Goal: Task Accomplishment & Management: Use online tool/utility

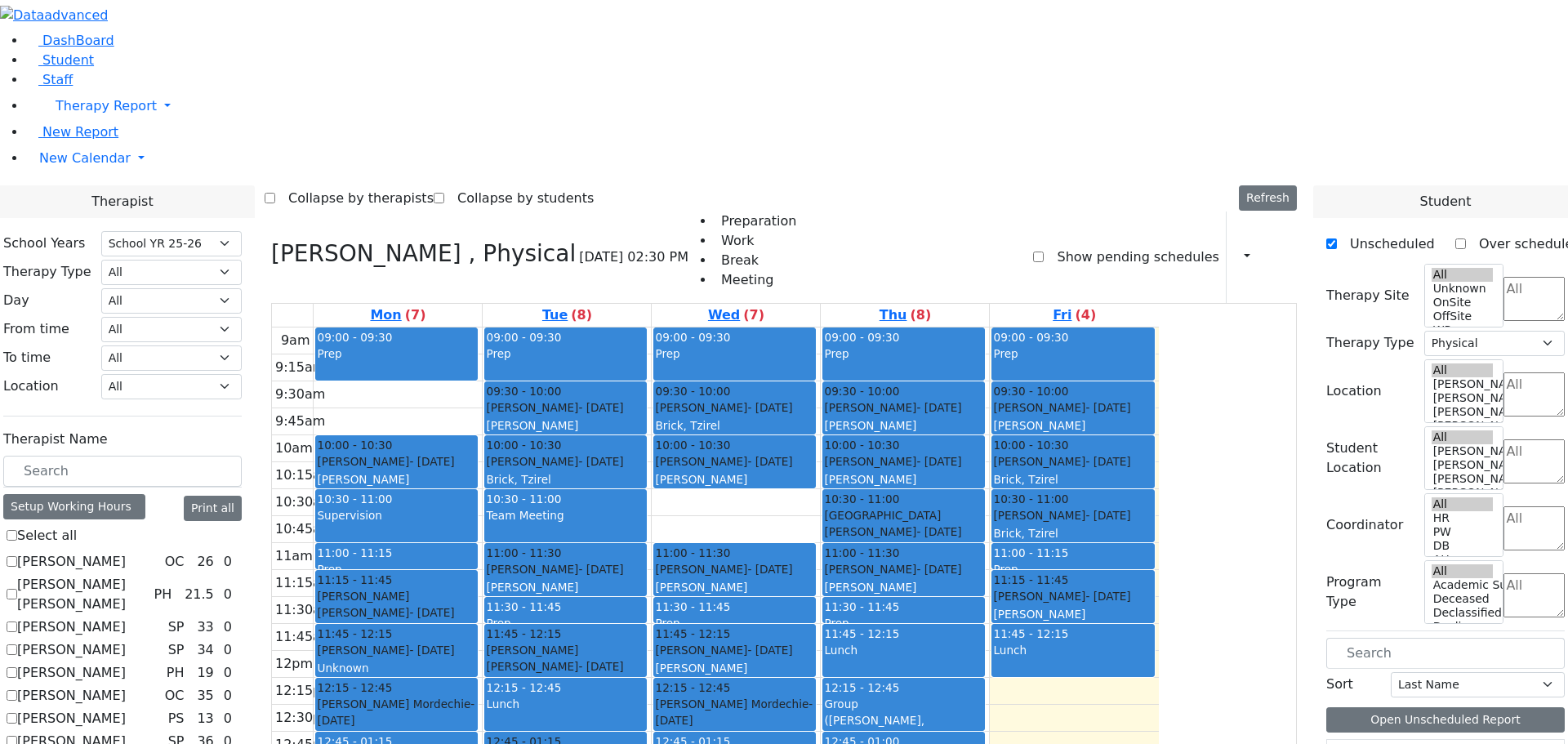
select select "212"
select select "2"
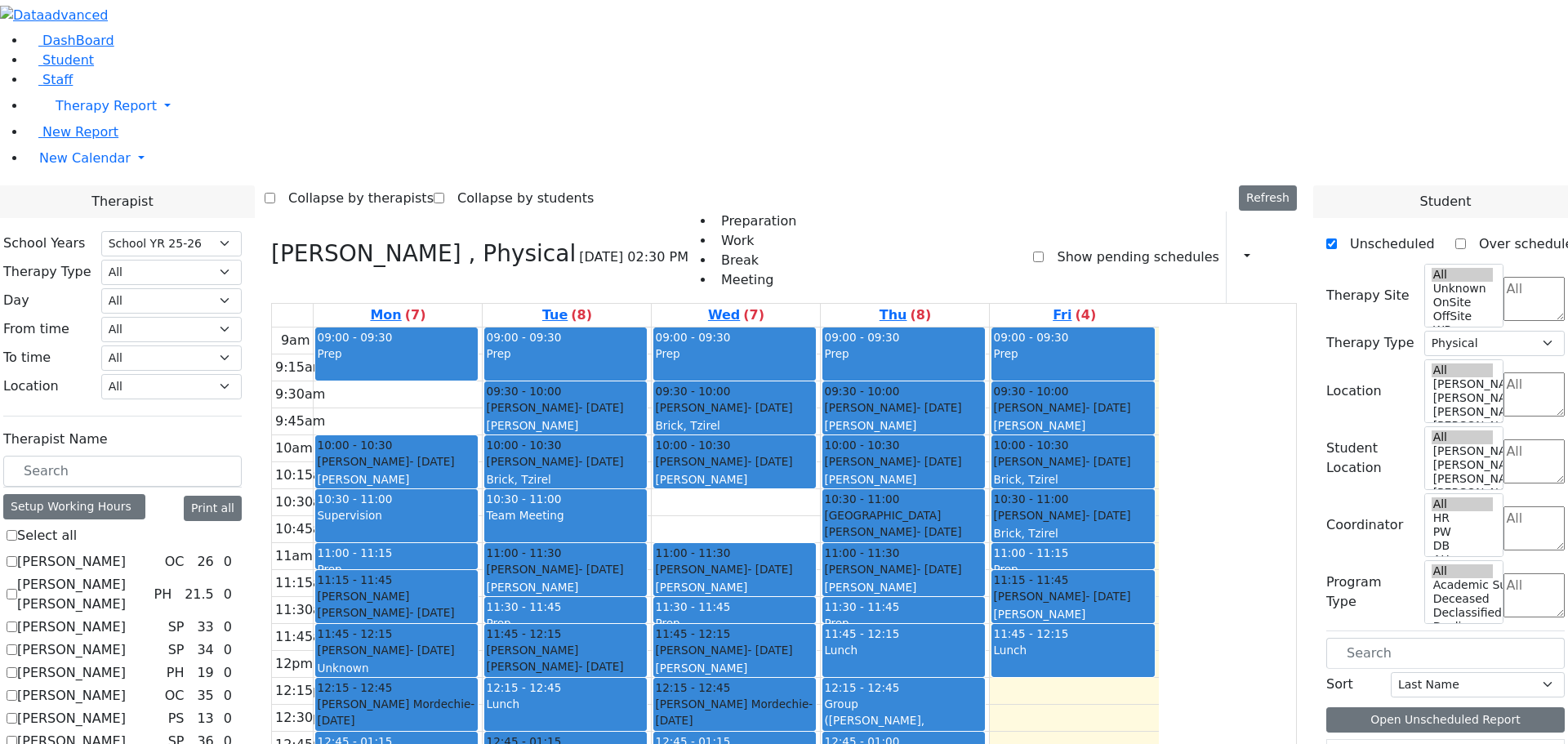
checkbox input "false"
select select
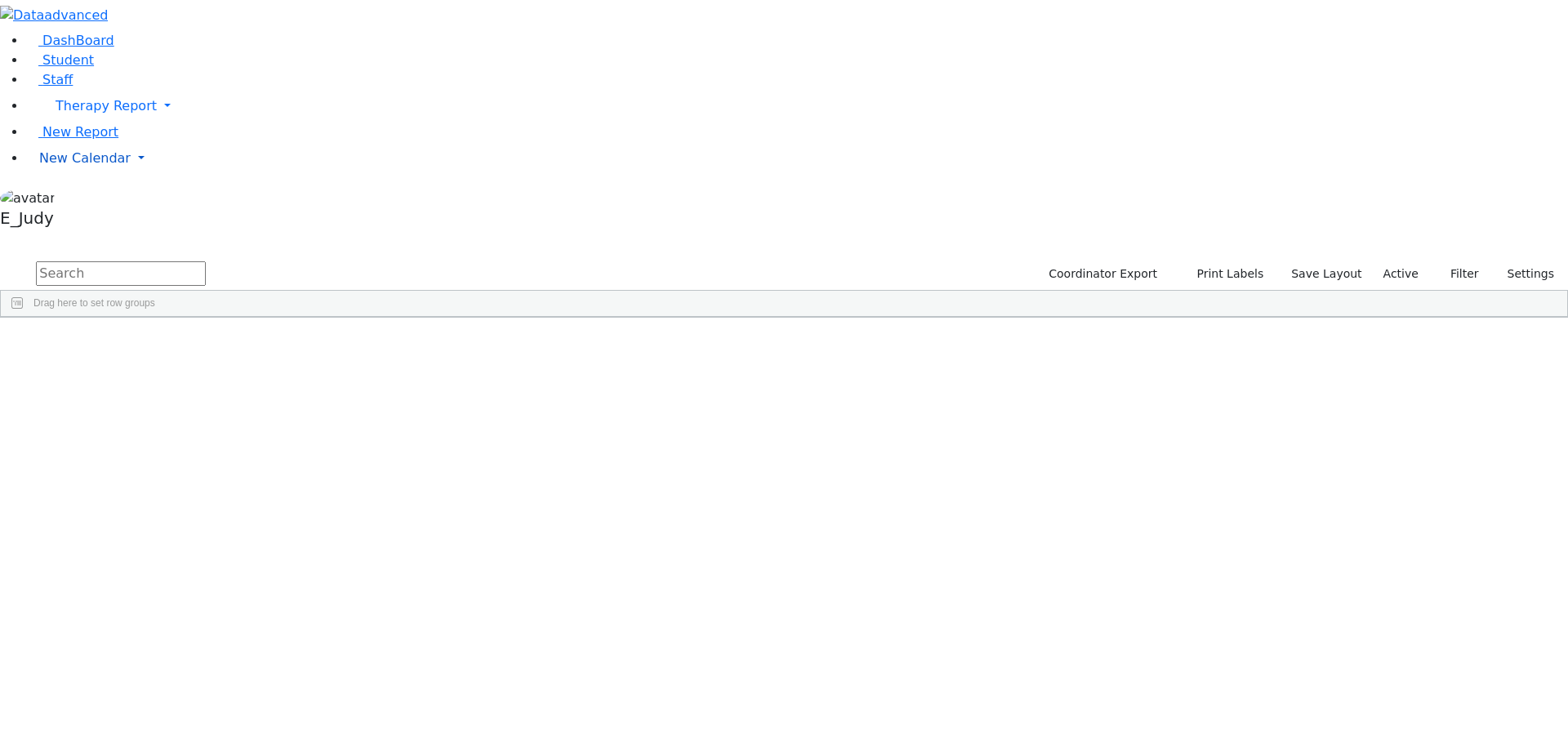
click at [153, 175] on link "New Calendar" at bounding box center [796, 159] width 1541 height 32
click at [71, 201] on link "Calendar" at bounding box center [65, 191] width 59 height 20
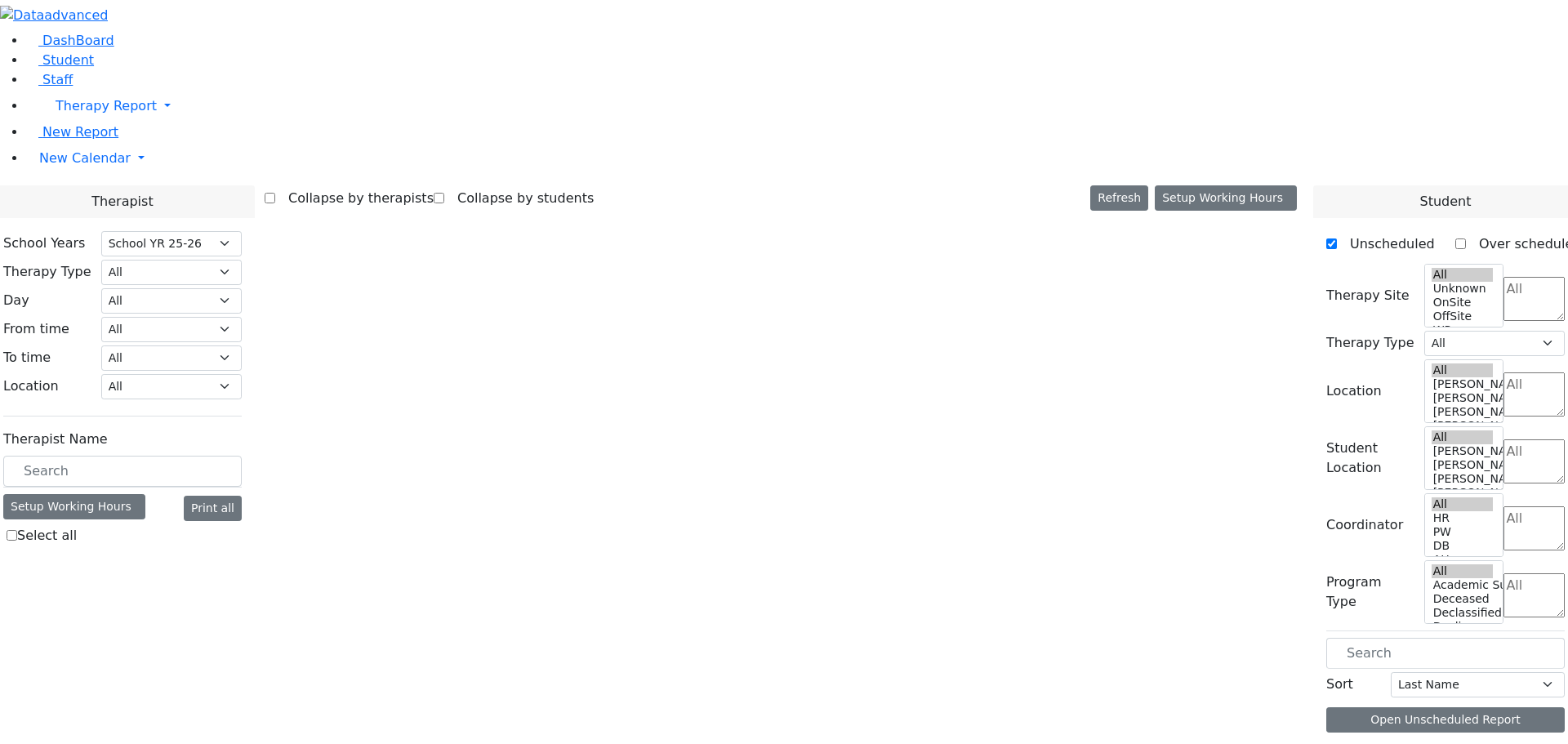
select select "212"
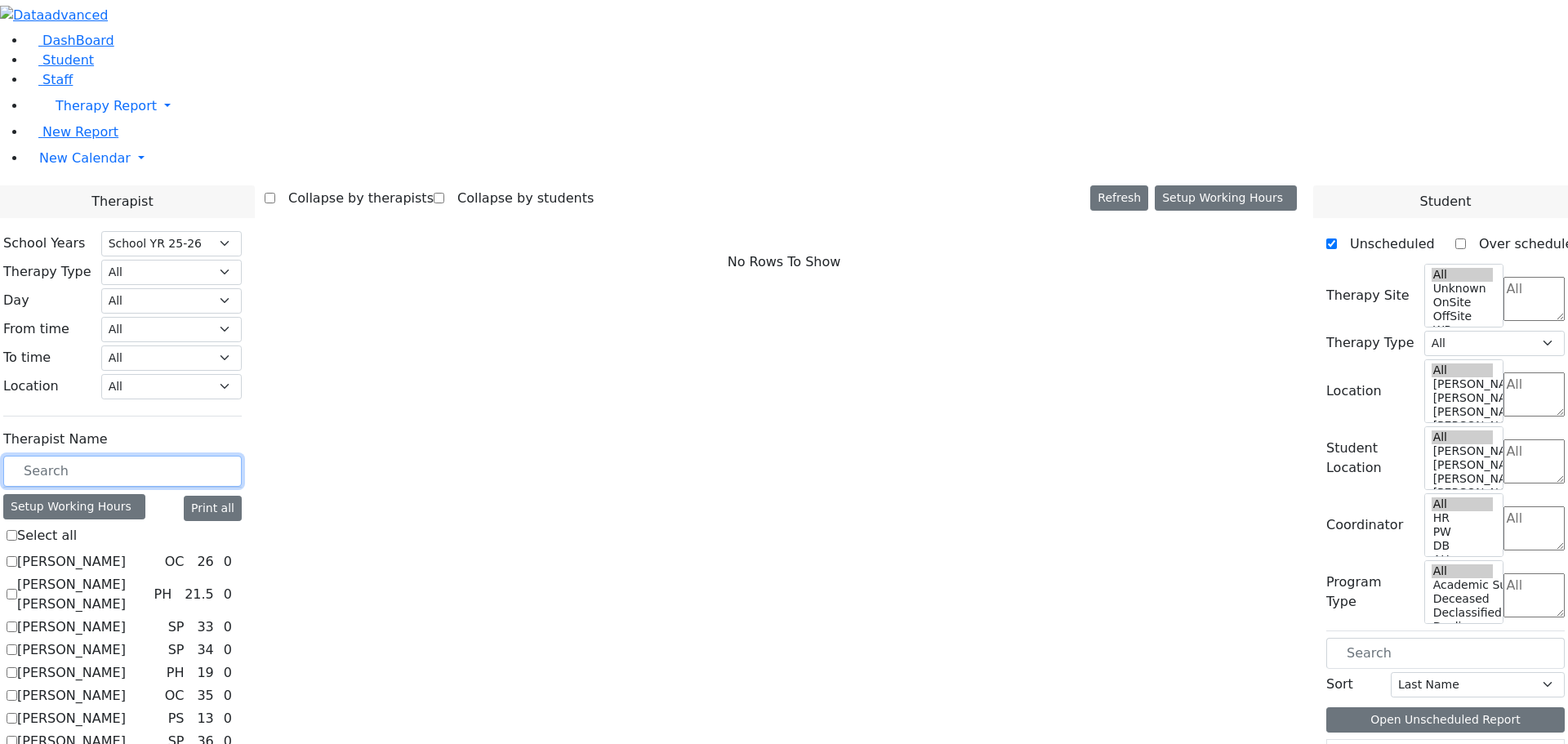
click at [241, 456] on input "text" at bounding box center [122, 471] width 239 height 31
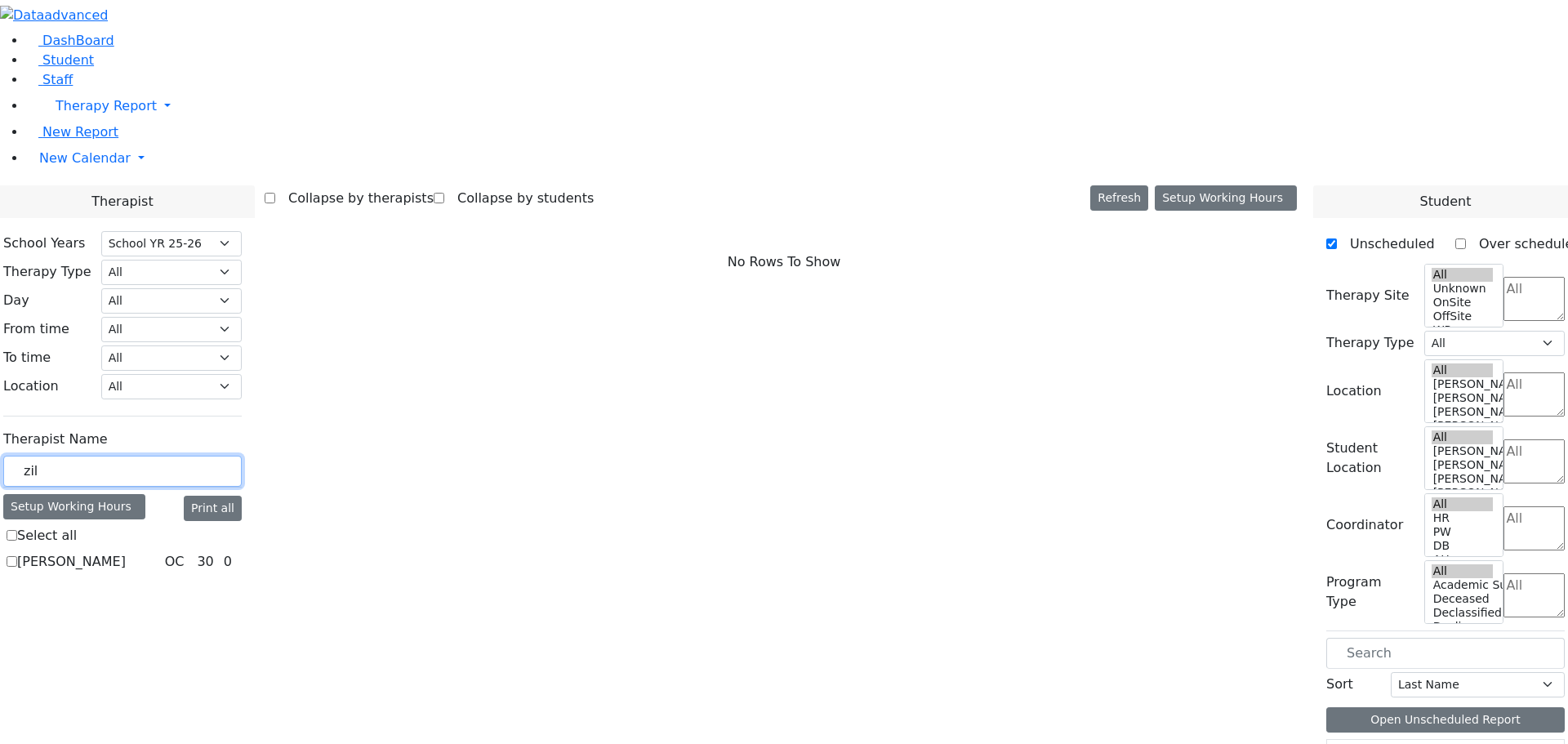
type input "zil"
click at [126, 552] on label "[PERSON_NAME]" at bounding box center [72, 562] width 109 height 20
click at [17, 556] on input "[PERSON_NAME]" at bounding box center [11, 561] width 11 height 11
checkbox input "true"
select select "1"
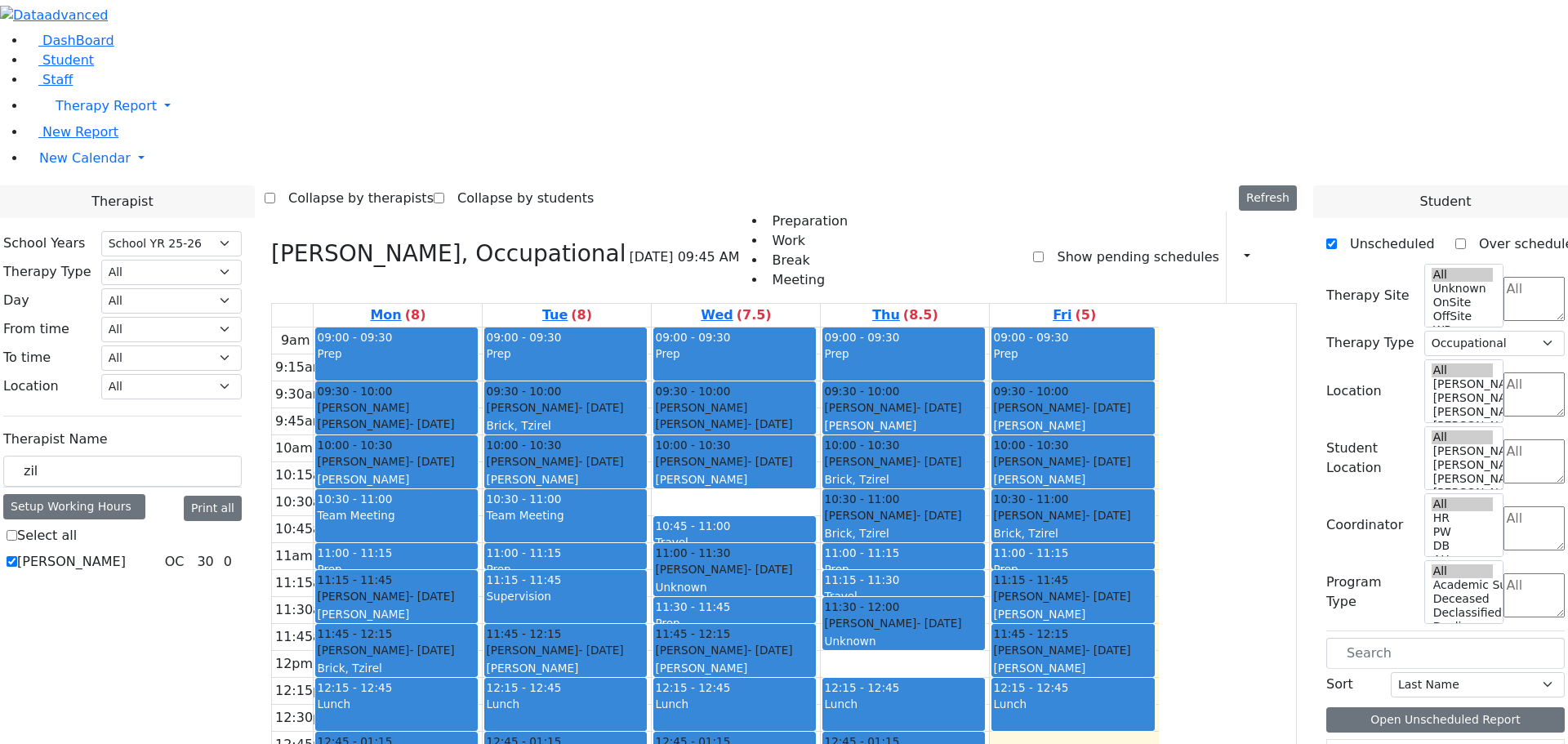
click at [126, 552] on label "[PERSON_NAME]" at bounding box center [72, 562] width 109 height 20
click at [17, 556] on input "[PERSON_NAME]" at bounding box center [11, 561] width 11 height 11
checkbox input "false"
select select
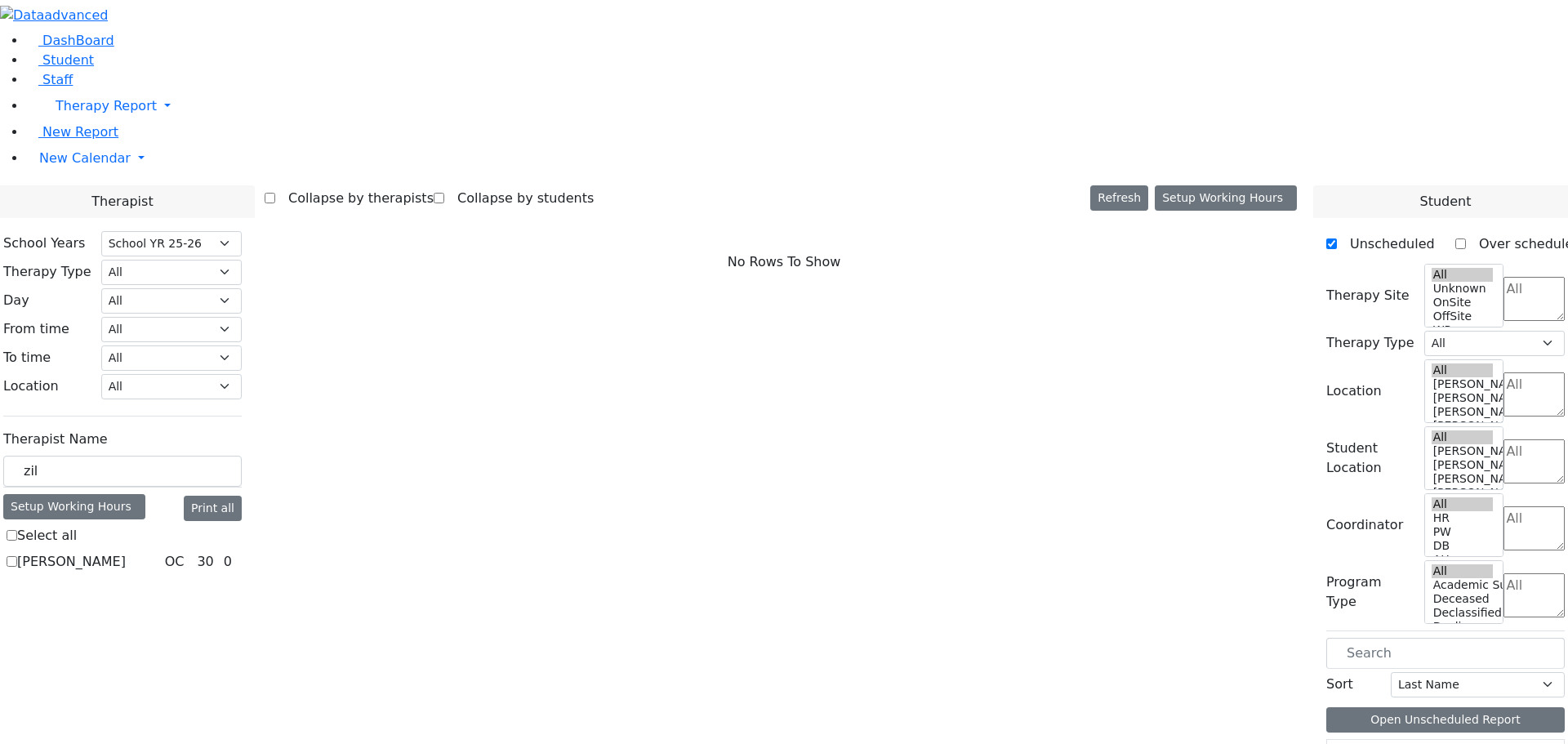
click at [239, 552] on div "Zilber Risa OC 30 0" at bounding box center [122, 562] width 239 height 20
drag, startPoint x: 257, startPoint y: 287, endPoint x: 199, endPoint y: 280, distance: 58.4
click at [199, 456] on div "zil" at bounding box center [122, 471] width 239 height 32
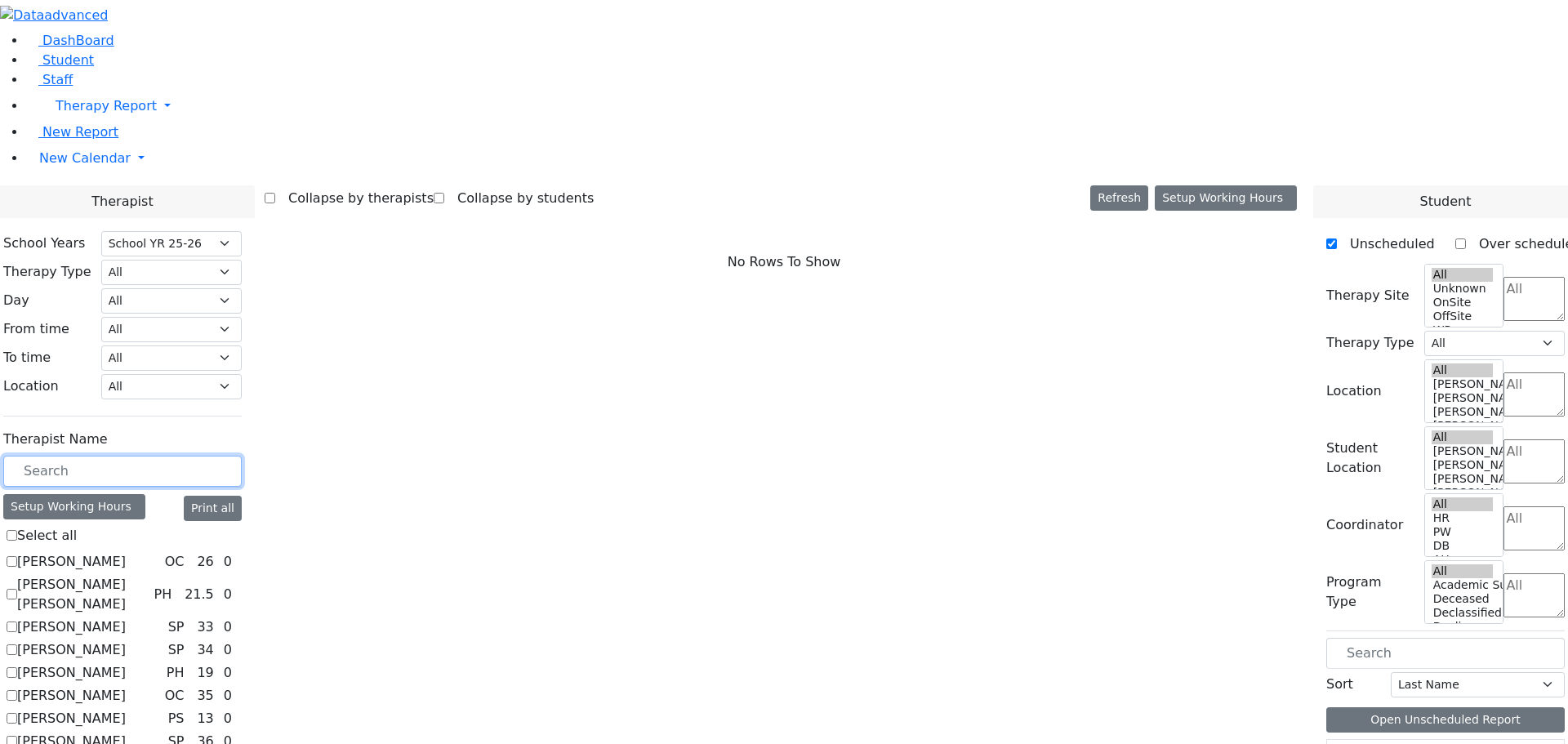
scroll to position [712, 0]
click at [233, 456] on input "text" at bounding box center [122, 471] width 239 height 31
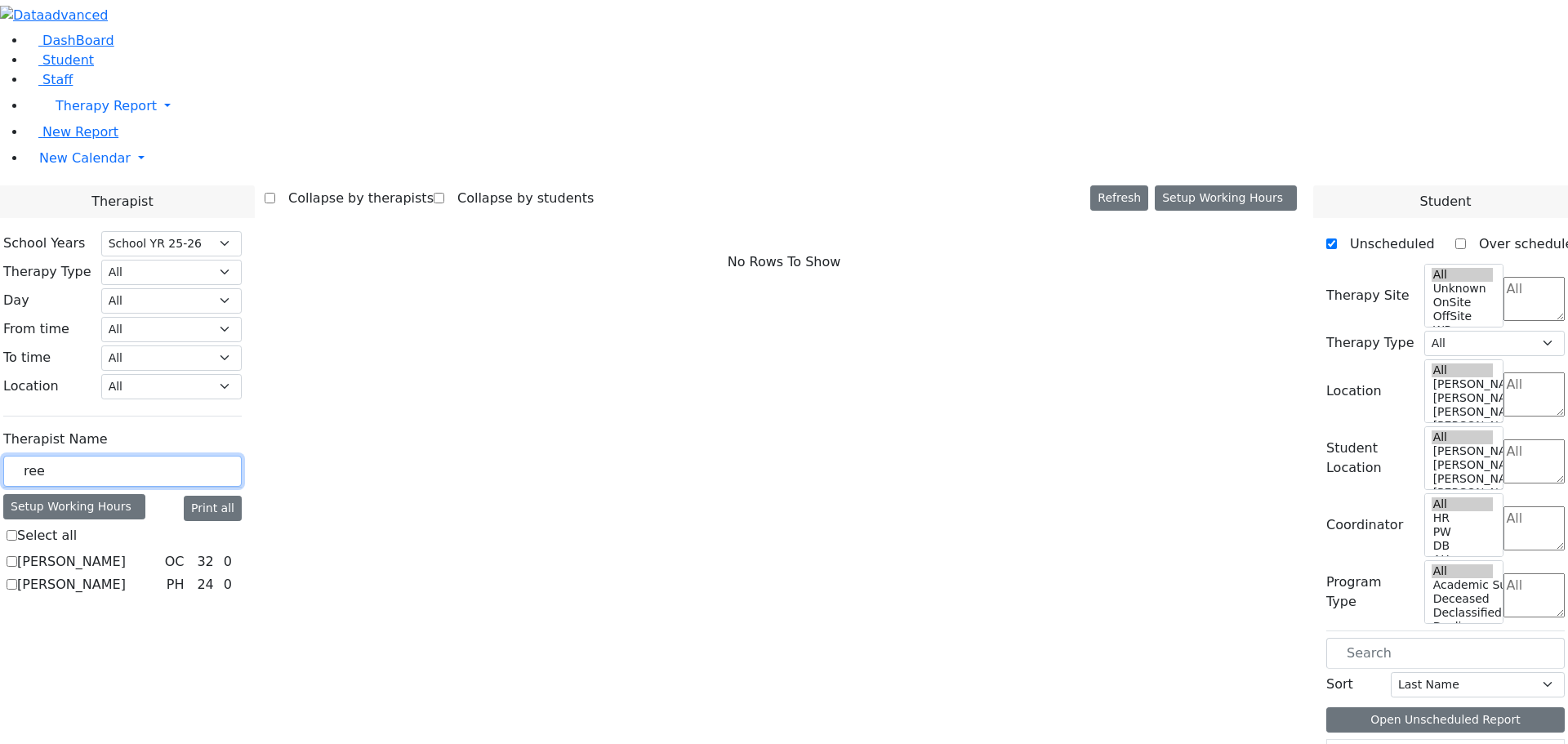
type input "ree"
click at [126, 575] on label "Reese Amy" at bounding box center [72, 585] width 109 height 20
click at [17, 579] on input "Reese Amy" at bounding box center [11, 584] width 11 height 11
checkbox input "true"
select select "2"
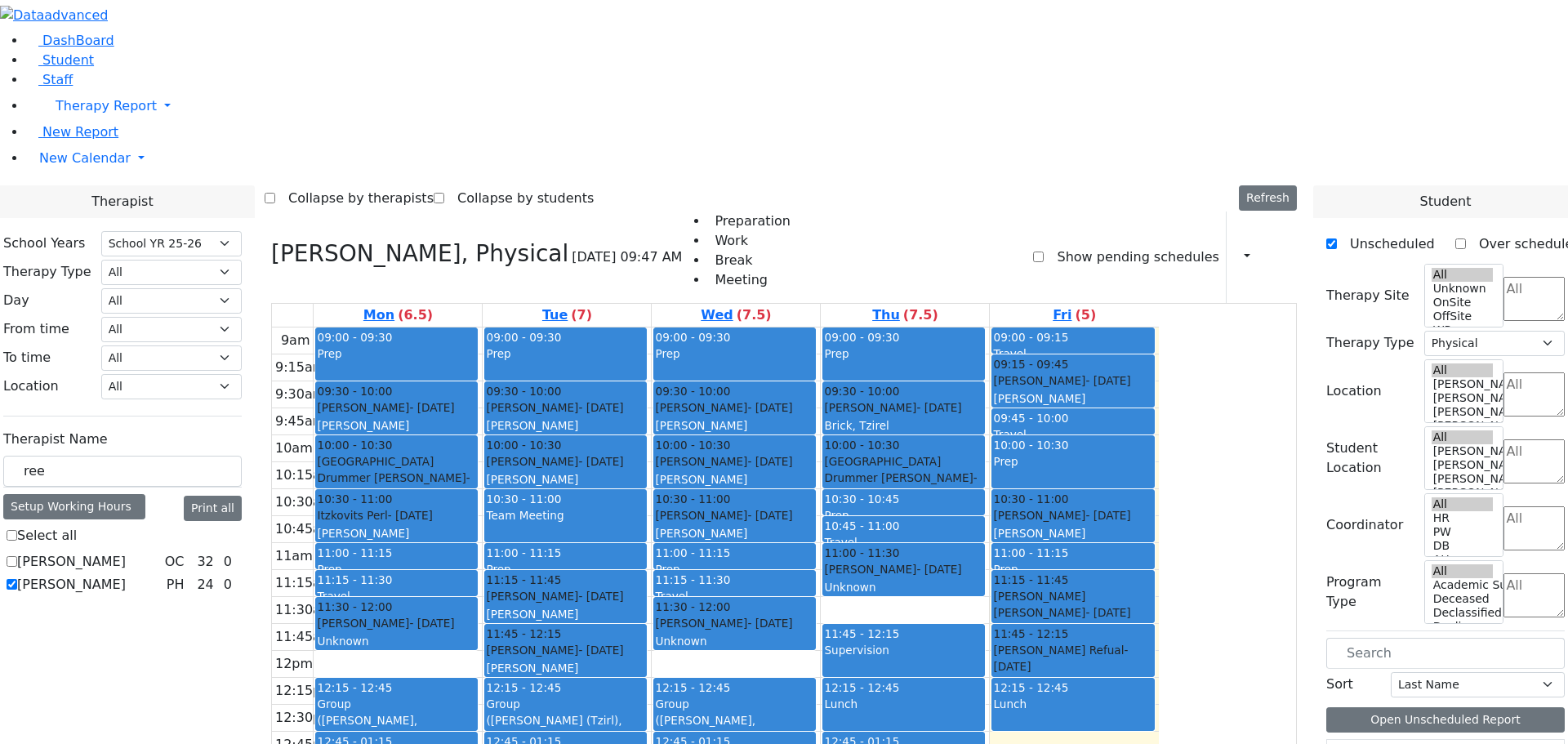
click at [126, 575] on label "Reese Amy" at bounding box center [72, 585] width 109 height 20
click at [17, 579] on input "Reese Amy" at bounding box center [11, 584] width 11 height 11
checkbox input "false"
select select
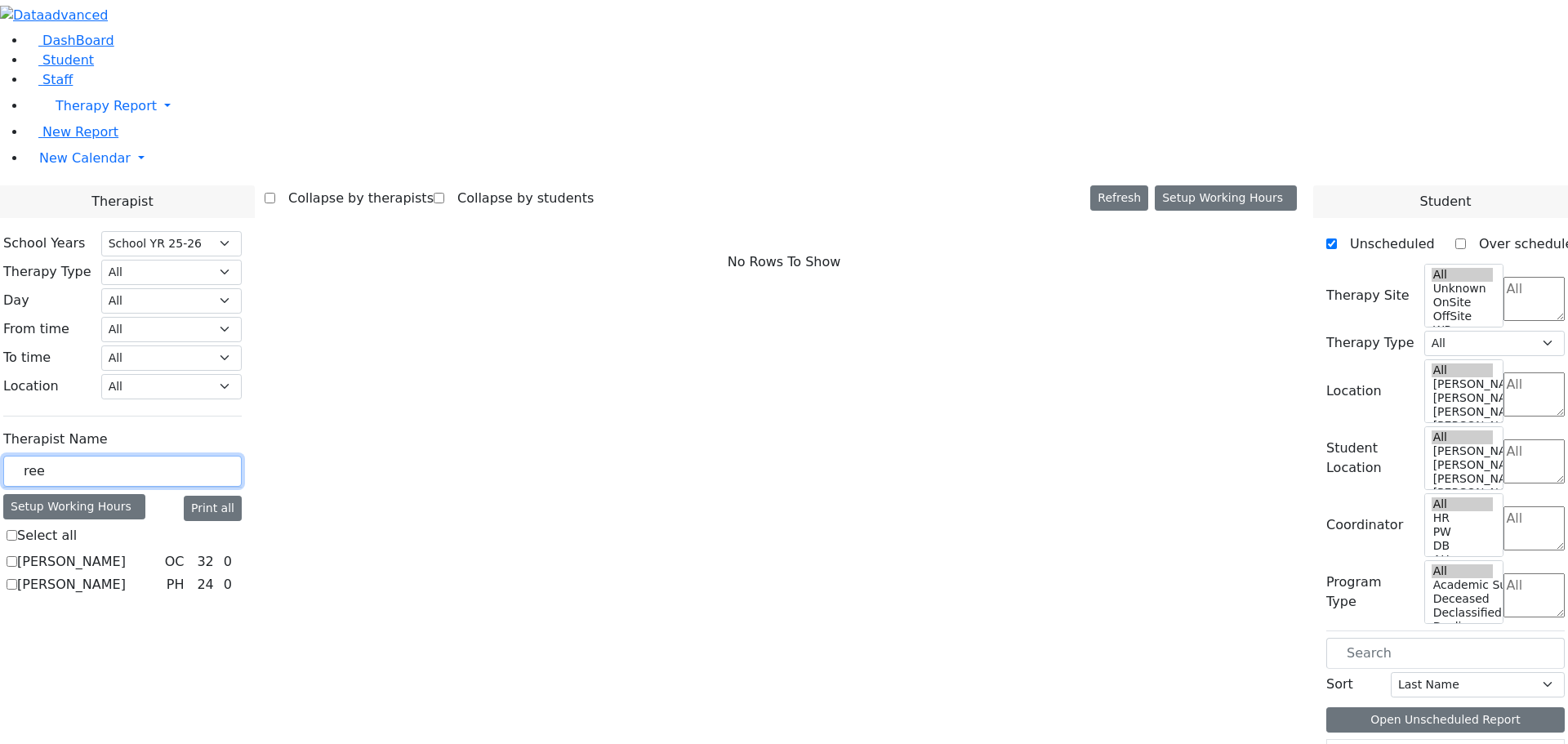
drag, startPoint x: 244, startPoint y: 282, endPoint x: 206, endPoint y: 282, distance: 38.0
click at [206, 456] on div "ree" at bounding box center [122, 471] width 239 height 32
type input "rei"
click at [126, 594] on label "[PERSON_NAME]" at bounding box center [72, 604] width 109 height 20
click at [17, 599] on input "[PERSON_NAME]" at bounding box center [11, 604] width 11 height 11
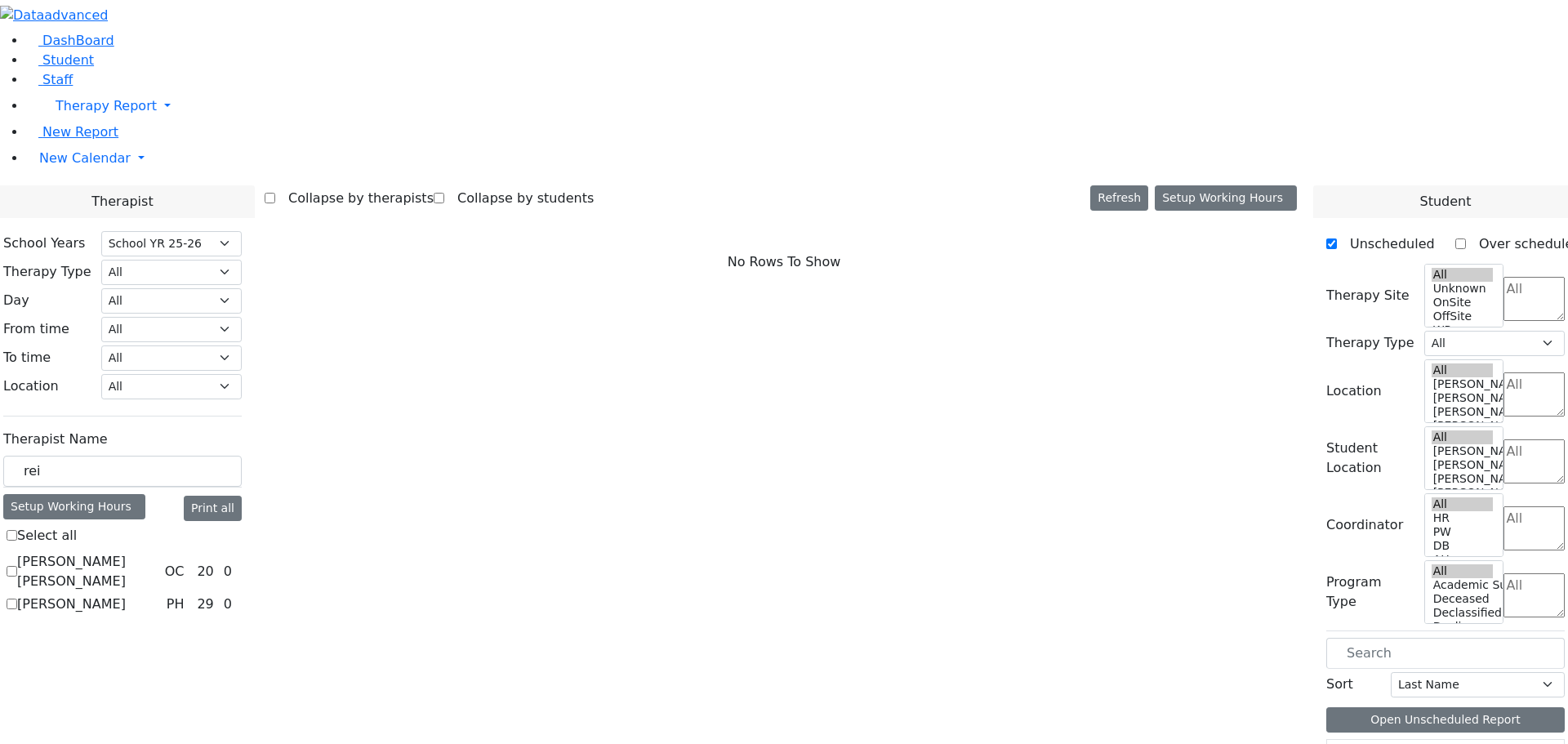
checkbox input "true"
select select "2"
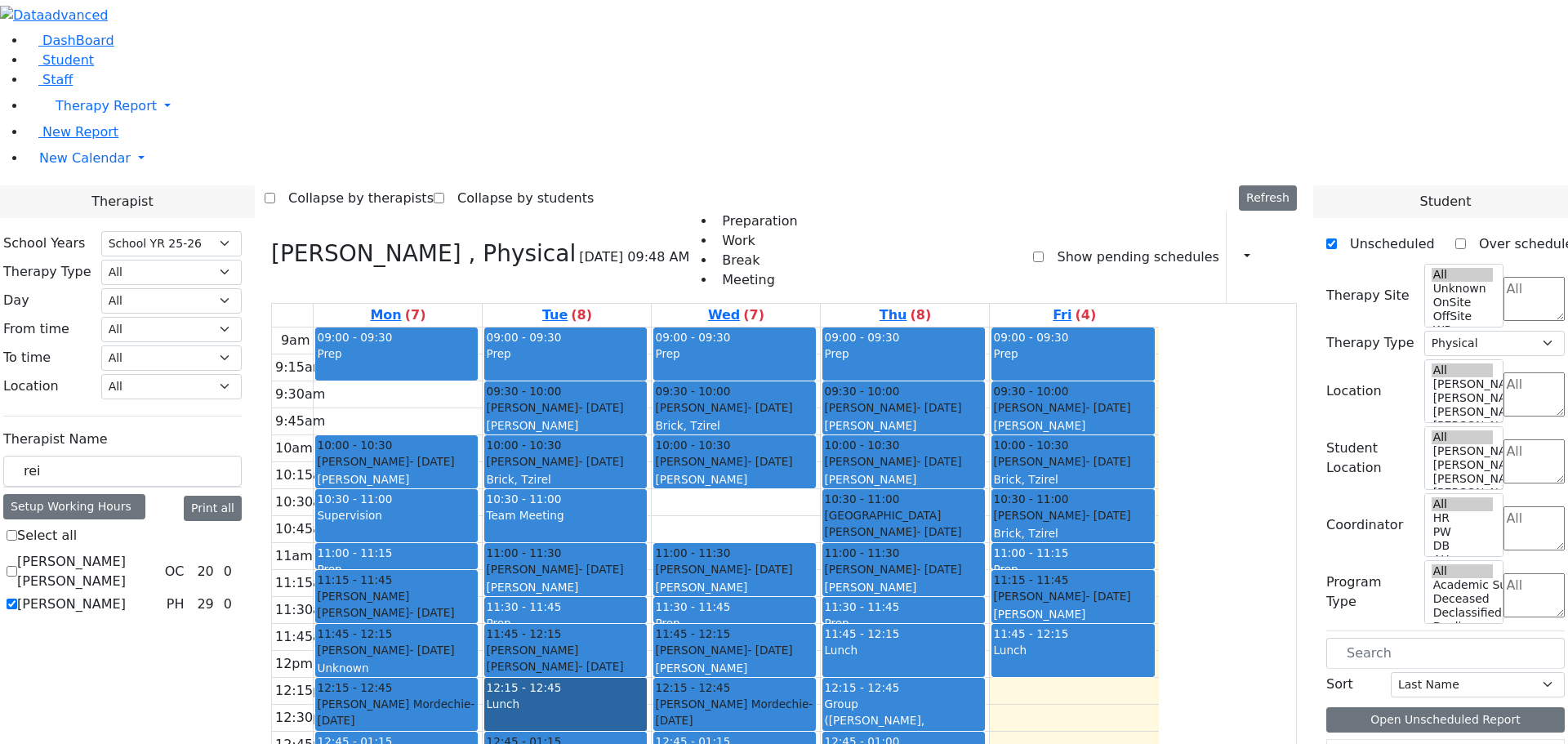
drag, startPoint x: 675, startPoint y: 584, endPoint x: 712, endPoint y: 643, distance: 69.6
click at [650, 644] on div "09:00 - 09:30 Prep 09:30 - 10:00 Herman Yocheved - 04/01/2010 Kosowsky, Elana G…" at bounding box center [566, 650] width 168 height 647
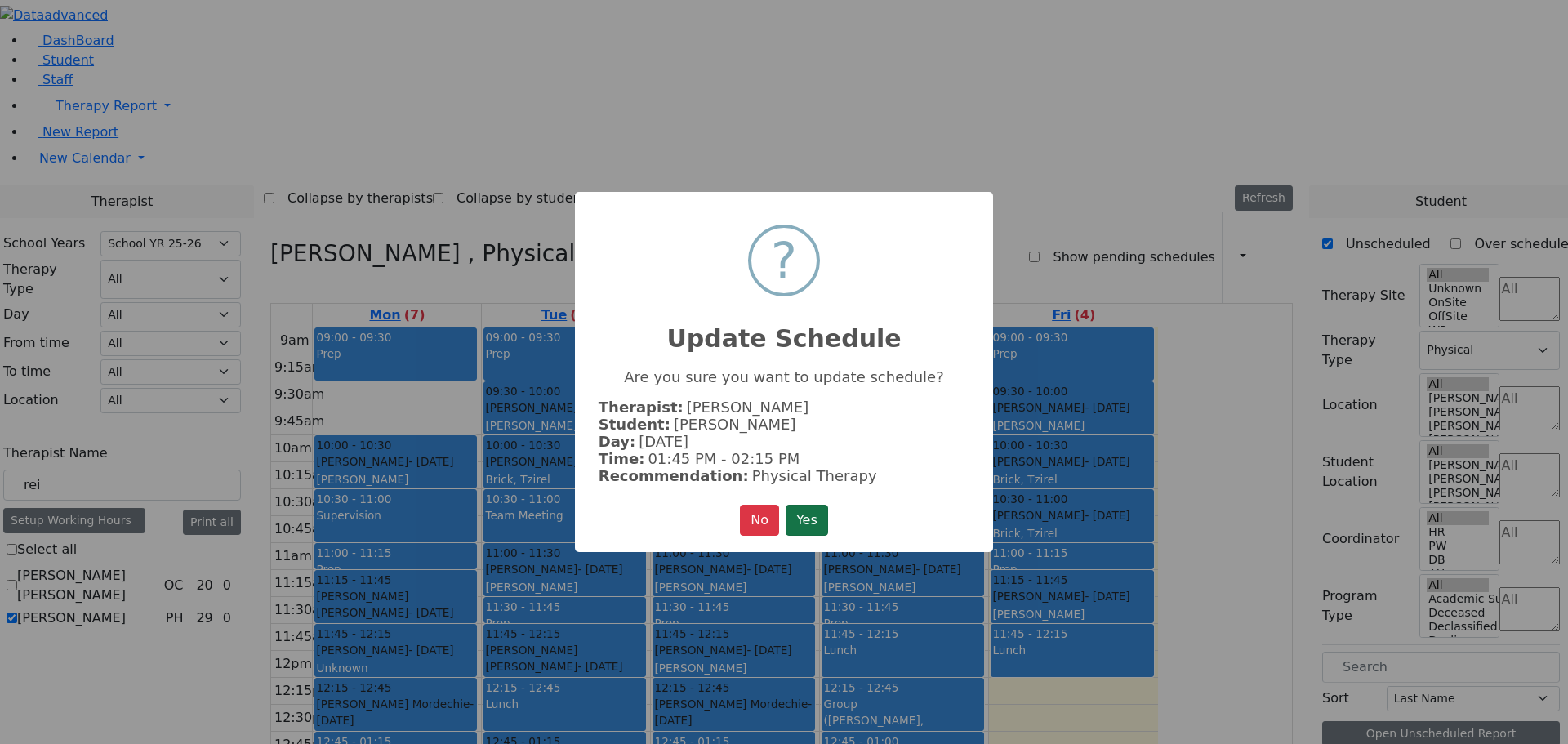
click at [818, 514] on button "Yes" at bounding box center [807, 520] width 42 height 31
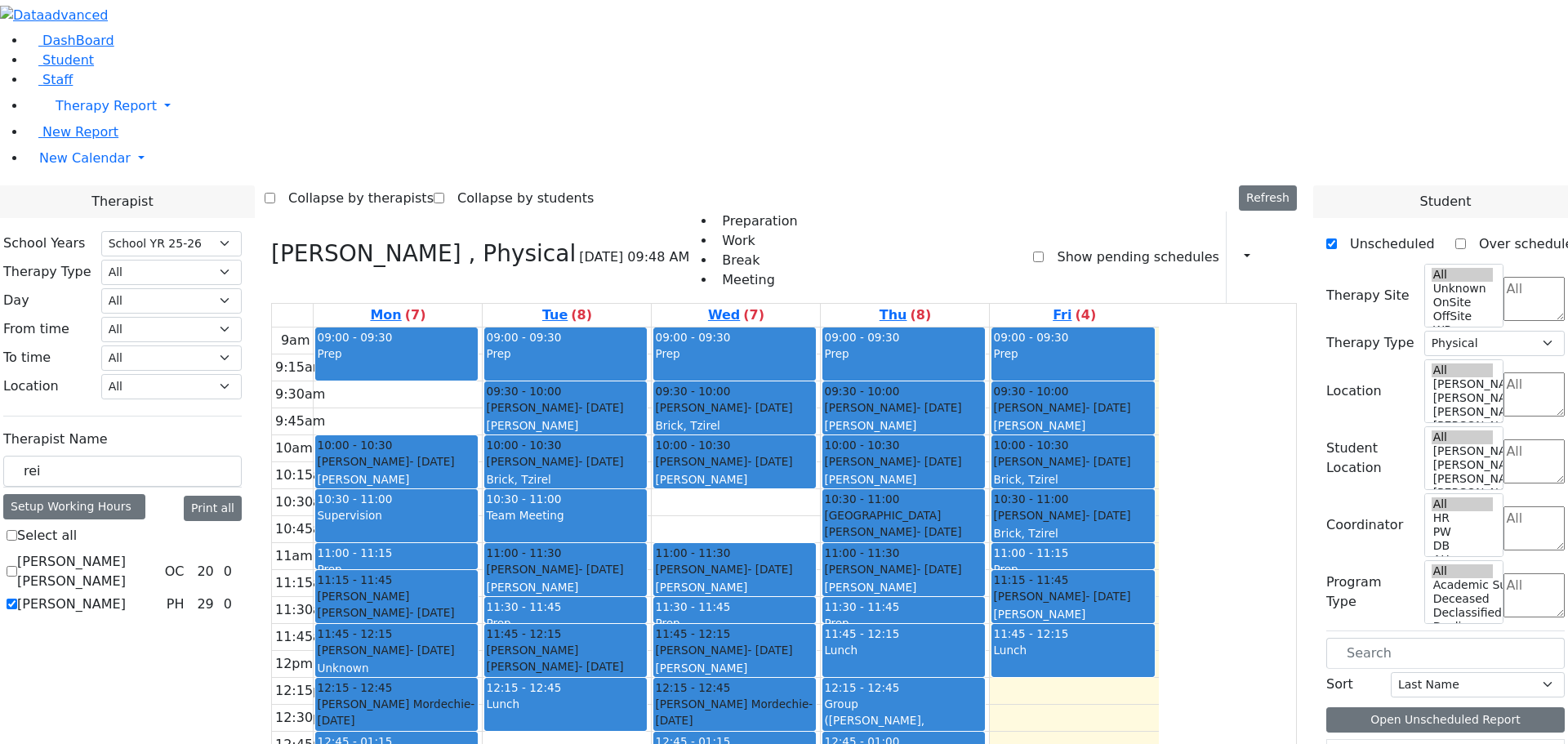
drag, startPoint x: 712, startPoint y: 517, endPoint x: 706, endPoint y: 599, distance: 82.2
click at [650, 601] on div "09:00 - 09:30 Prep 09:30 - 10:00 Herman Yocheved - 04/01/2010 Kosowsky, Elana G…" at bounding box center [566, 650] width 168 height 647
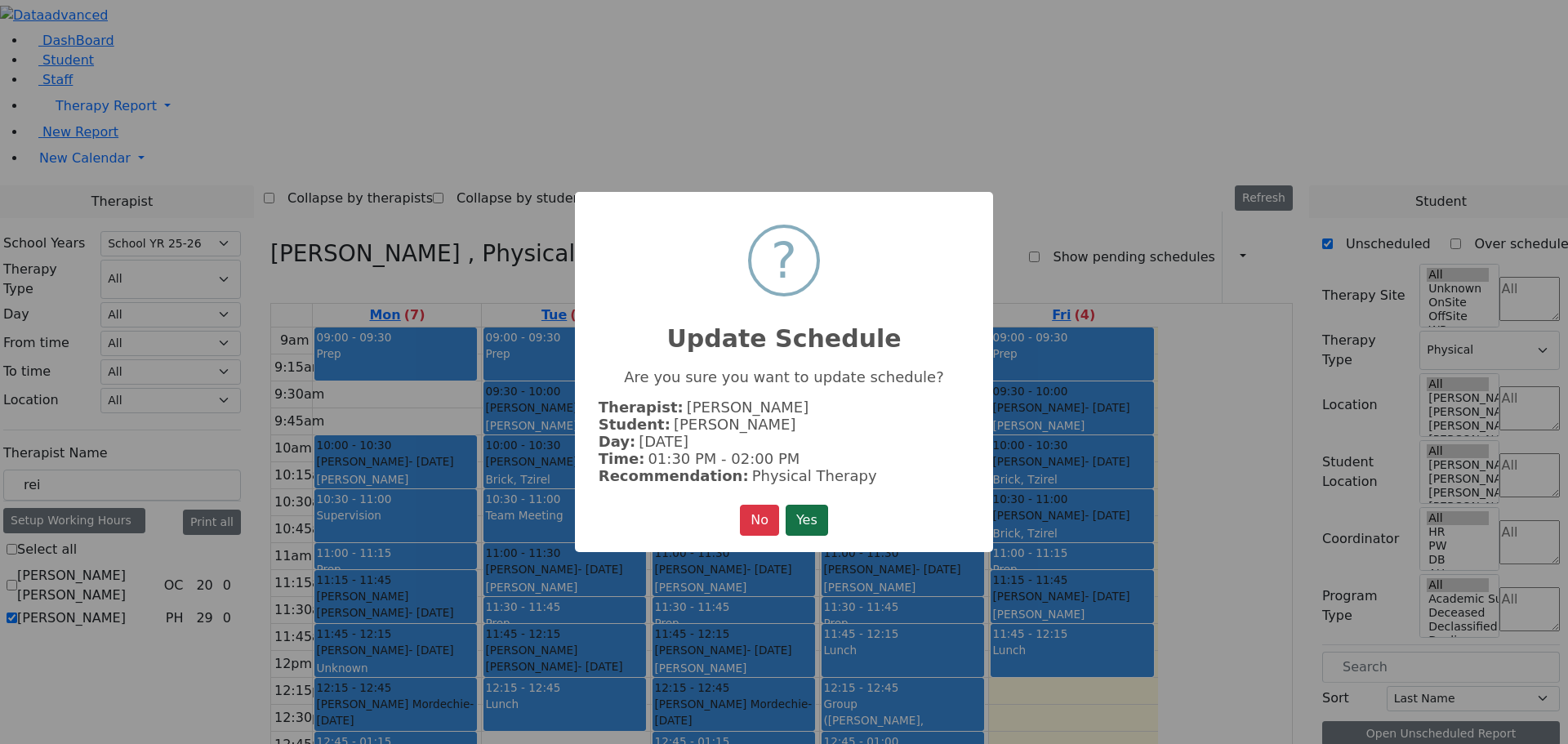
click at [820, 510] on button "Yes" at bounding box center [807, 520] width 42 height 31
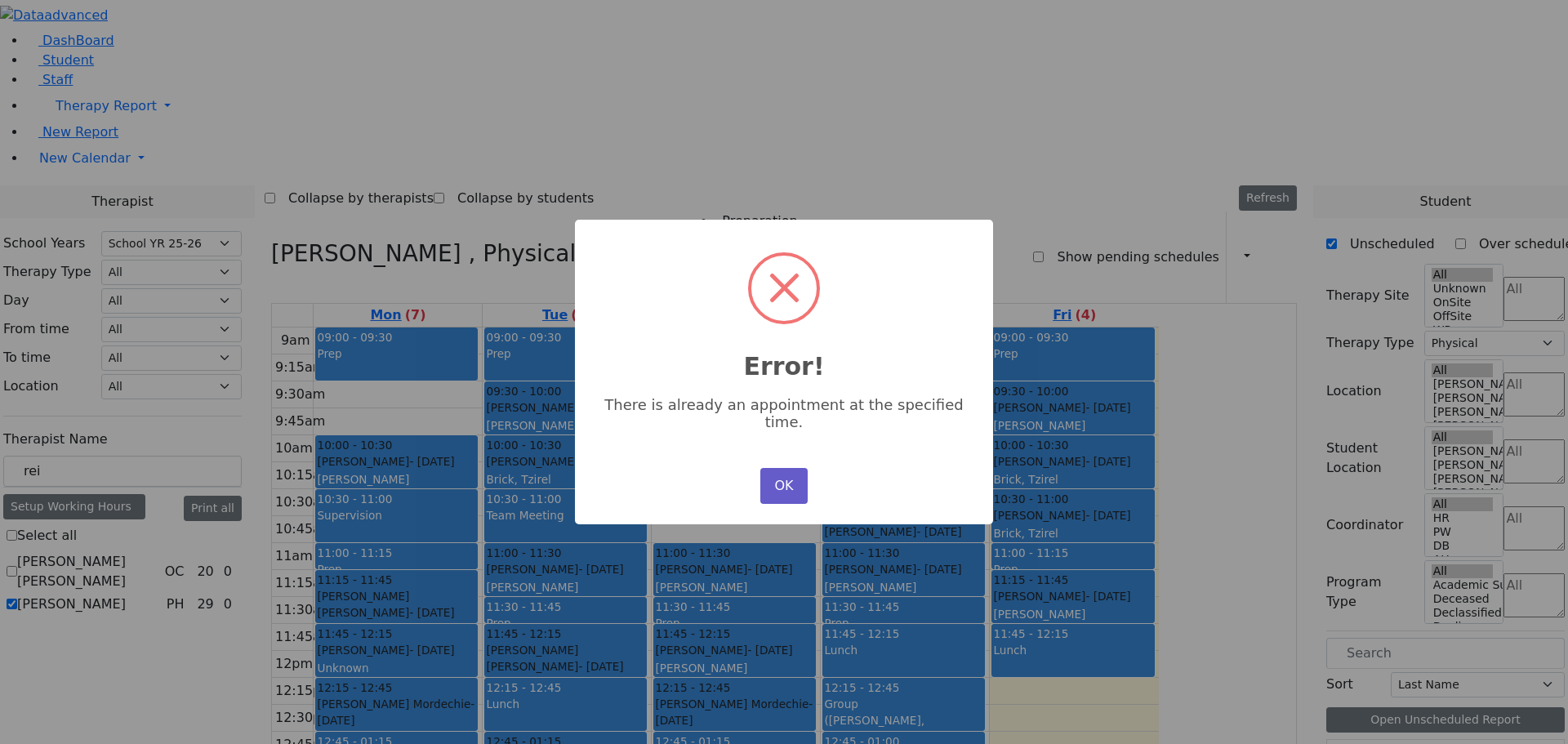
click at [799, 470] on button "OK" at bounding box center [784, 486] width 48 height 36
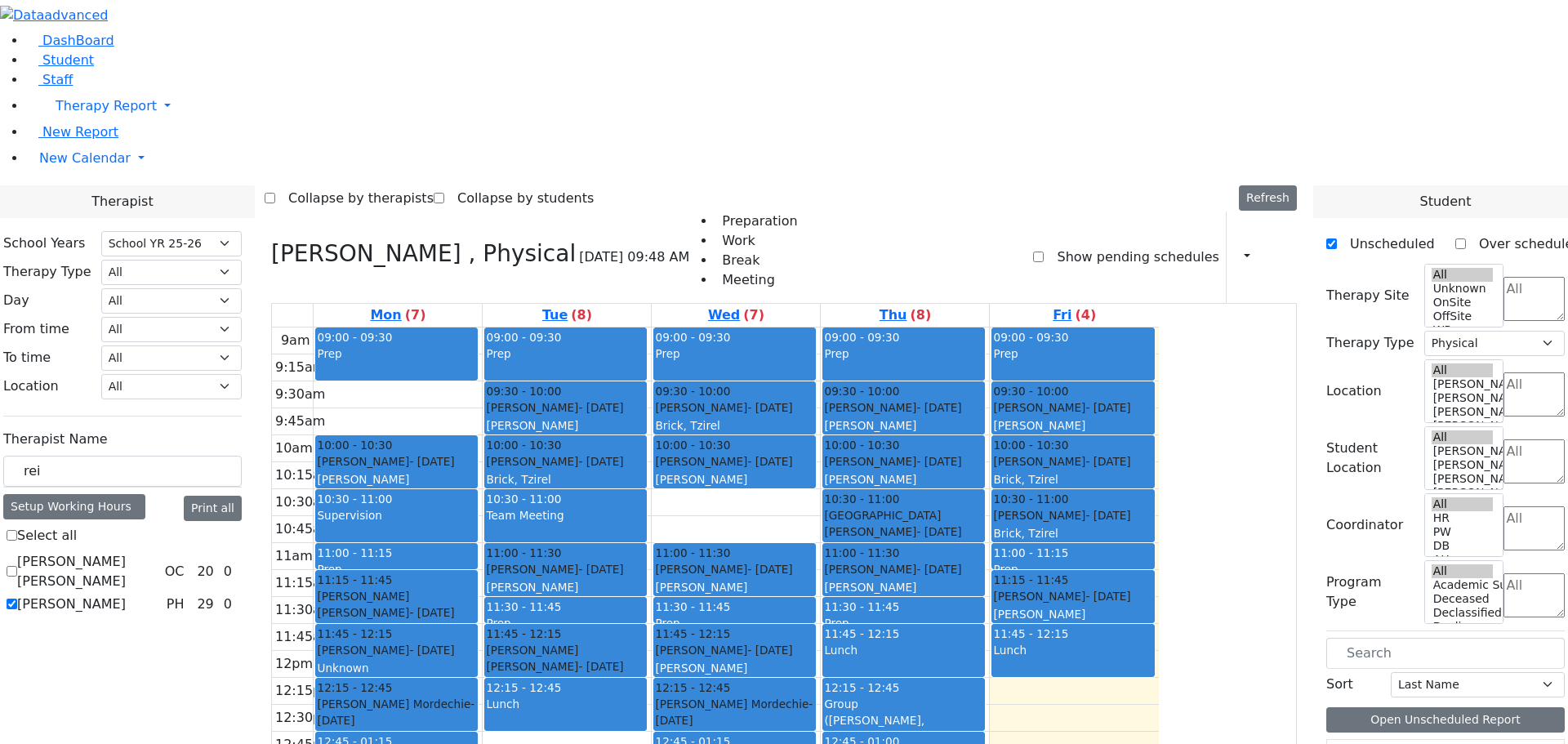
drag, startPoint x: 743, startPoint y: 515, endPoint x: 750, endPoint y: 566, distance: 51.5
click at [650, 566] on div "09:00 - 09:30 Prep 09:30 - 10:00 Herman Yocheved - 04/01/2010 Kosowsky, Elana G…" at bounding box center [566, 650] width 168 height 647
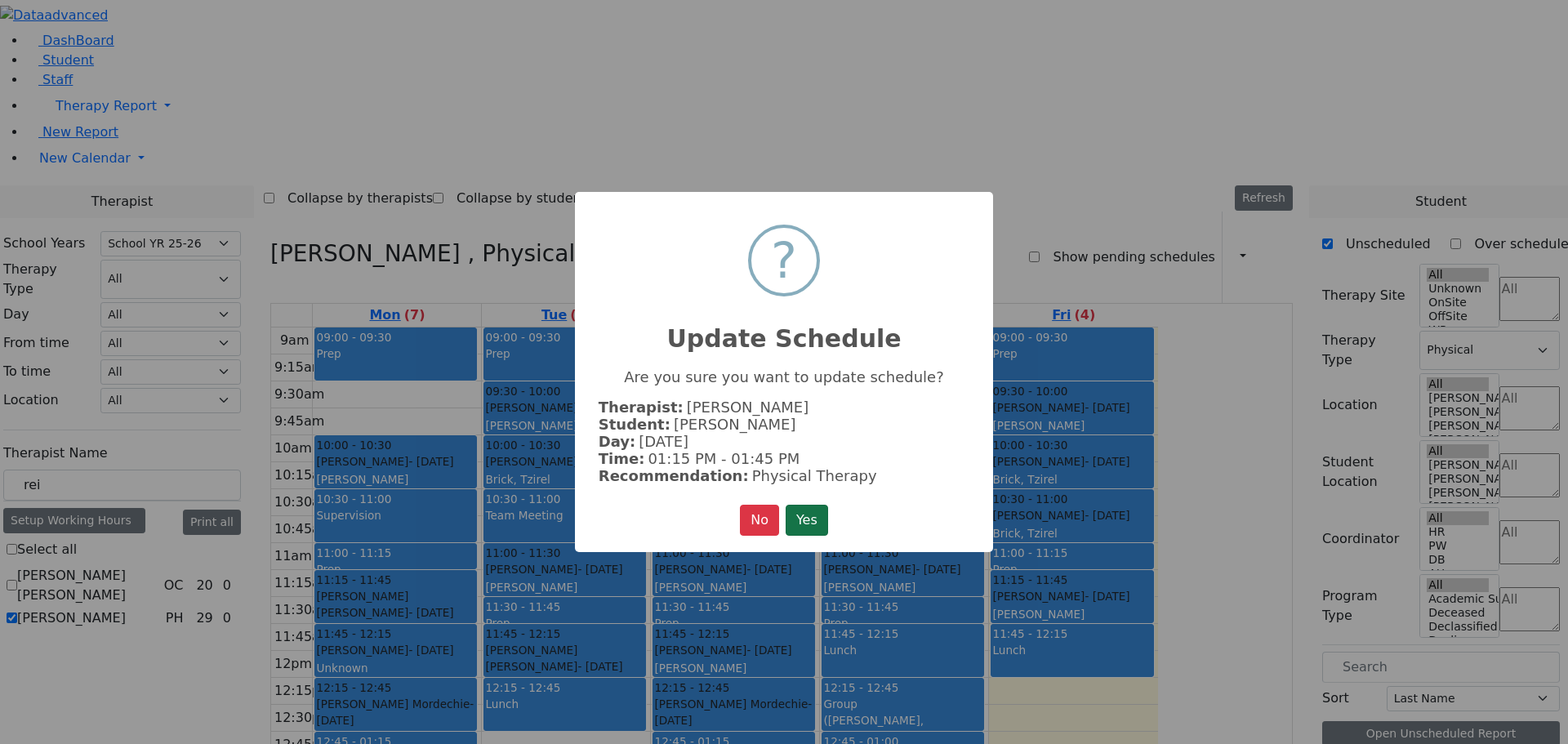
click at [809, 514] on button "Yes" at bounding box center [807, 520] width 42 height 31
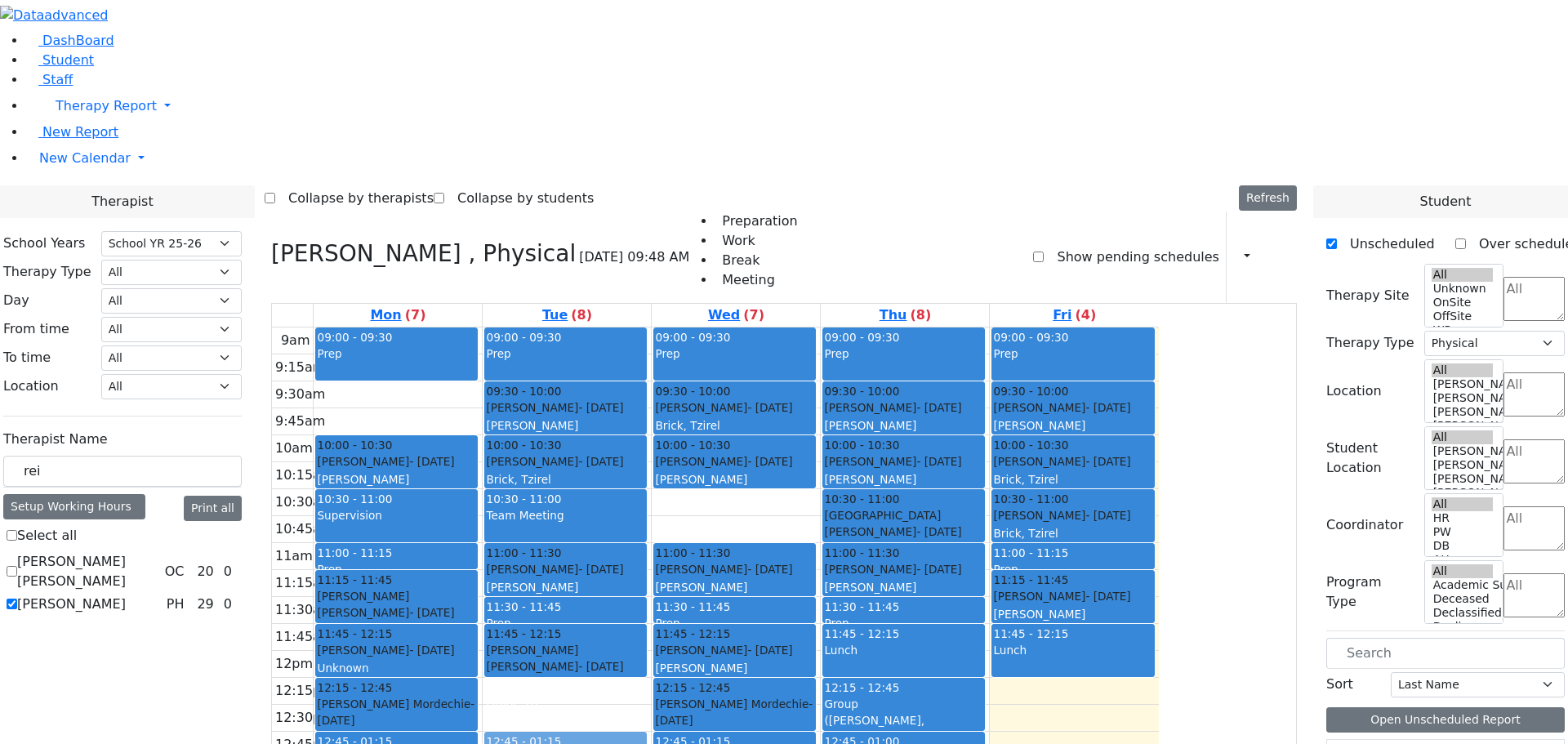
drag, startPoint x: 730, startPoint y: 466, endPoint x: 739, endPoint y: 512, distance: 46.9
click at [650, 512] on div "09:00 - 09:30 Prep 09:30 - 10:00 Herman Yocheved - 04/01/2010 Kosowsky, Elana G…" at bounding box center [566, 650] width 168 height 647
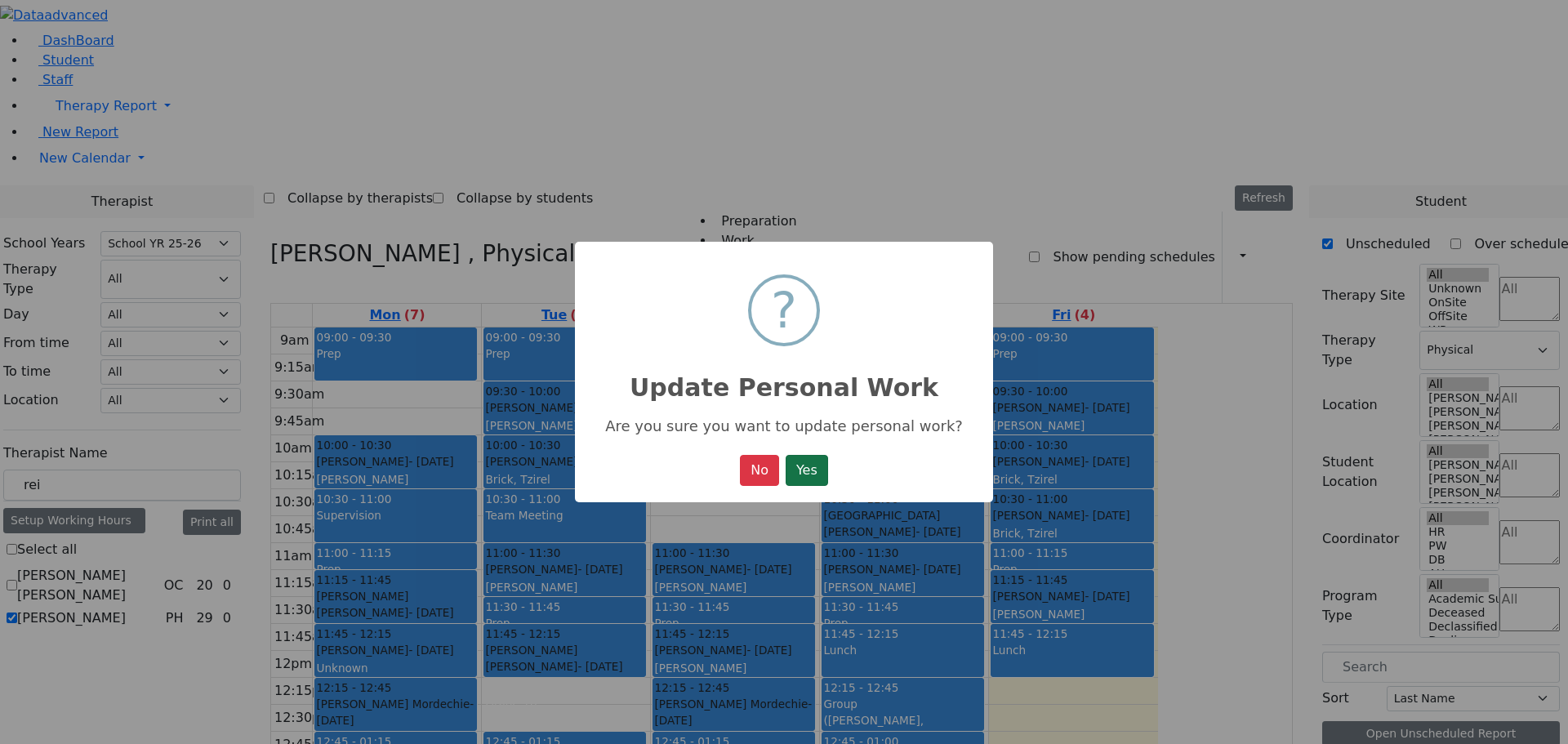
click at [816, 472] on button "Yes" at bounding box center [807, 470] width 42 height 31
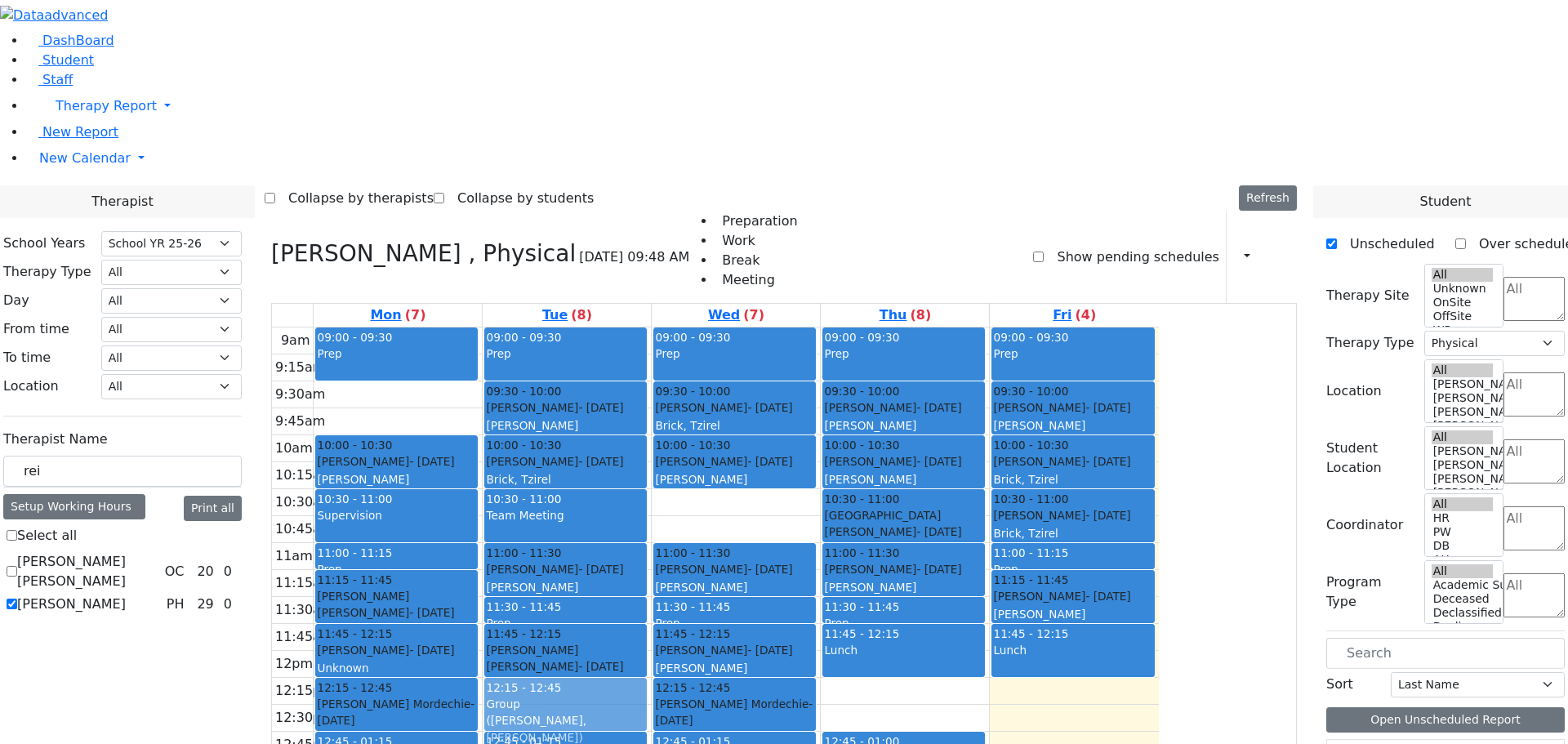
drag, startPoint x: 1030, startPoint y: 474, endPoint x: 757, endPoint y: 474, distance: 273.0
click at [757, 474] on tr "09:00 - 09:30 Prep 10:00 - 10:30 Berkowitz Nechie - 06/28/2006 Kosowsky, Elana …" at bounding box center [715, 650] width 887 height 647
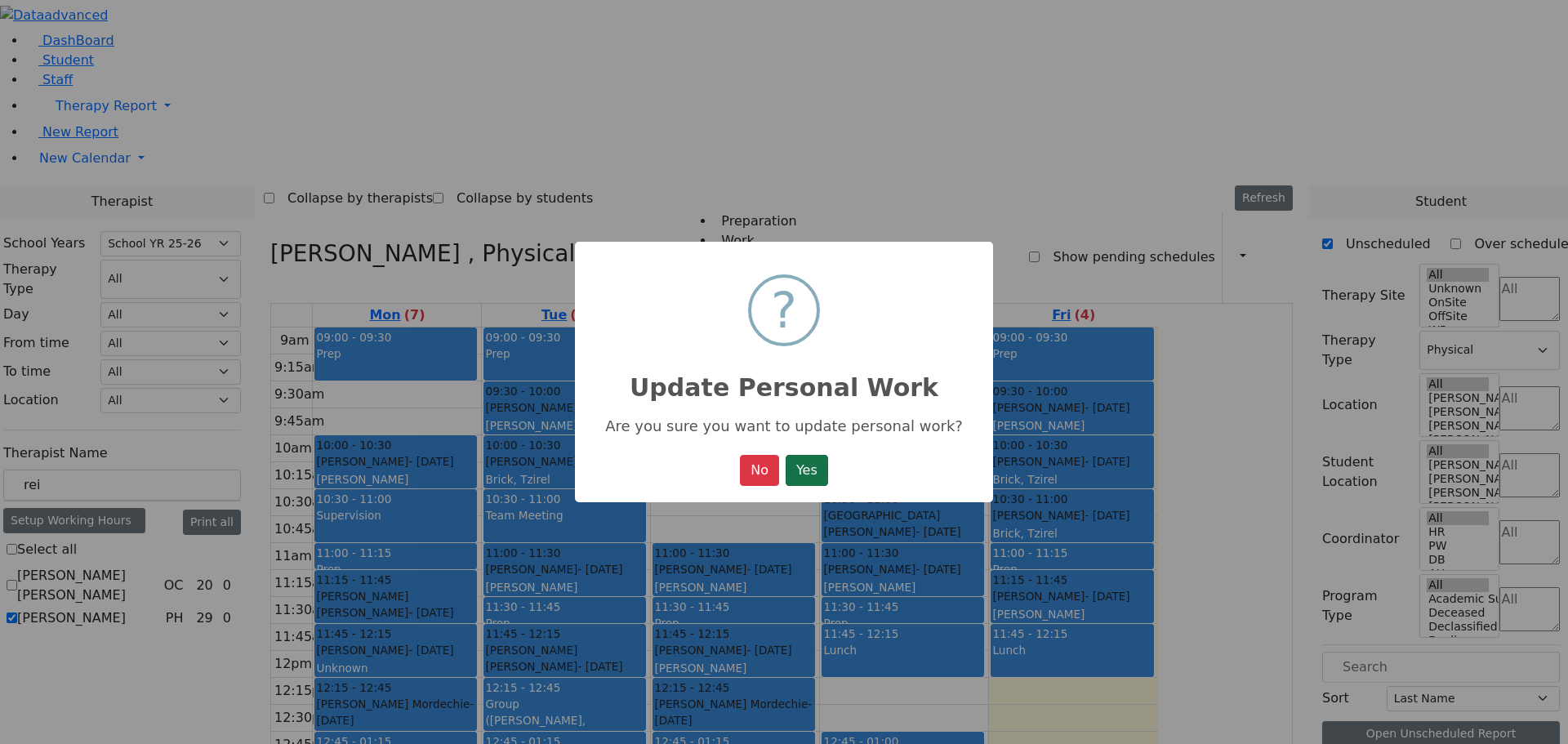
click at [812, 481] on button "Yes" at bounding box center [807, 470] width 42 height 31
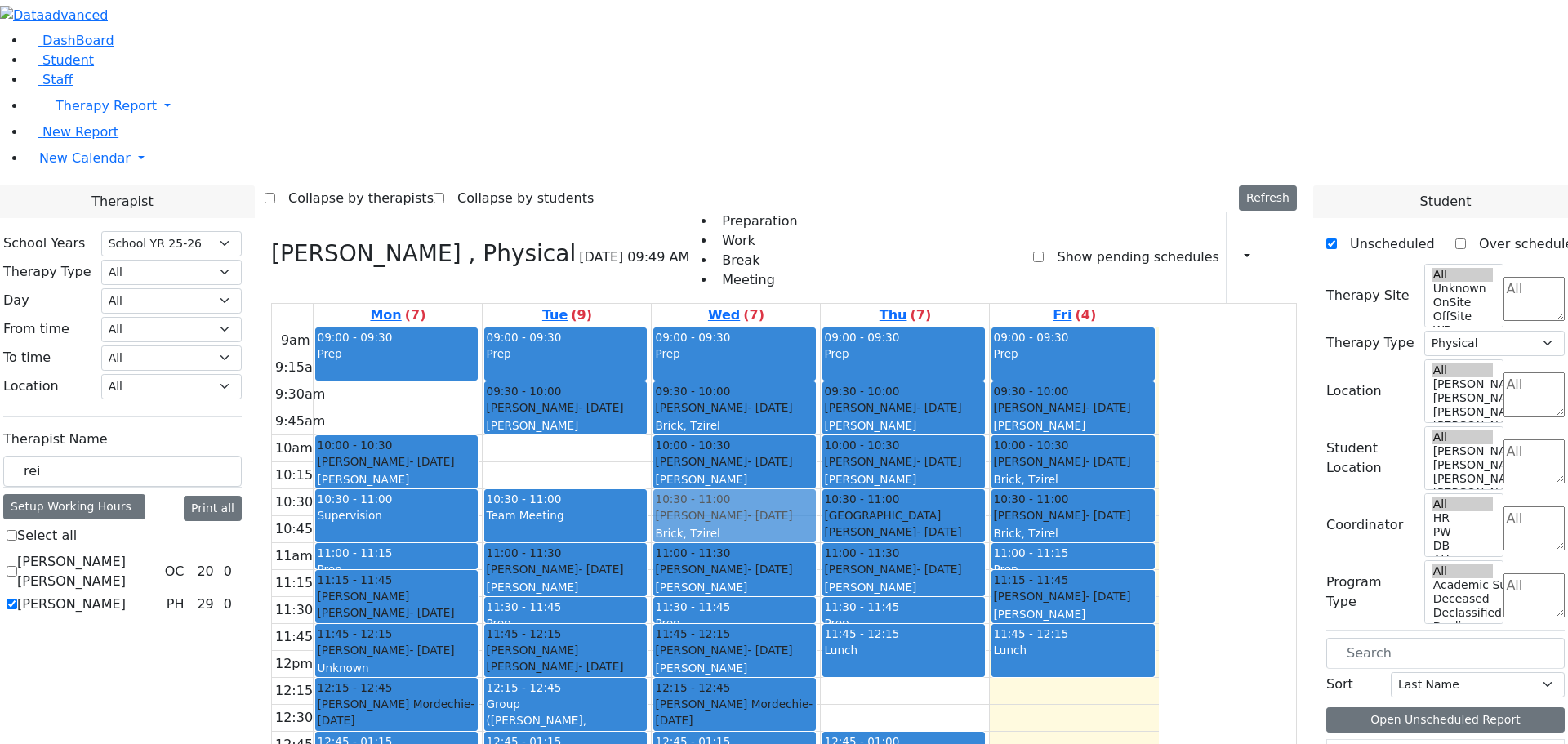
drag, startPoint x: 700, startPoint y: 227, endPoint x: 859, endPoint y: 278, distance: 167.0
click at [859, 328] on tr "09:00 - 09:30 Prep 10:00 - 10:30 Berkowitz Nechie - 06/28/2006 Kosowsky, Elana …" at bounding box center [715, 650] width 887 height 647
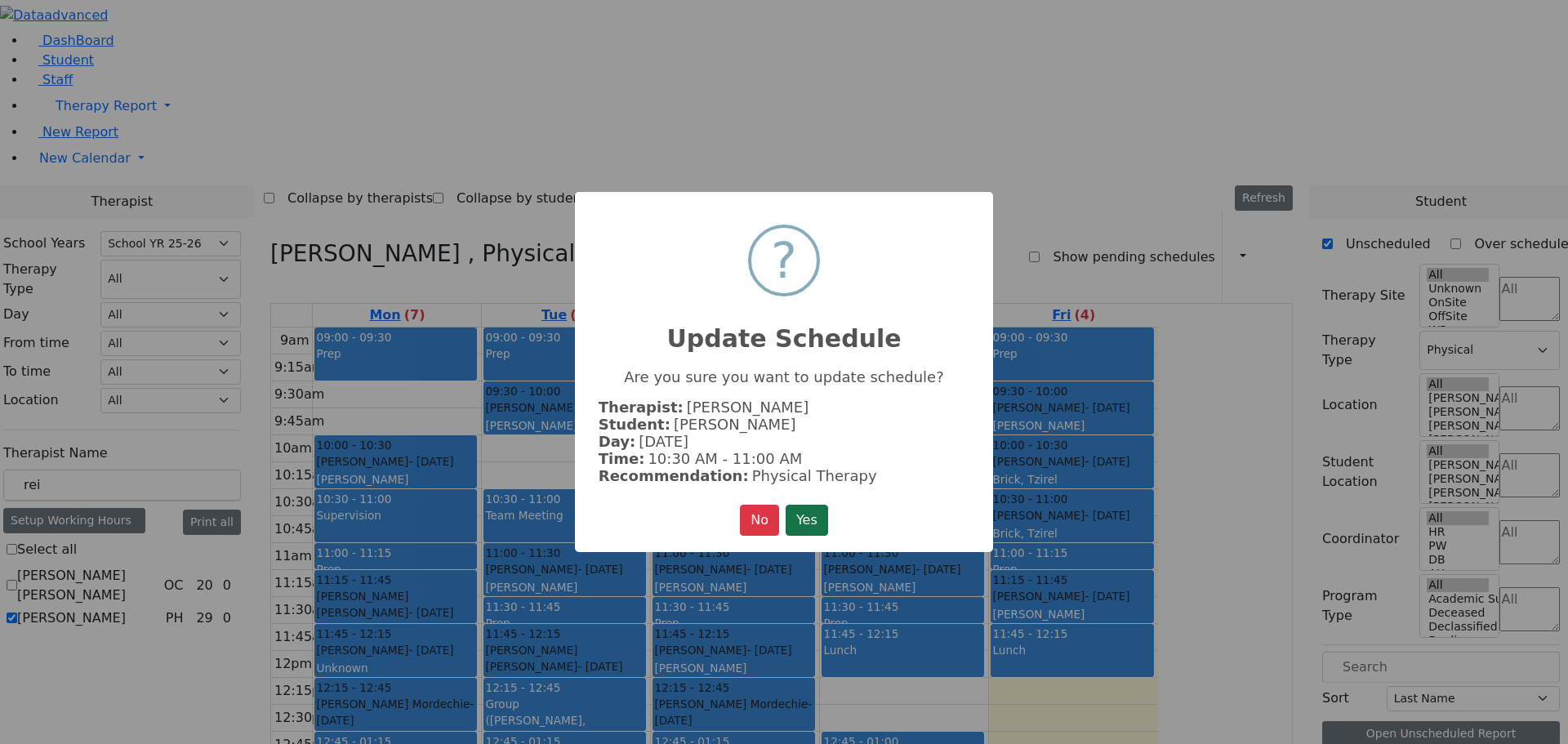
click at [808, 507] on button "Yes" at bounding box center [807, 520] width 42 height 31
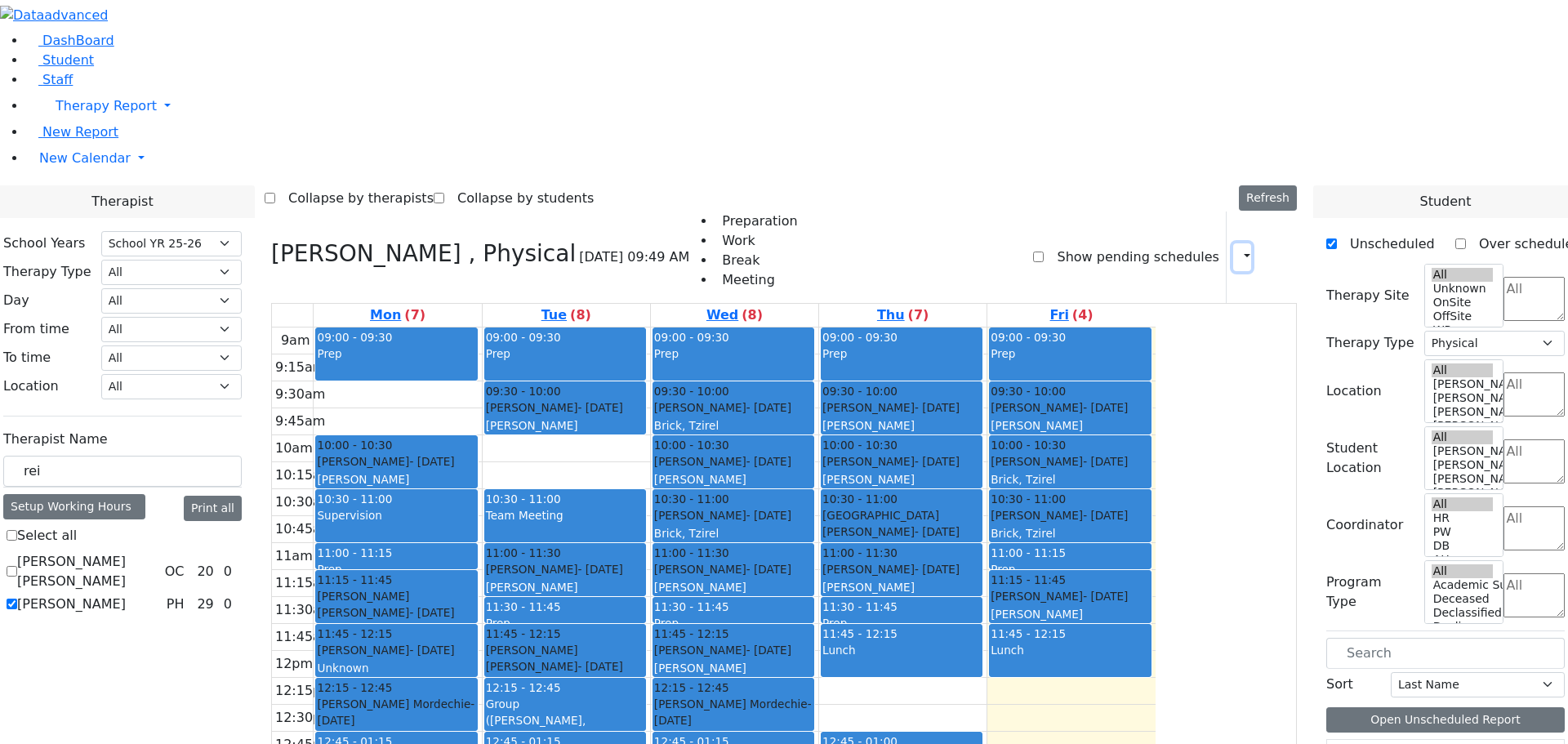
click at [1237, 249] on icon "button" at bounding box center [1237, 257] width 0 height 15
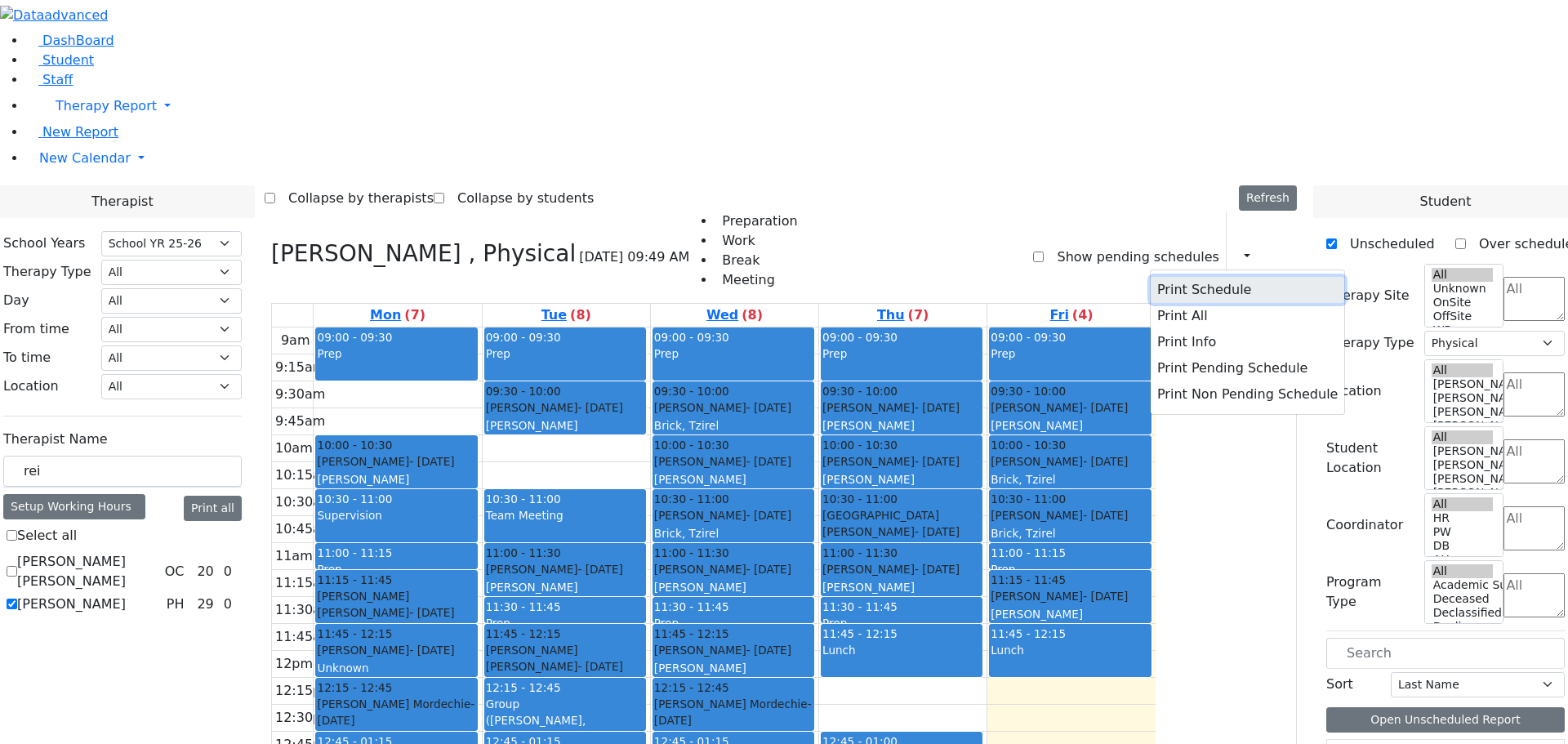
click at [1151, 277] on button "Print Schedule" at bounding box center [1247, 289] width 194 height 26
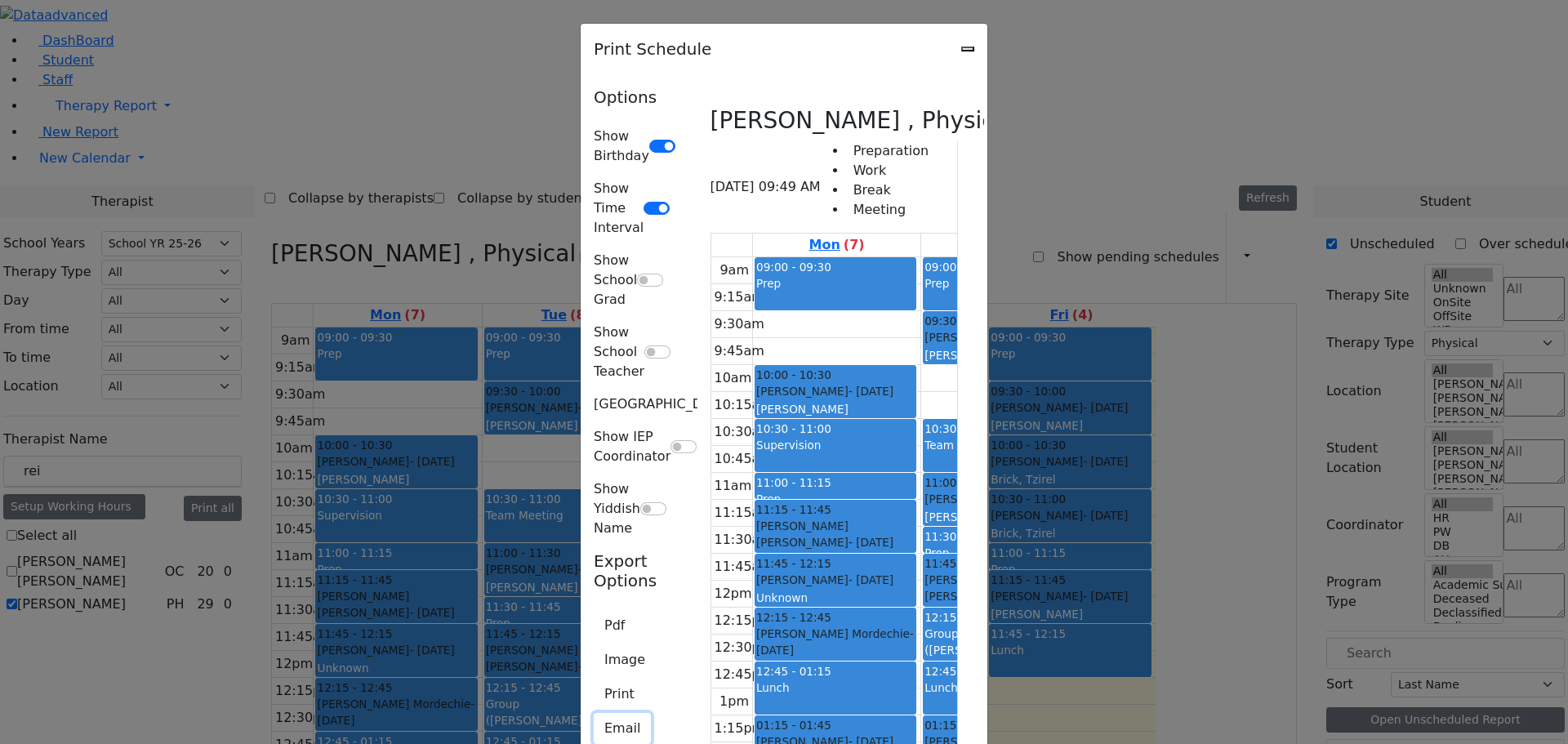
click at [594, 712] on button "Email" at bounding box center [623, 728] width 57 height 31
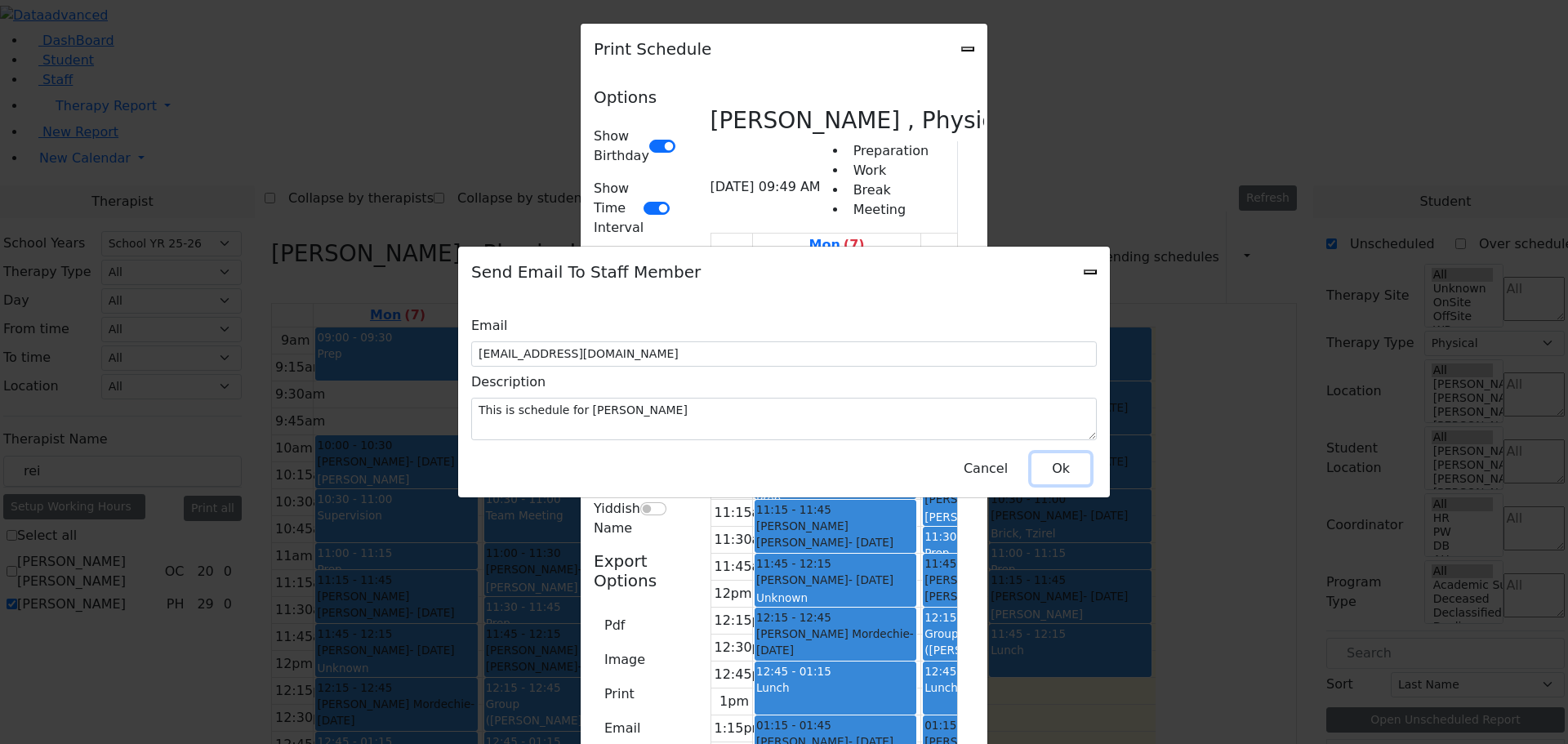
click at [1051, 458] on button "Ok" at bounding box center [1061, 469] width 59 height 31
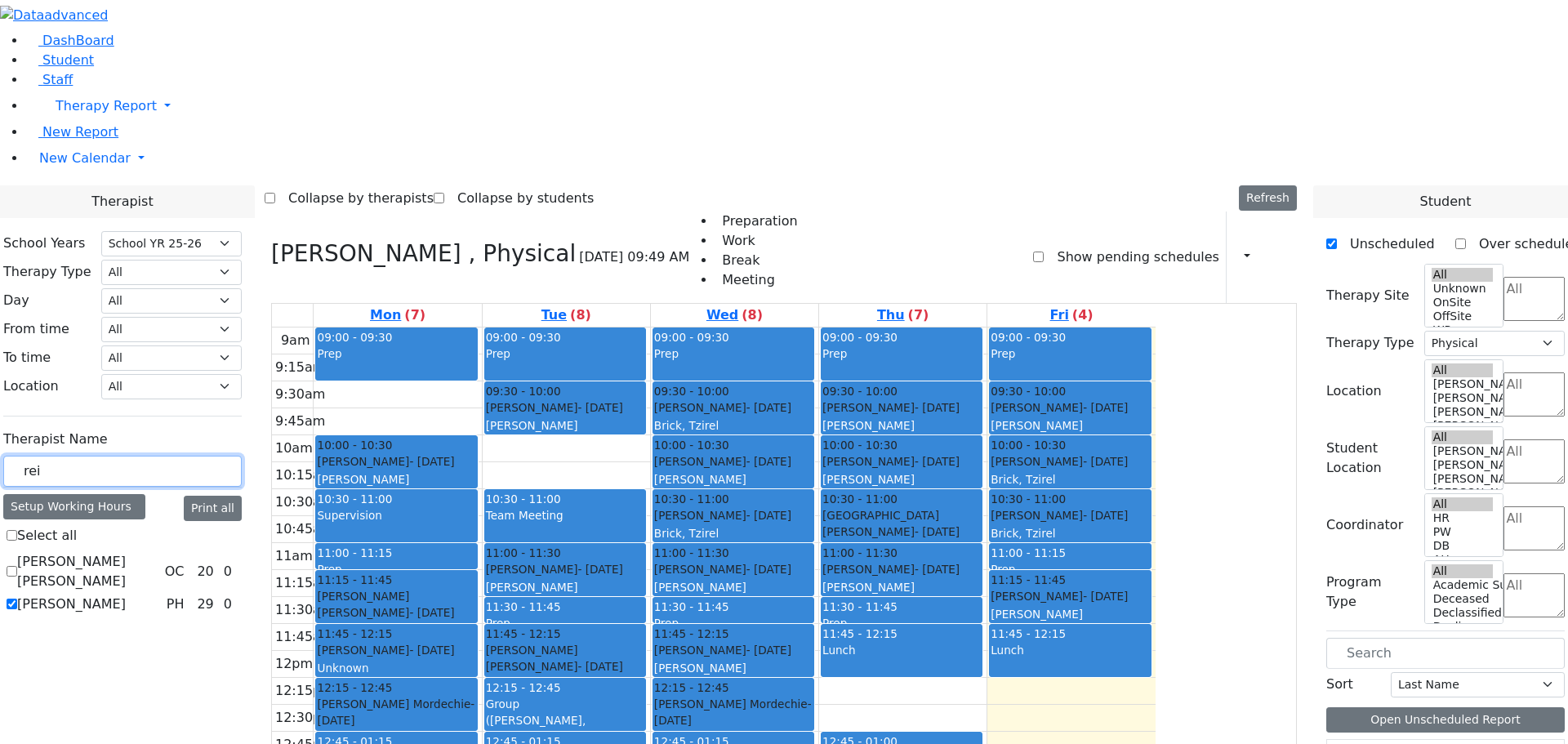
drag, startPoint x: 232, startPoint y: 279, endPoint x: 138, endPoint y: 301, distance: 96.5
click at [138, 301] on div "DashBoard Student Staff Therapy Report Student Old Calendar Report E_Judy" at bounding box center [784, 612] width 1568 height 1224
type input "ree"
click at [126, 575] on label "Reese Amy" at bounding box center [72, 585] width 109 height 20
click at [17, 579] on input "Reese Amy" at bounding box center [11, 584] width 11 height 11
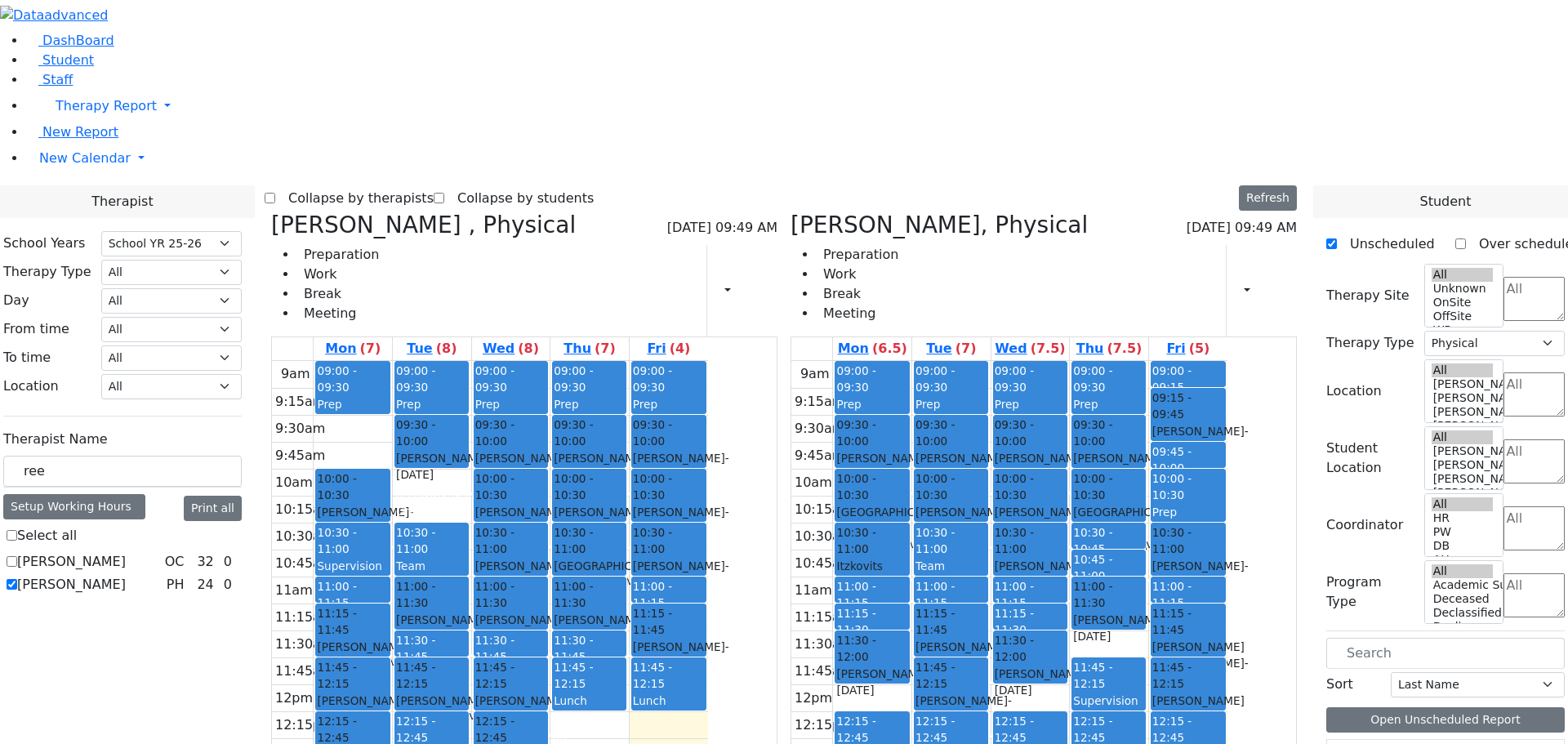
click at [271, 211] on icon at bounding box center [271, 224] width 0 height 27
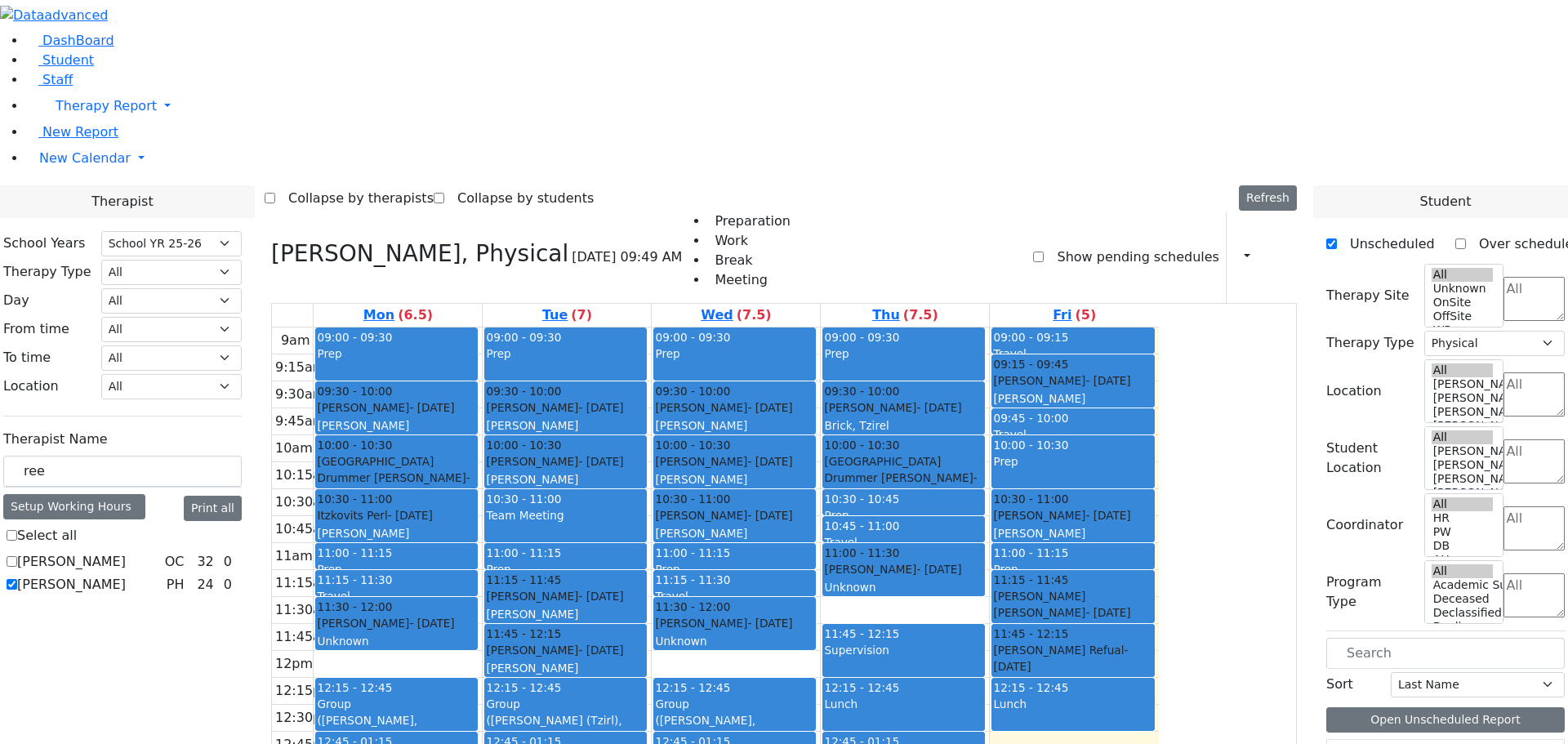
click at [126, 575] on label "Reese Amy" at bounding box center [72, 585] width 109 height 20
click at [17, 579] on input "Reese Amy" at bounding box center [11, 584] width 11 height 11
checkbox input "false"
select select
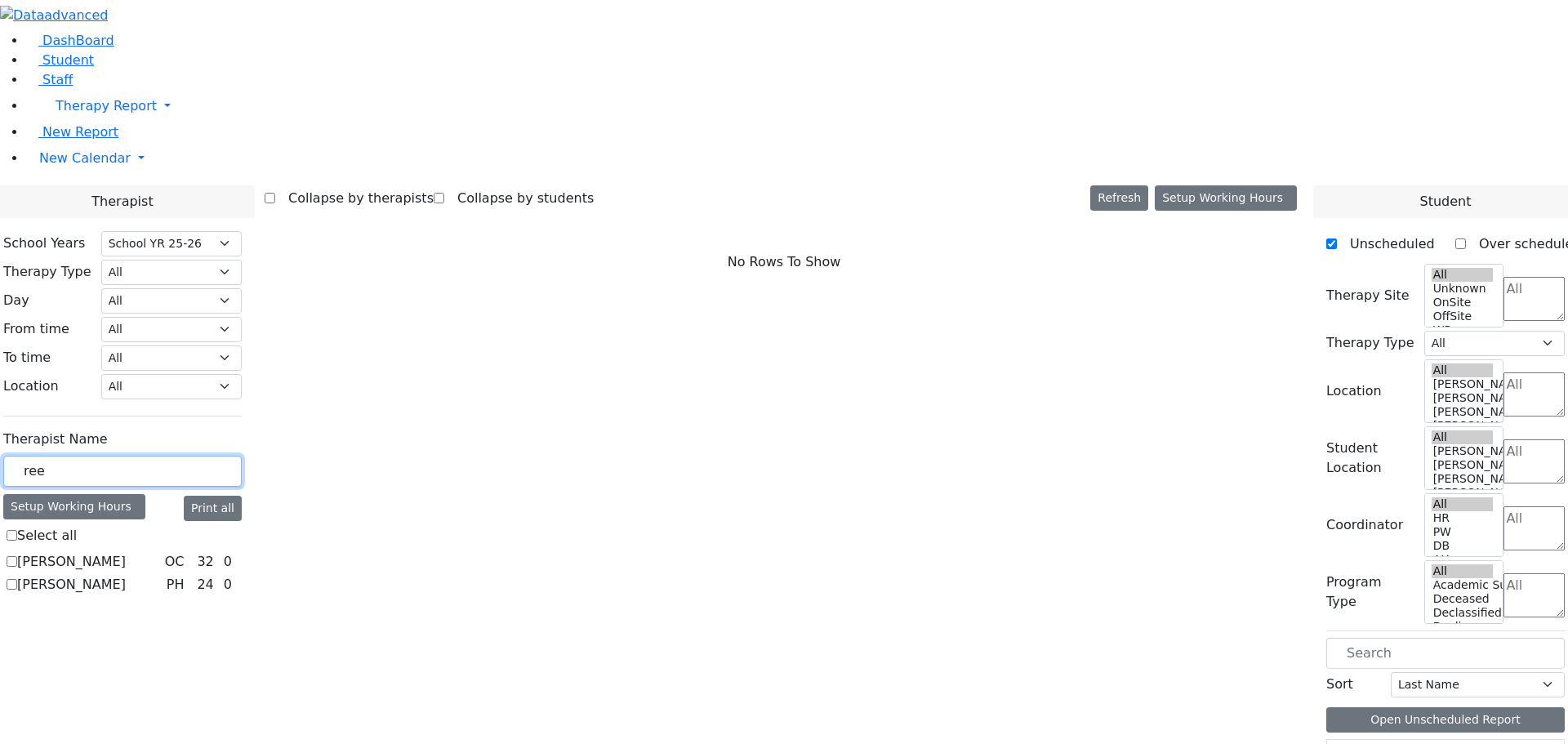
drag, startPoint x: 233, startPoint y: 287, endPoint x: 182, endPoint y: 277, distance: 52.0
type input "bider"
click at [126, 552] on label "Biderman Tzipora" at bounding box center [72, 562] width 109 height 20
click at [17, 556] on input "Biderman Tzipora" at bounding box center [11, 561] width 11 height 11
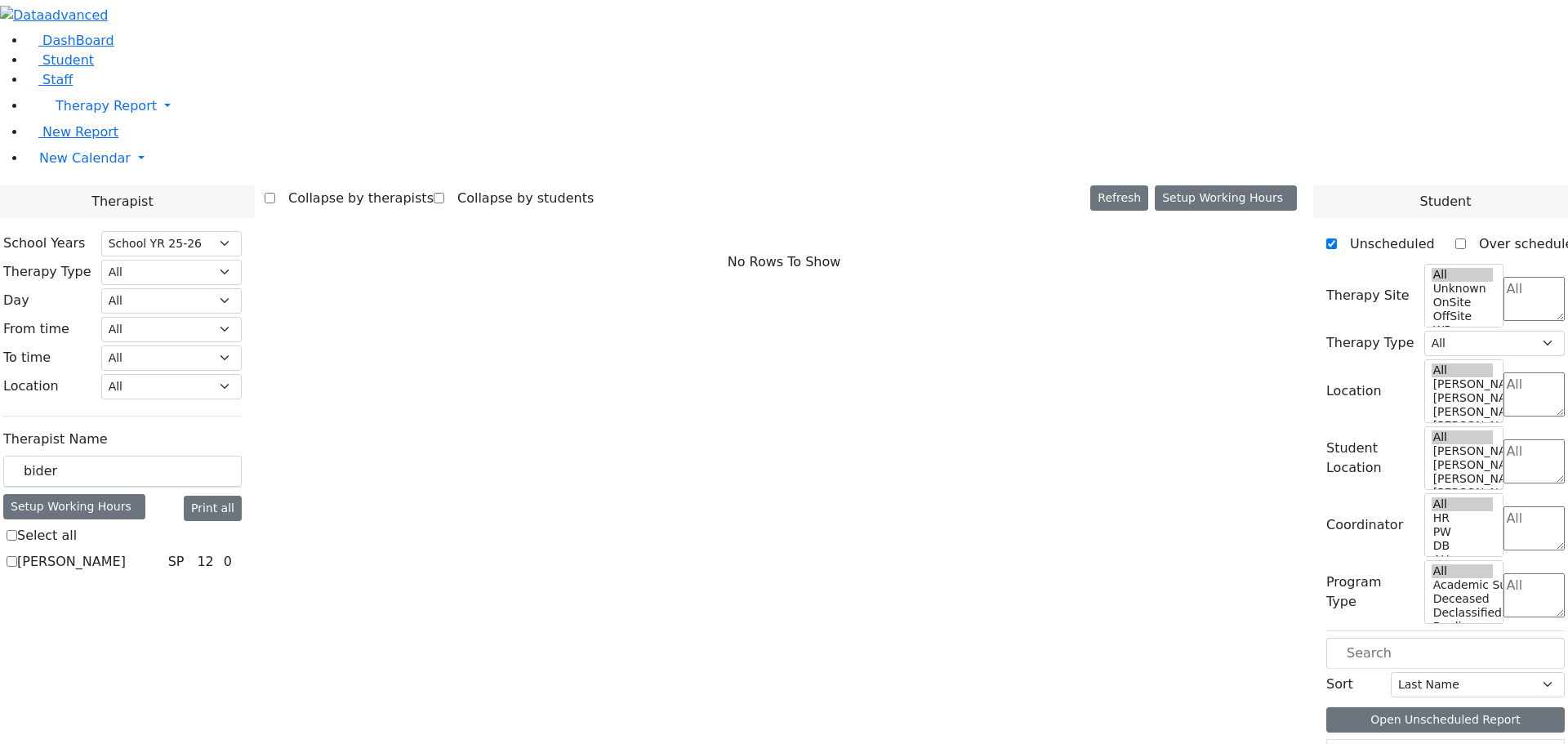
checkbox input "true"
select select "3"
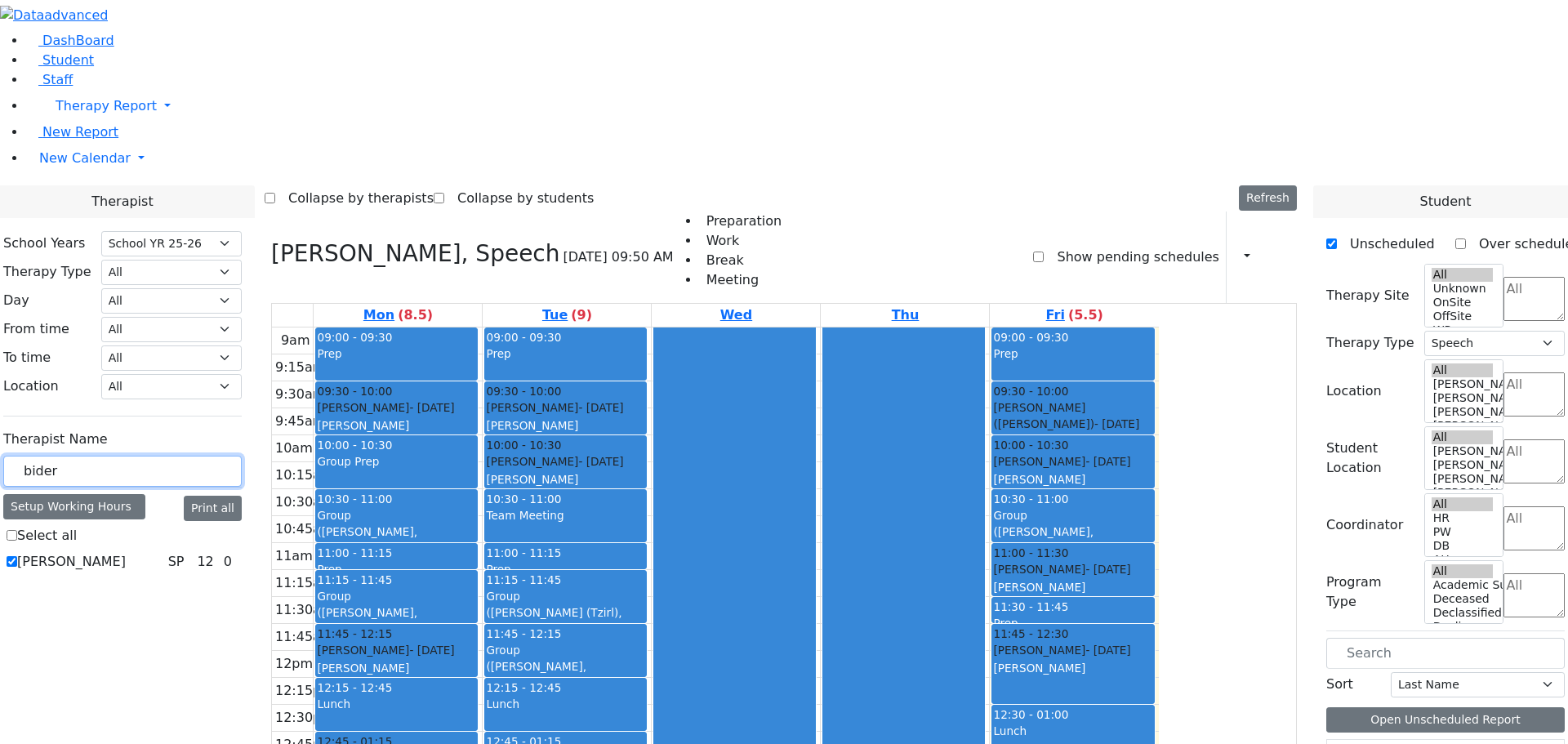
drag, startPoint x: 243, startPoint y: 283, endPoint x: 183, endPoint y: 285, distance: 60.0
click at [183, 285] on div "School Years Select School YR Summer YR 25 School YR 25-26 Summer YR 25 School …" at bounding box center [122, 402] width 265 height 370
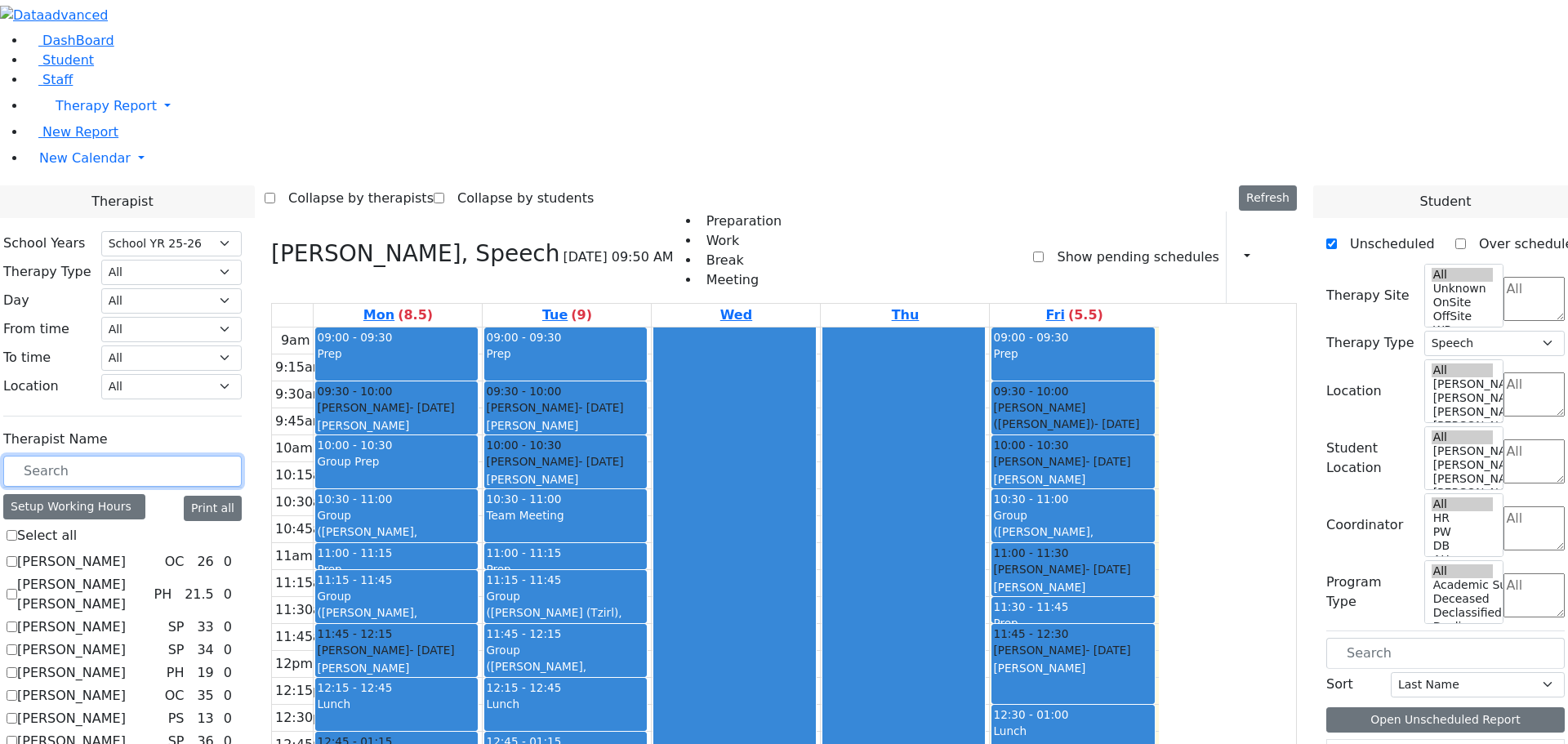
click at [227, 456] on input "text" at bounding box center [122, 471] width 239 height 31
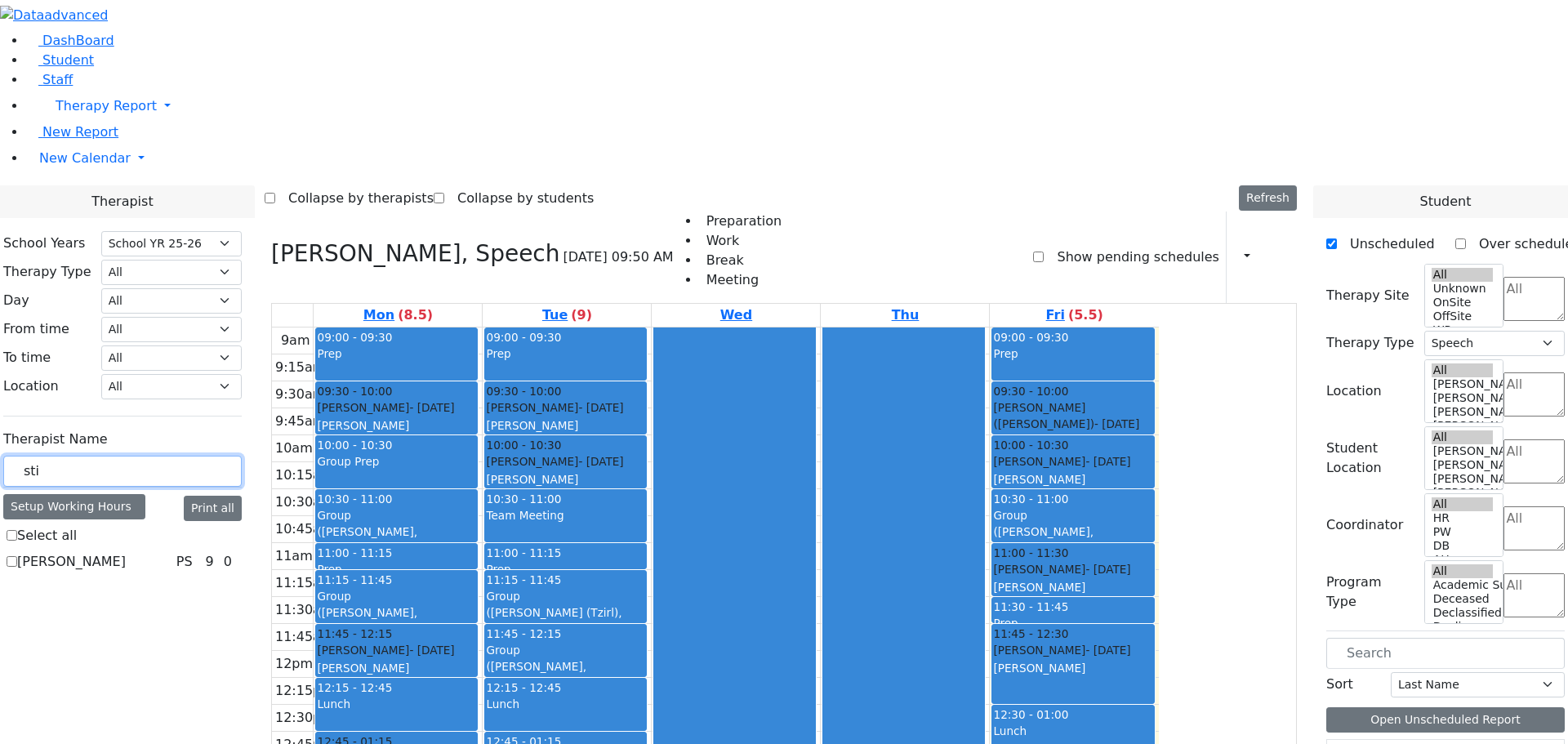
type input "stie"
checkbox input "true"
drag, startPoint x: 246, startPoint y: 284, endPoint x: 200, endPoint y: 280, distance: 46.2
click at [200, 456] on div "stie" at bounding box center [122, 471] width 239 height 32
type input "stie"
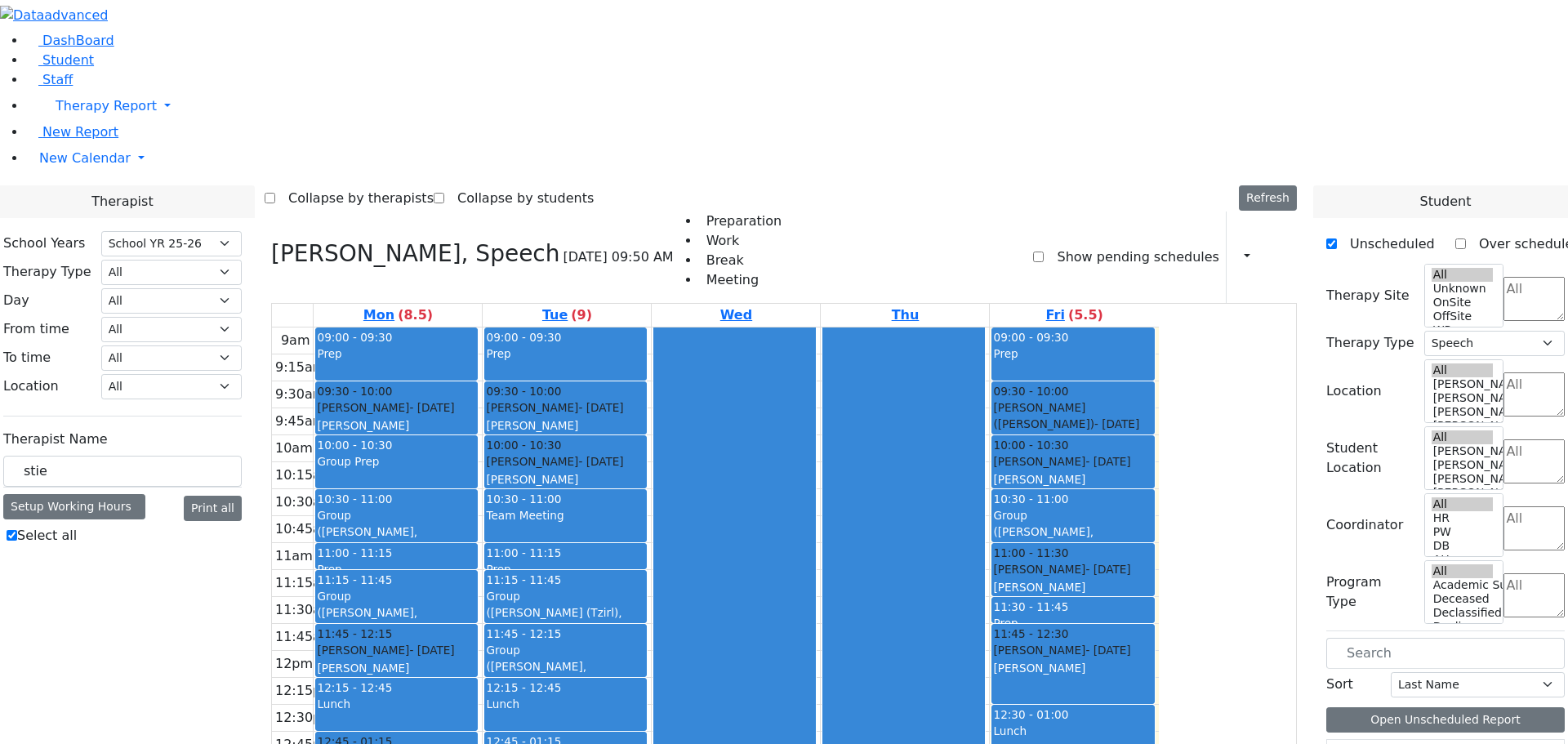
click at [76, 526] on label "Select all" at bounding box center [47, 536] width 59 height 20
click at [17, 530] on input "Select all" at bounding box center [11, 535] width 11 height 11
checkbox input "false"
select select
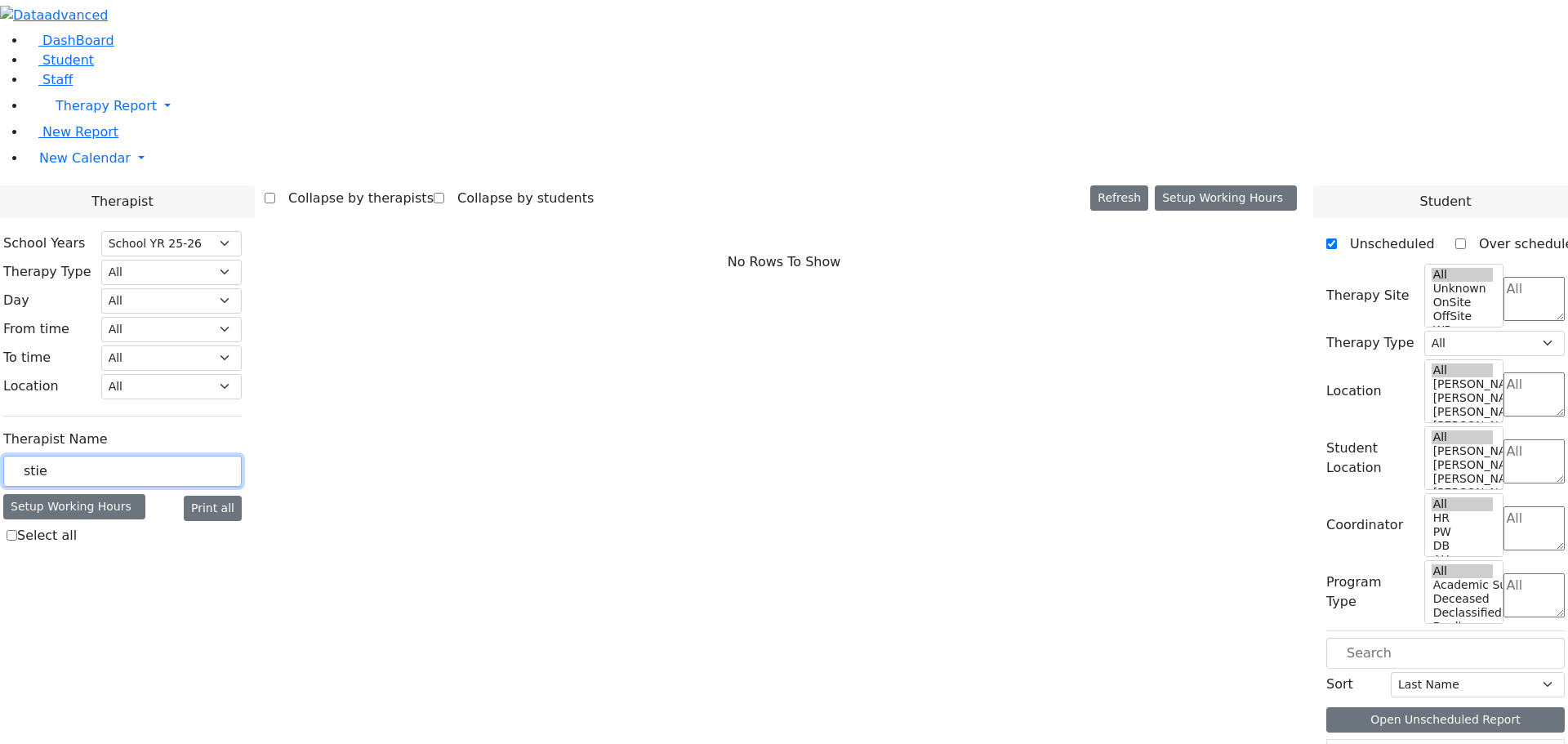
drag, startPoint x: 240, startPoint y: 285, endPoint x: 209, endPoint y: 281, distance: 31.3
click at [209, 456] on input "stie" at bounding box center [122, 471] width 239 height 31
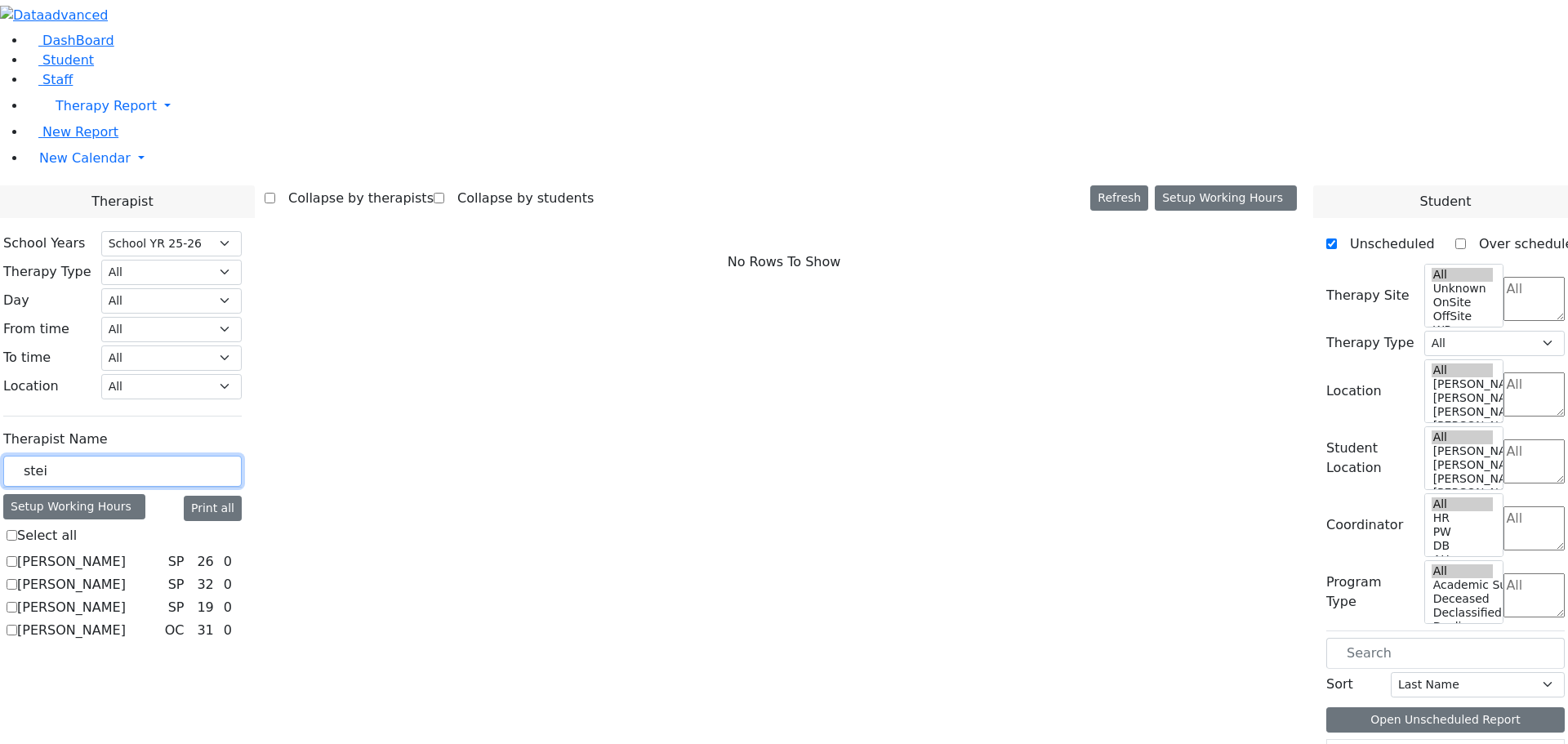
type input "stei"
click at [126, 575] on label "[PERSON_NAME]" at bounding box center [72, 585] width 109 height 20
click at [17, 579] on input "[PERSON_NAME]" at bounding box center [11, 584] width 11 height 11
checkbox input "true"
select select "3"
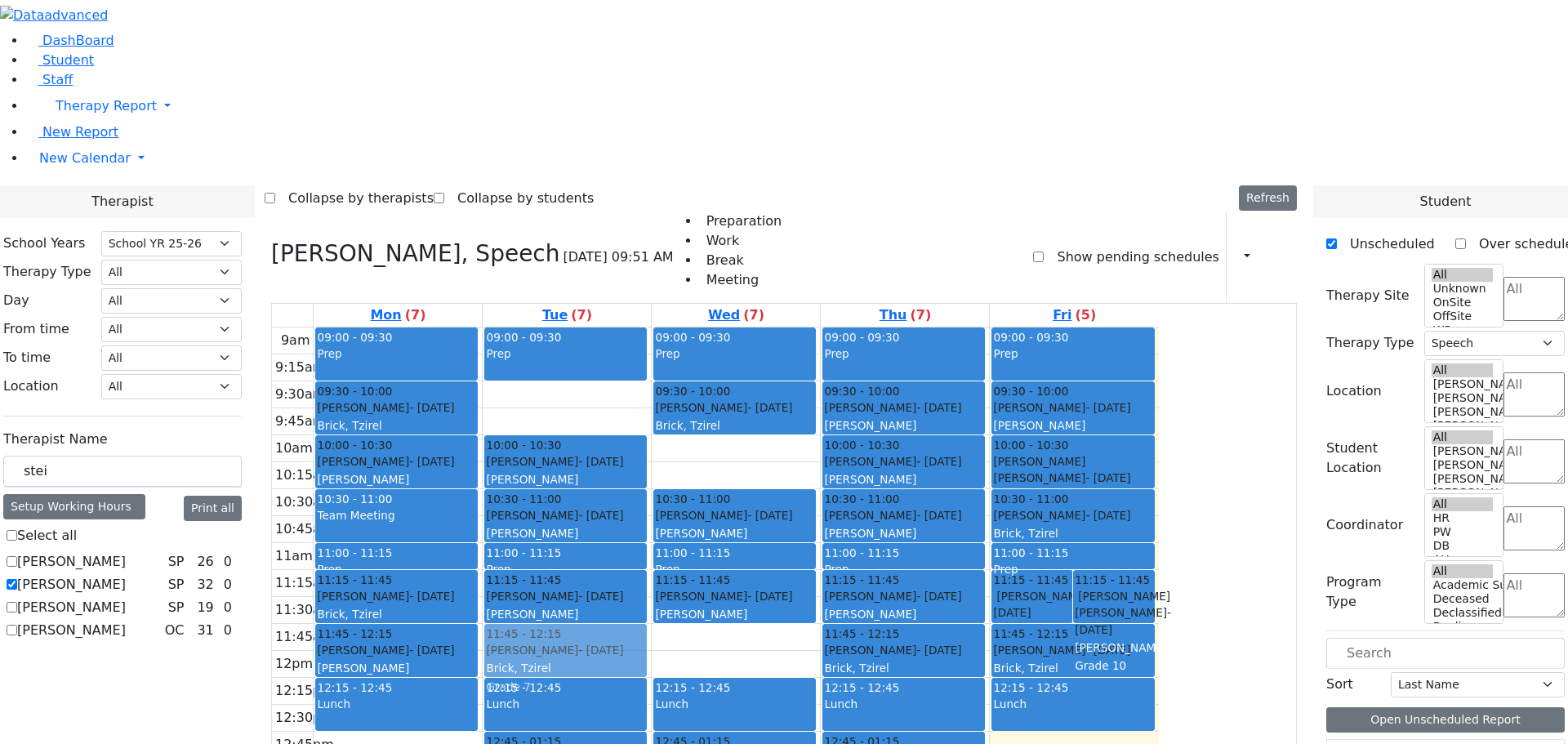
drag, startPoint x: 862, startPoint y: 438, endPoint x: 756, endPoint y: 425, distance: 106.8
click at [756, 435] on tr "09:00 - 09:30 Prep 09:30 - 10:00 Mandelbaum Esther - 08/30/2012 Brick, Tzirel 1…" at bounding box center [715, 650] width 887 height 647
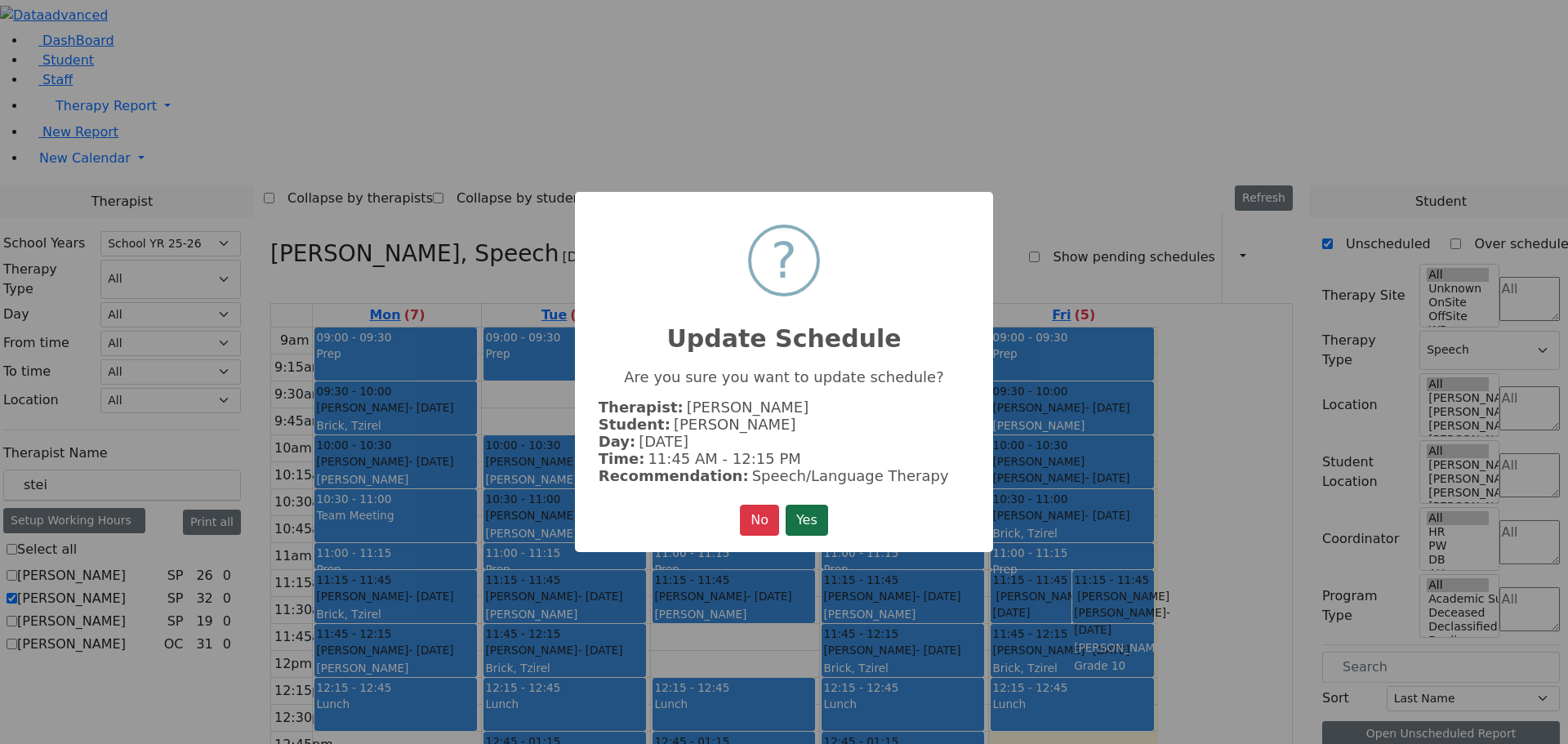
click at [800, 510] on button "Yes" at bounding box center [807, 520] width 42 height 31
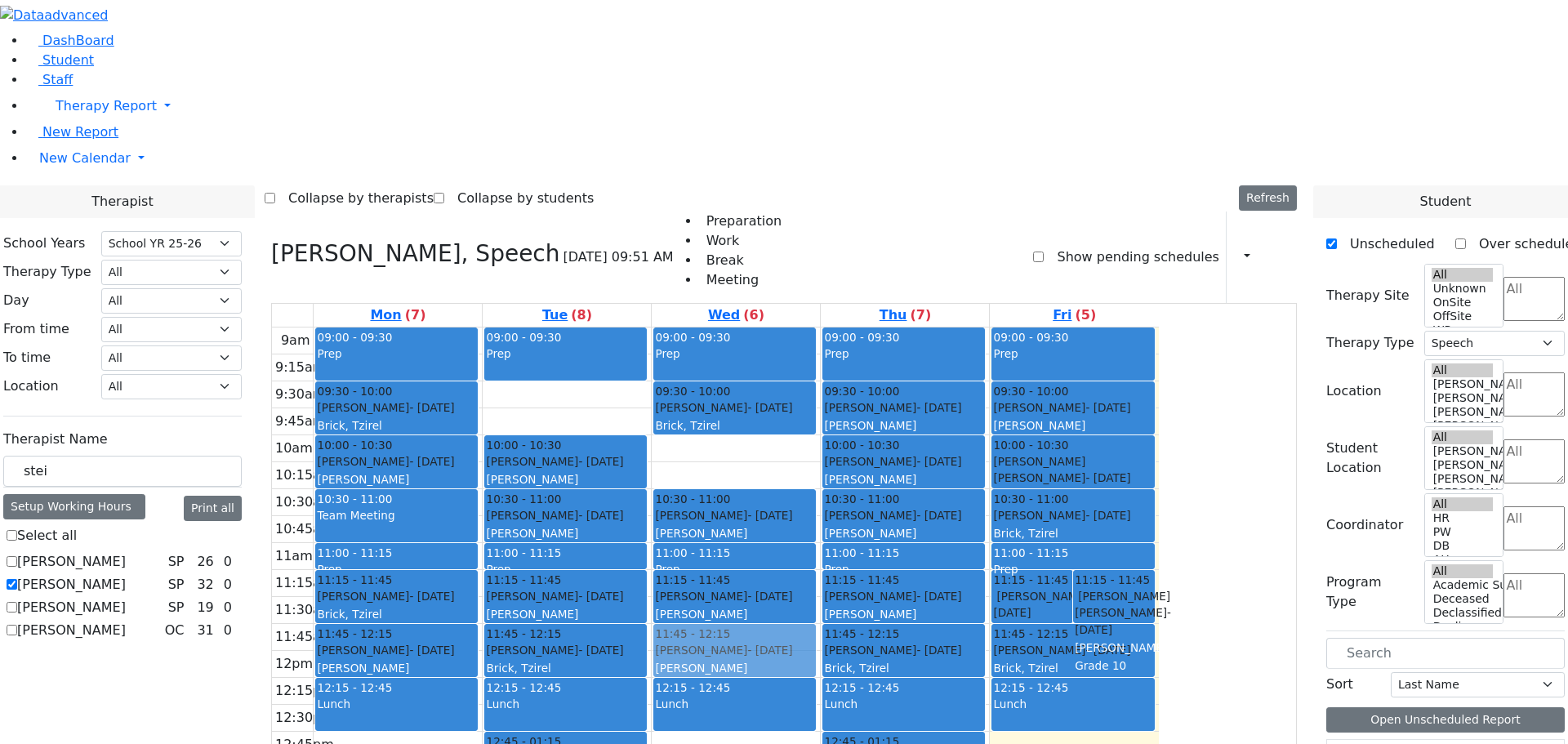
drag, startPoint x: 878, startPoint y: 542, endPoint x: 877, endPoint y: 526, distance: 16.0
click at [819, 442] on div "09:00 - 09:30 Prep 09:30 - 10:00 Mandelbaum Esther - 08/30/2012 Brick, Tzirel 1…" at bounding box center [735, 650] width 168 height 647
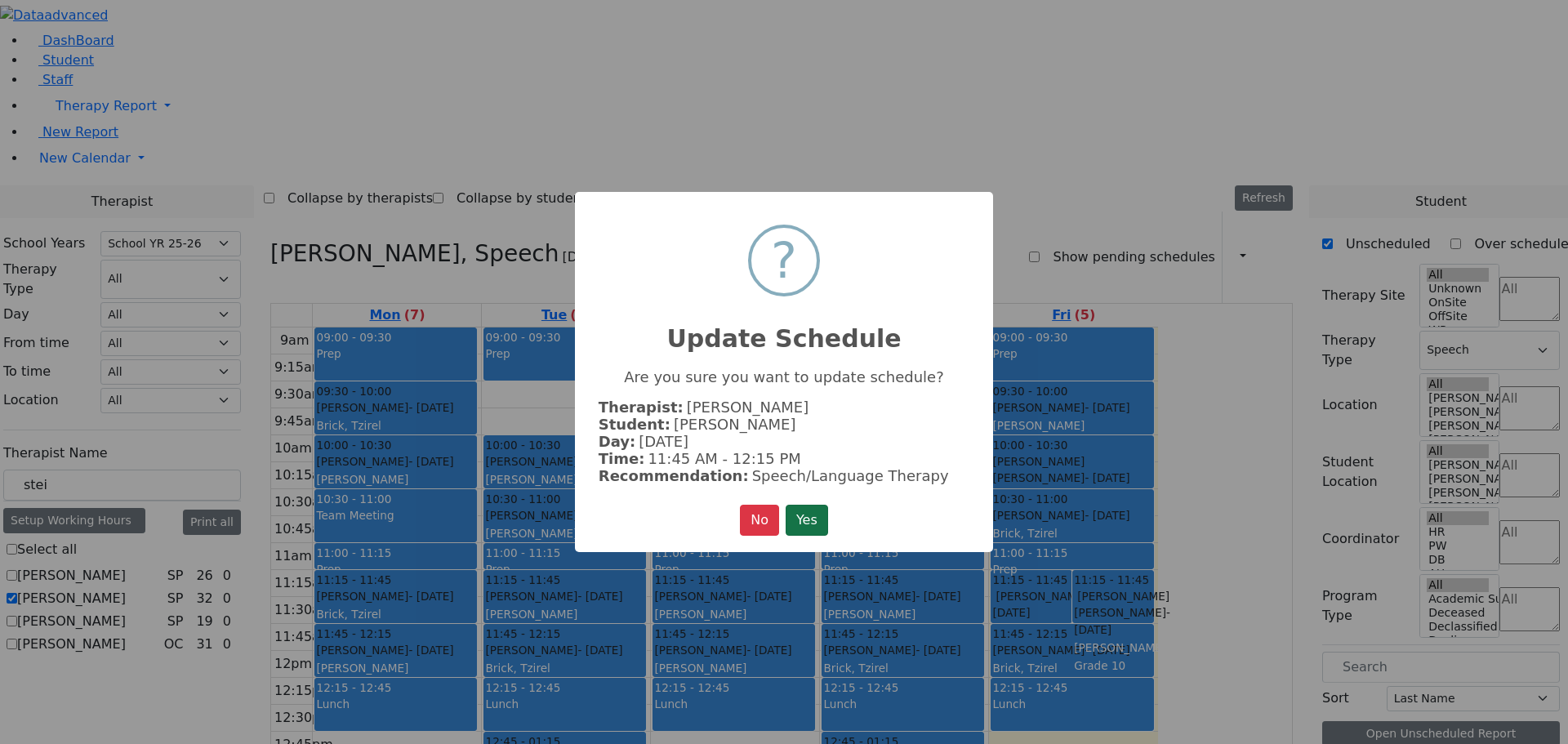
click at [816, 518] on button "Yes" at bounding box center [807, 520] width 42 height 31
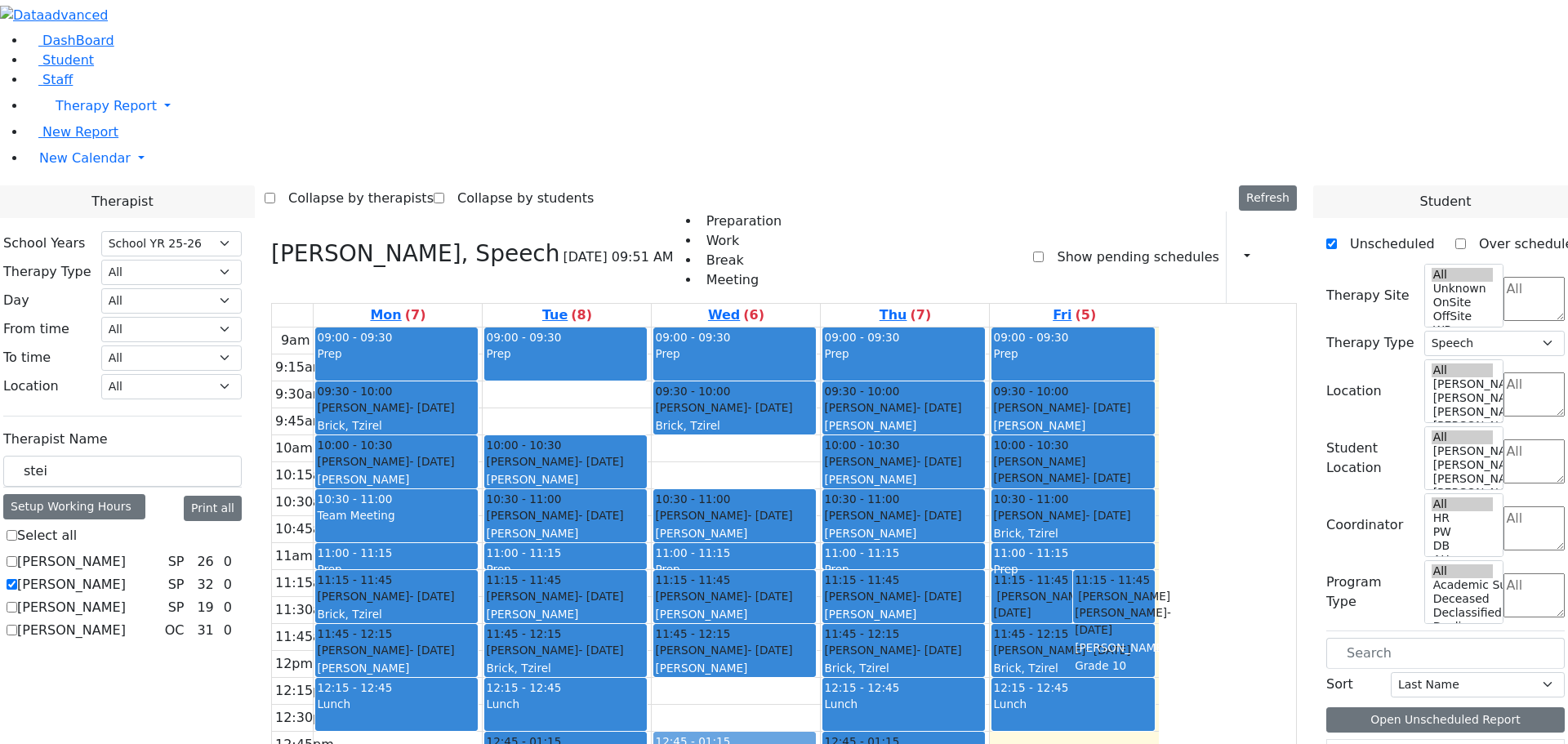
drag, startPoint x: 879, startPoint y: 485, endPoint x: 899, endPoint y: 526, distance: 45.6
click at [819, 529] on div "09:00 - 09:30 Prep 09:30 - 10:00 Mandelbaum Esther - 08/30/2012 Brick, Tzirel 1…" at bounding box center [735, 650] width 168 height 647
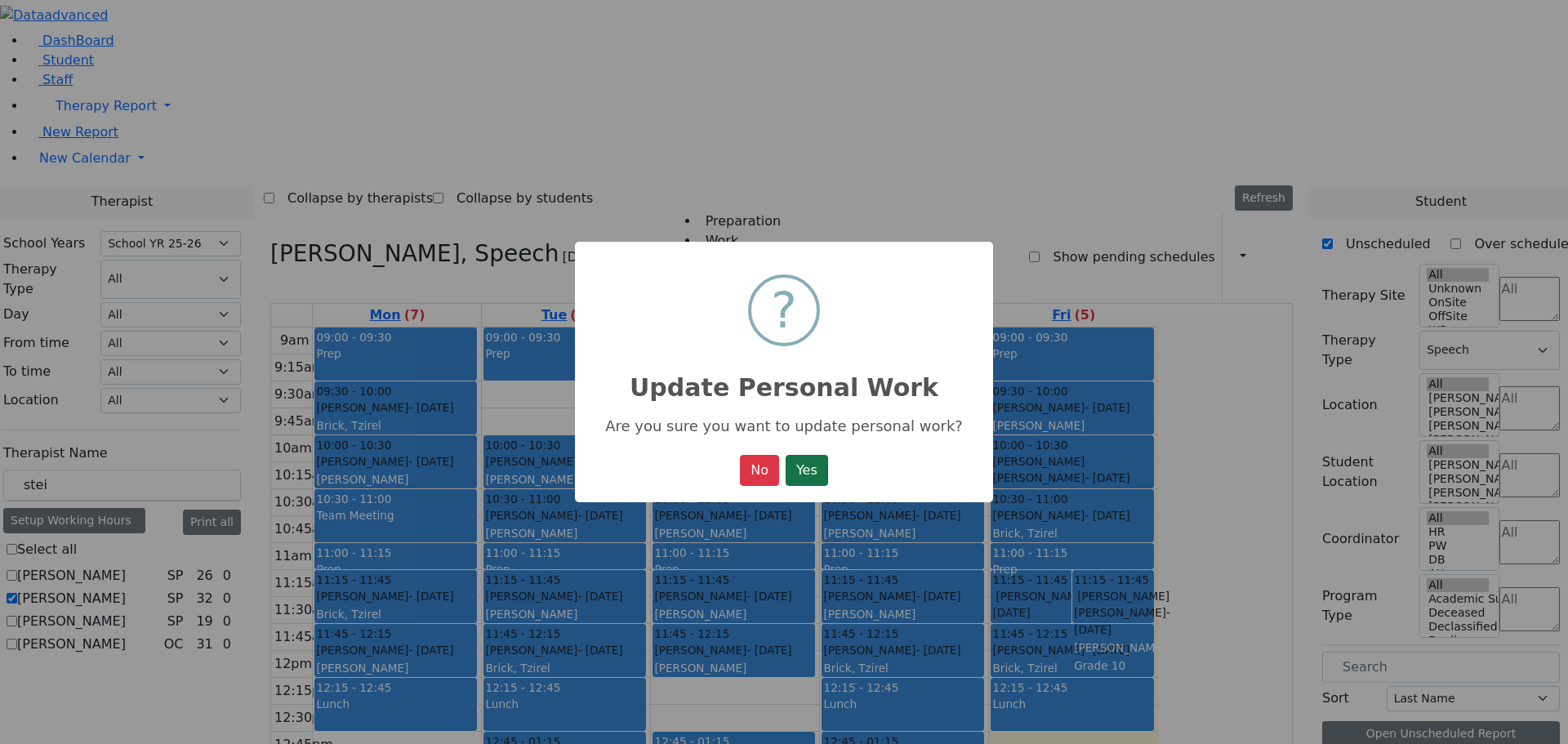
click at [818, 476] on button "Yes" at bounding box center [807, 470] width 42 height 31
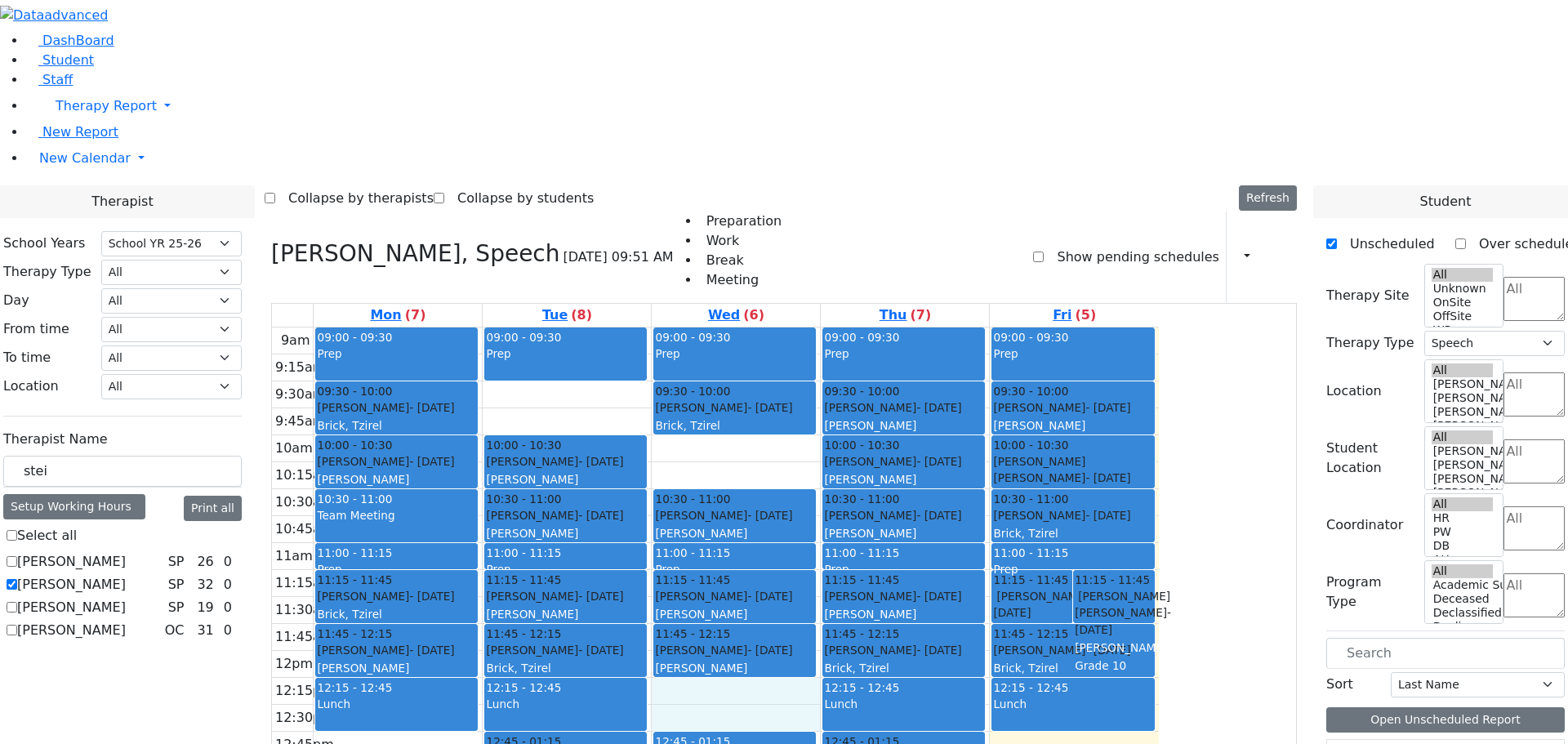
drag, startPoint x: 856, startPoint y: 468, endPoint x: 860, endPoint y: 479, distance: 11.7
click at [861, 485] on div "9am 9:15am 9:30am 9:45am 10am 10:15am 10:30am 10:45am 11am 11:15am 11:30am 11:4…" at bounding box center [715, 650] width 887 height 647
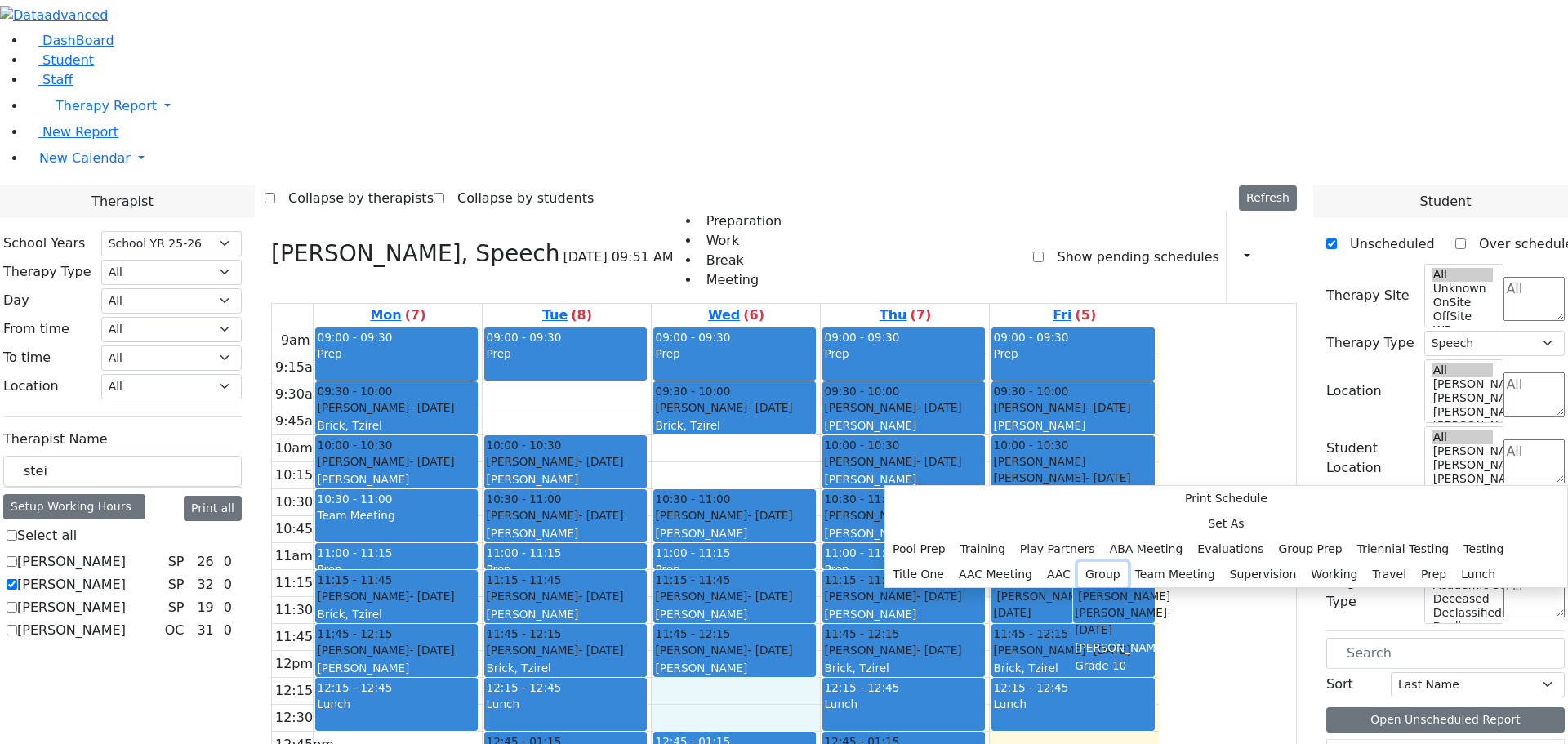
click at [1078, 562] on button "Group" at bounding box center [1103, 574] width 50 height 26
select select "3"
select select "12:15:00"
select select "12:45:00"
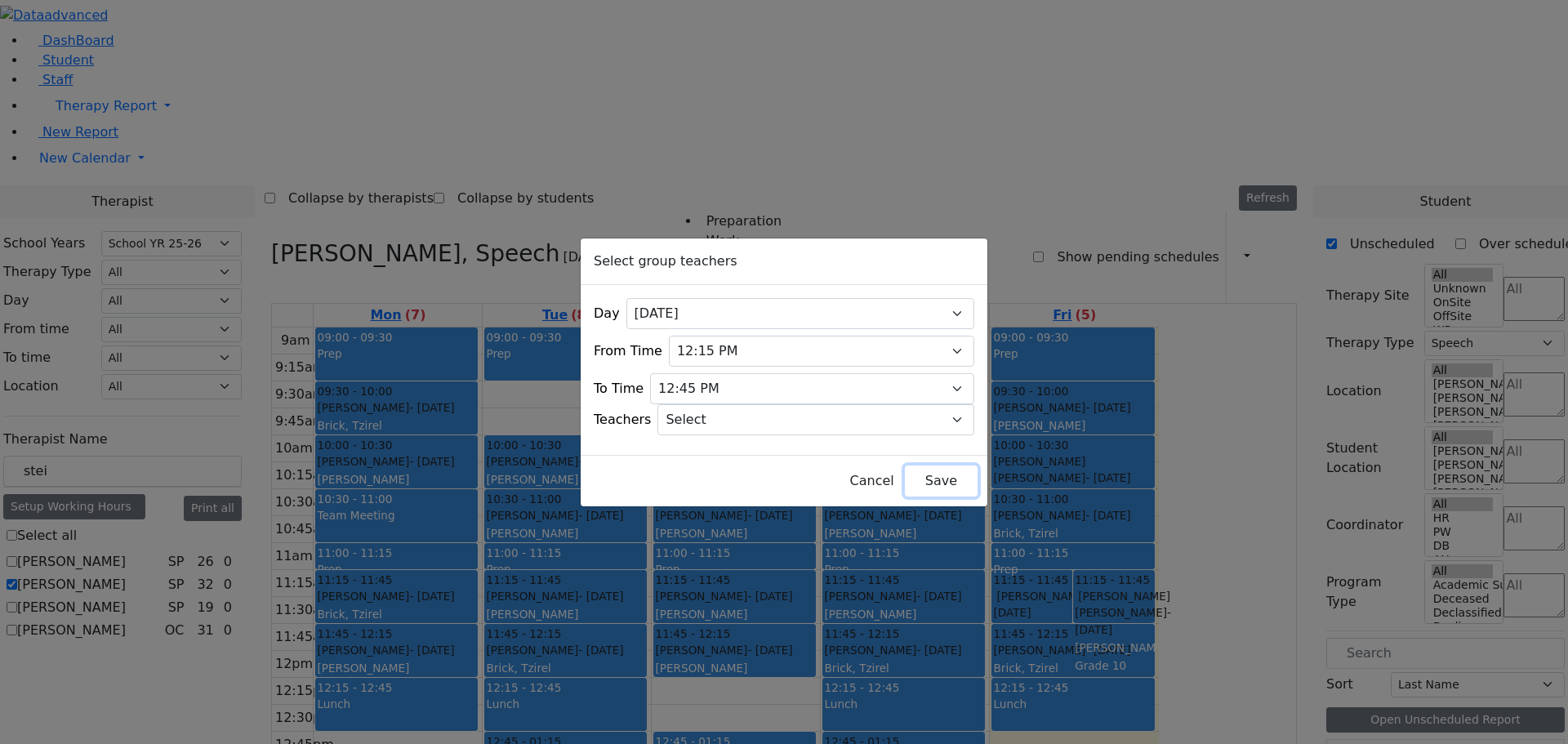
click at [916, 474] on button "Save" at bounding box center [941, 480] width 73 height 31
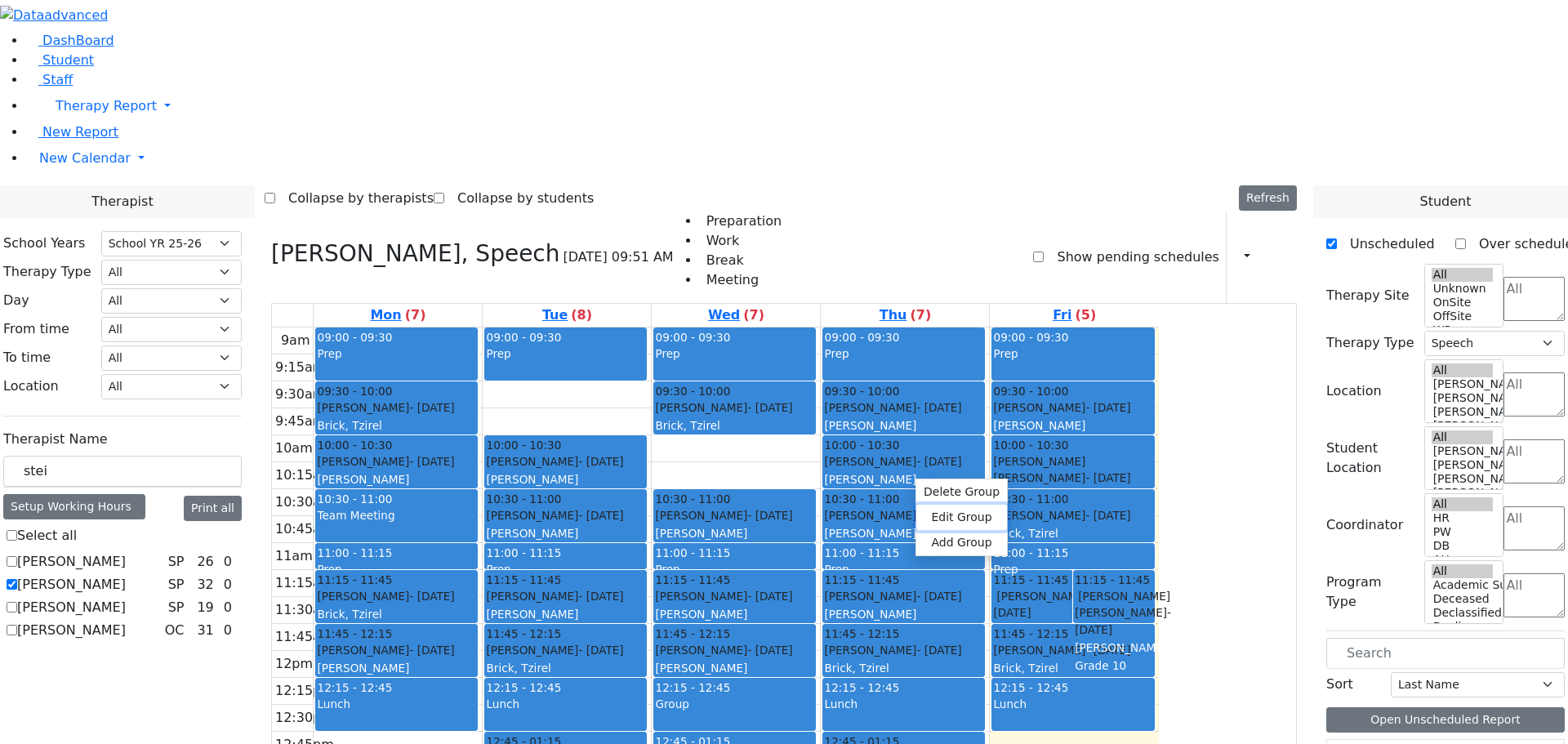
click at [943, 509] on button "Edit Group" at bounding box center [961, 517] width 91 height 26
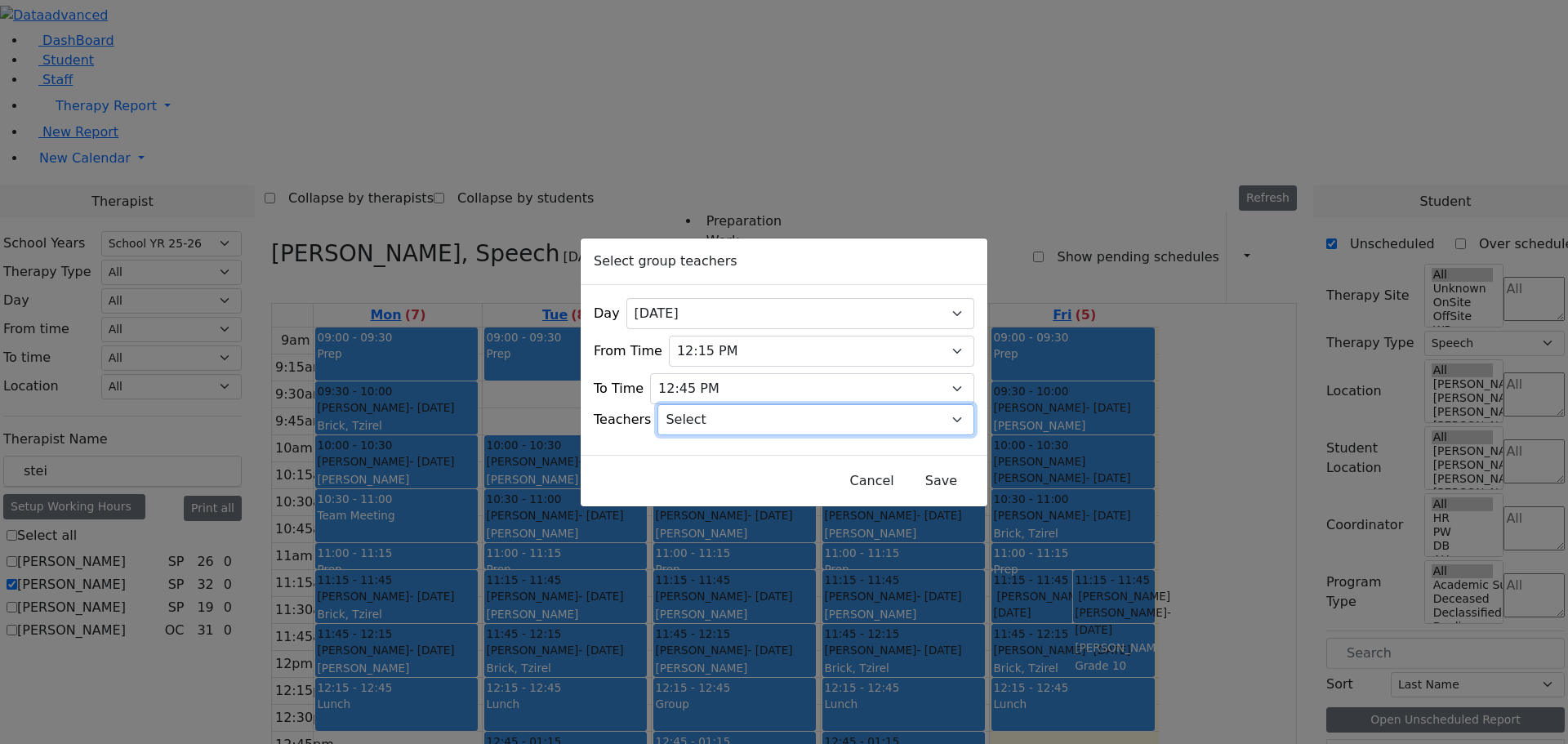
click at [756, 416] on select "Select Aliza, Ptalis Atara, Gross Avraham (Alan), Feigenbaum Bluma, Kramer Brac…" at bounding box center [816, 419] width 317 height 31
select select "Elana, Kosowsky"
click at [679, 404] on select "Select Aliza, Ptalis Atara, Gross Avraham (Alan), Feigenbaum Bluma, Kramer Brac…" at bounding box center [816, 419] width 317 height 31
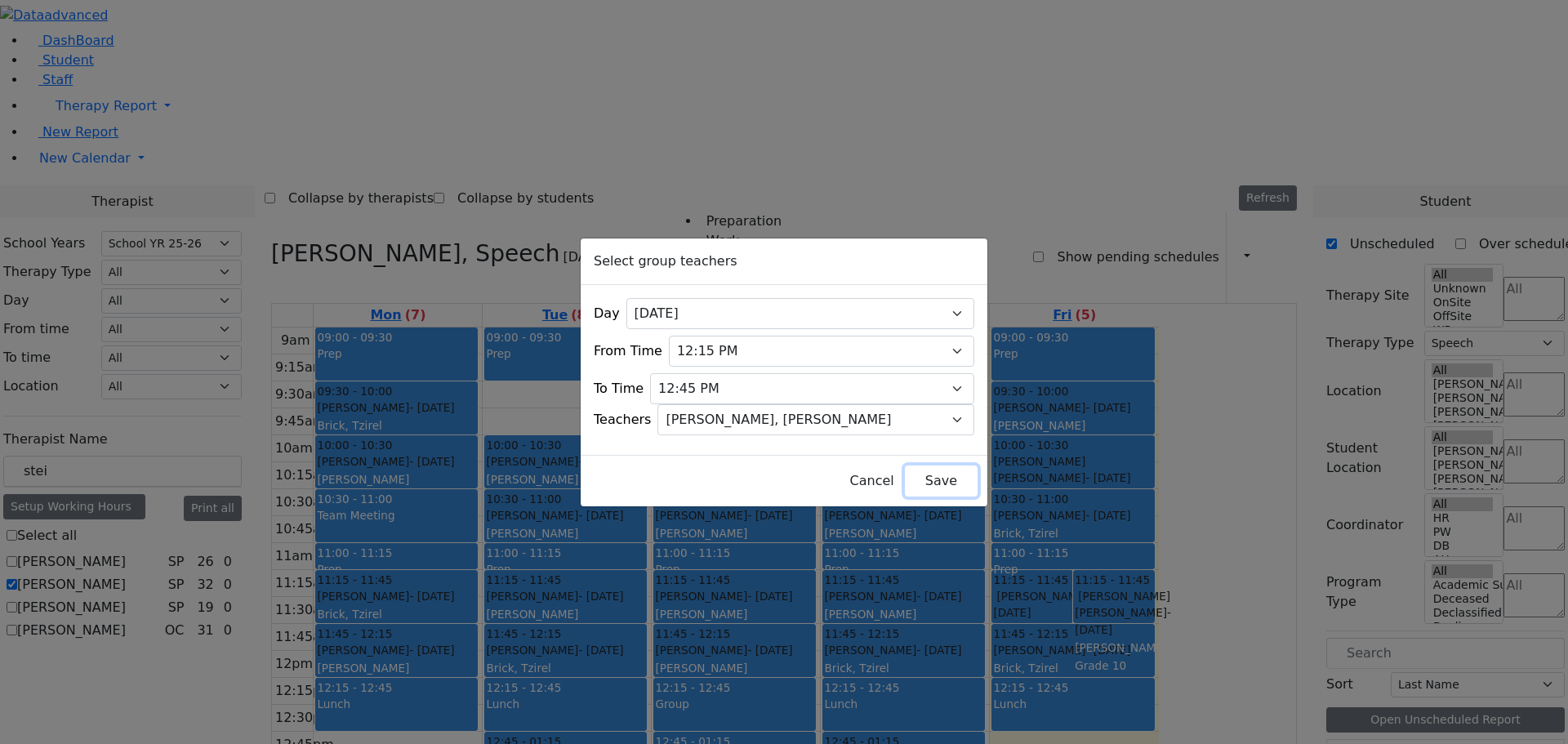
click at [904, 475] on button "Save" at bounding box center [941, 480] width 73 height 31
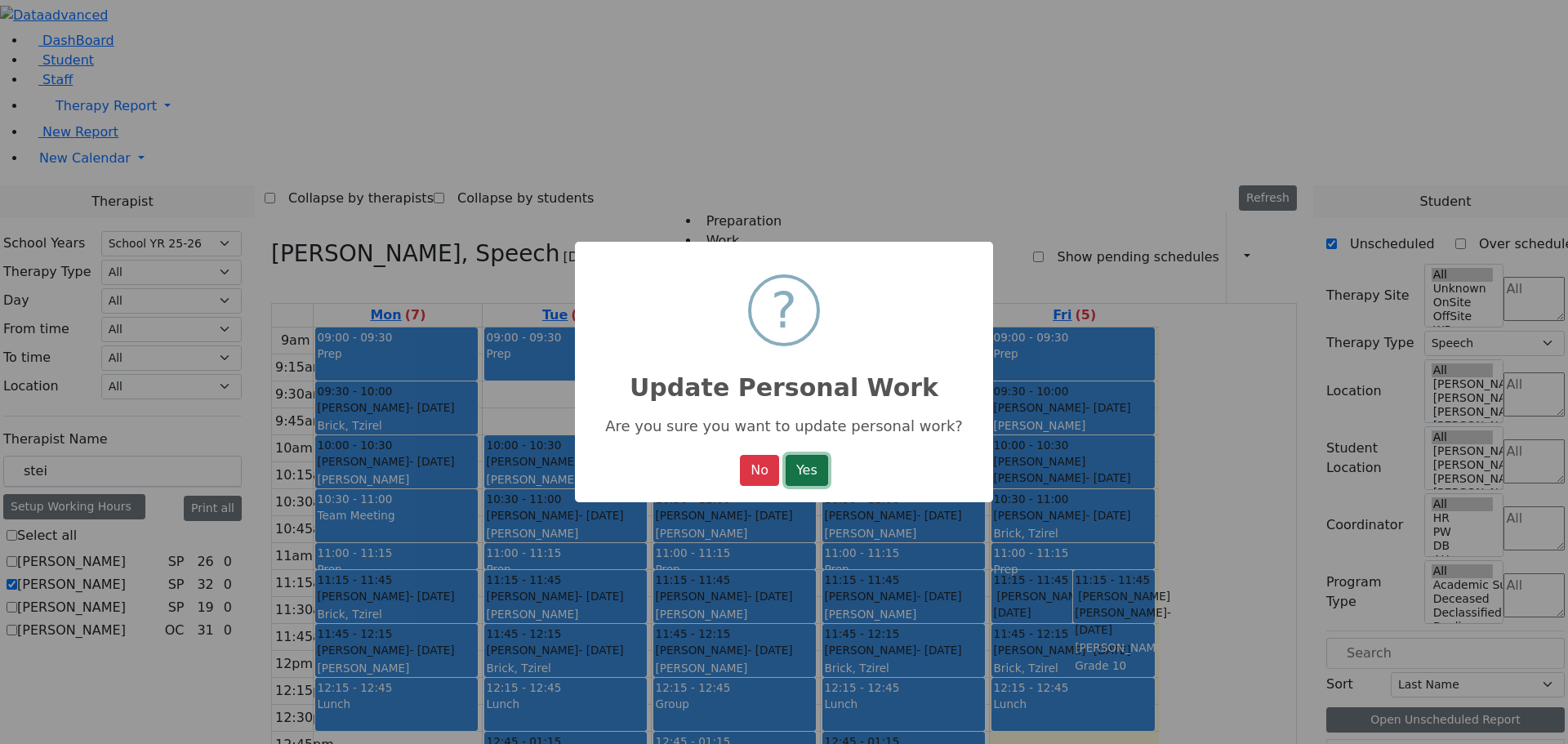
click at [808, 477] on button "Yes" at bounding box center [807, 470] width 42 height 31
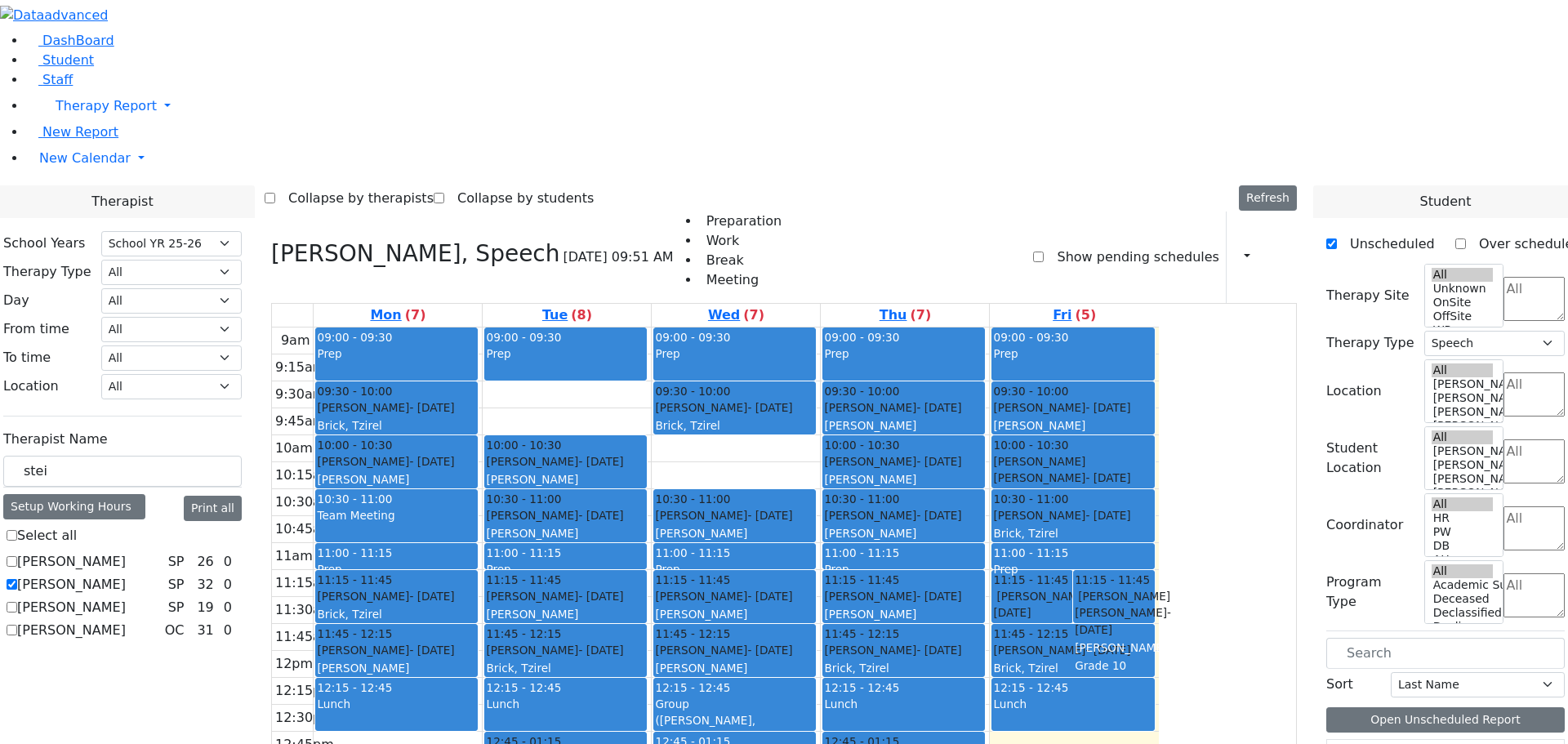
scroll to position [579, 0]
click at [126, 575] on label "[PERSON_NAME]" at bounding box center [72, 585] width 109 height 20
click at [17, 579] on input "[PERSON_NAME]" at bounding box center [11, 584] width 11 height 11
checkbox input "false"
select select
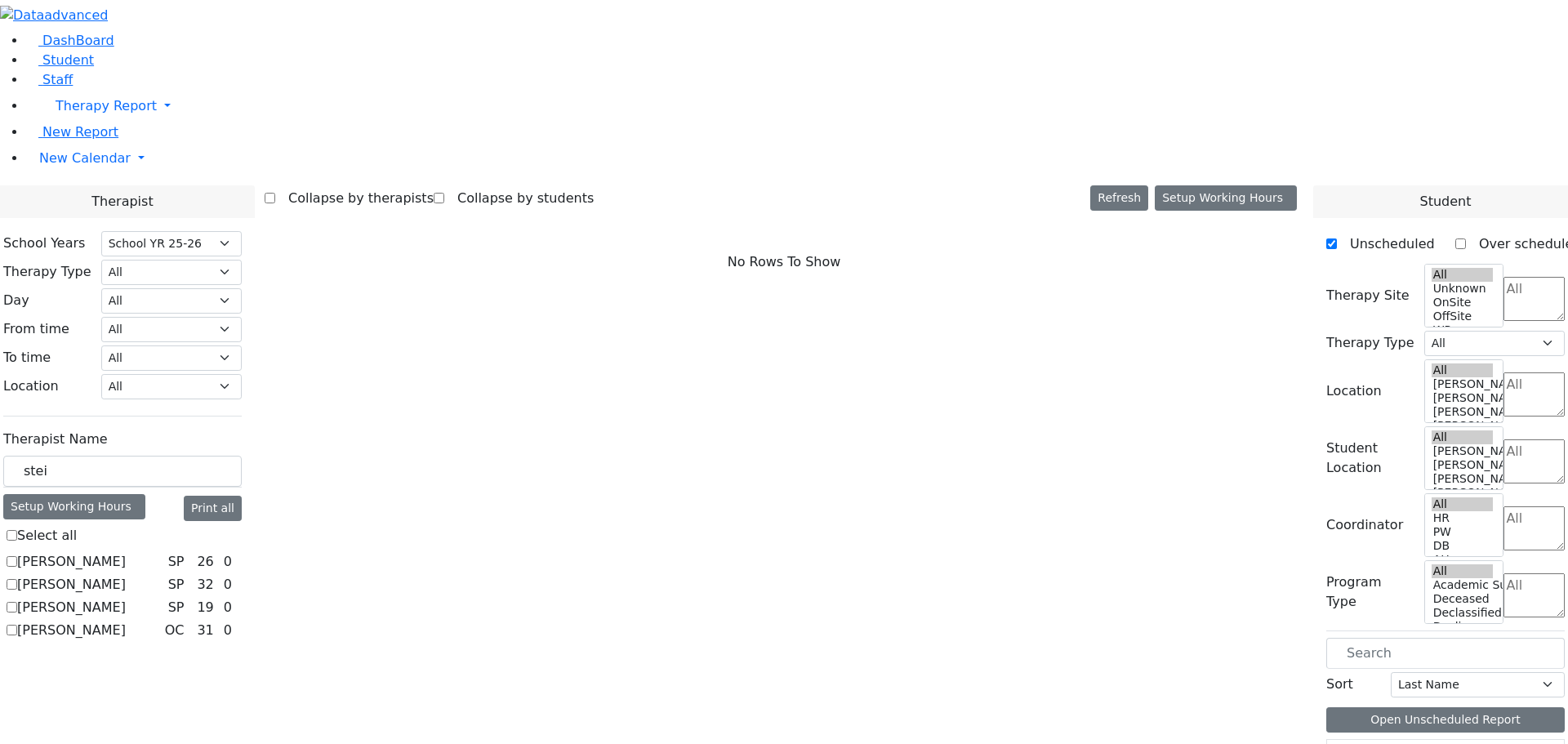
click at [126, 552] on label "[PERSON_NAME]" at bounding box center [72, 562] width 109 height 20
click at [17, 556] on input "[PERSON_NAME]" at bounding box center [11, 561] width 11 height 11
checkbox input "true"
select select "3"
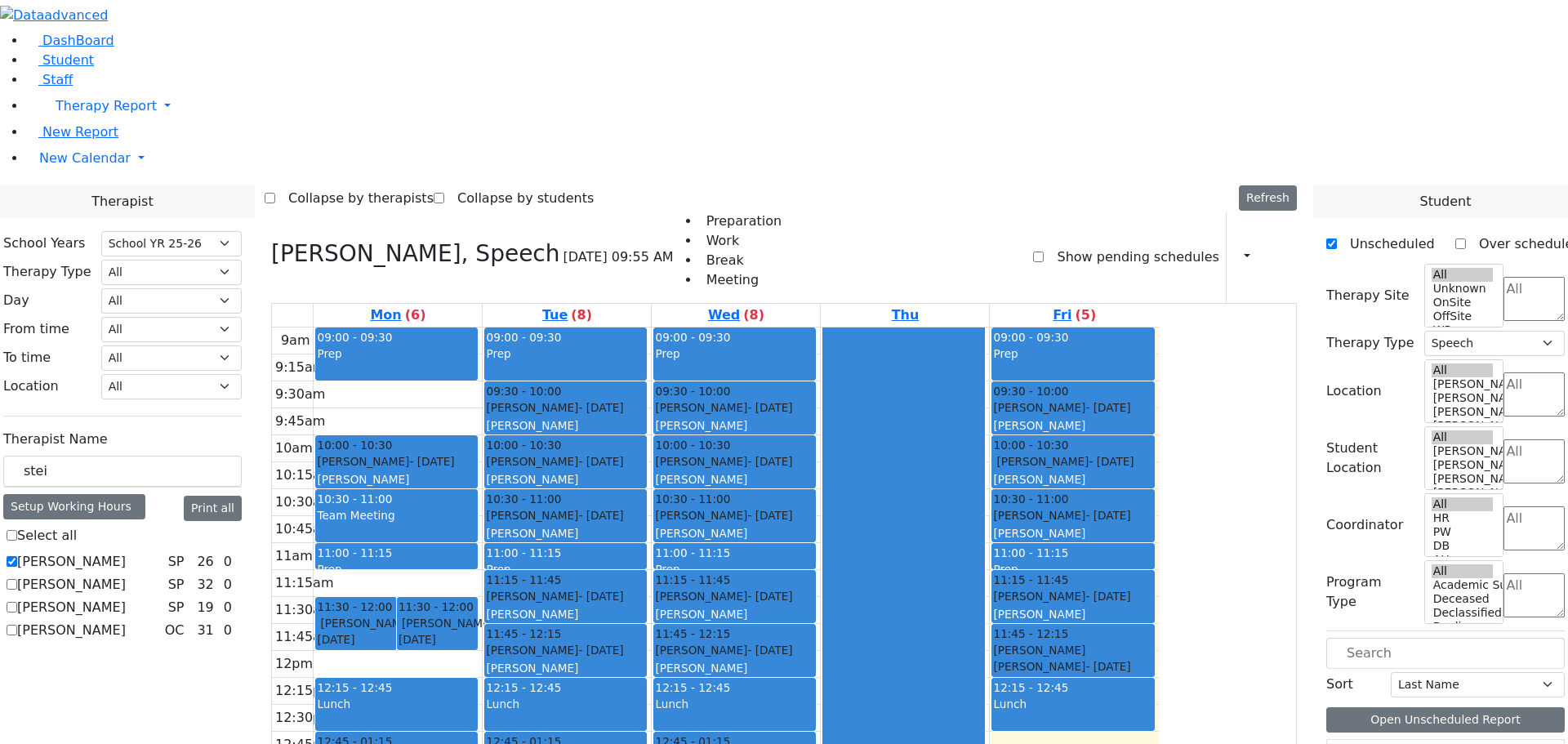
click at [126, 552] on label "[PERSON_NAME]" at bounding box center [72, 562] width 109 height 20
click at [17, 556] on input "[PERSON_NAME]" at bounding box center [11, 561] width 11 height 11
checkbox input "false"
select select
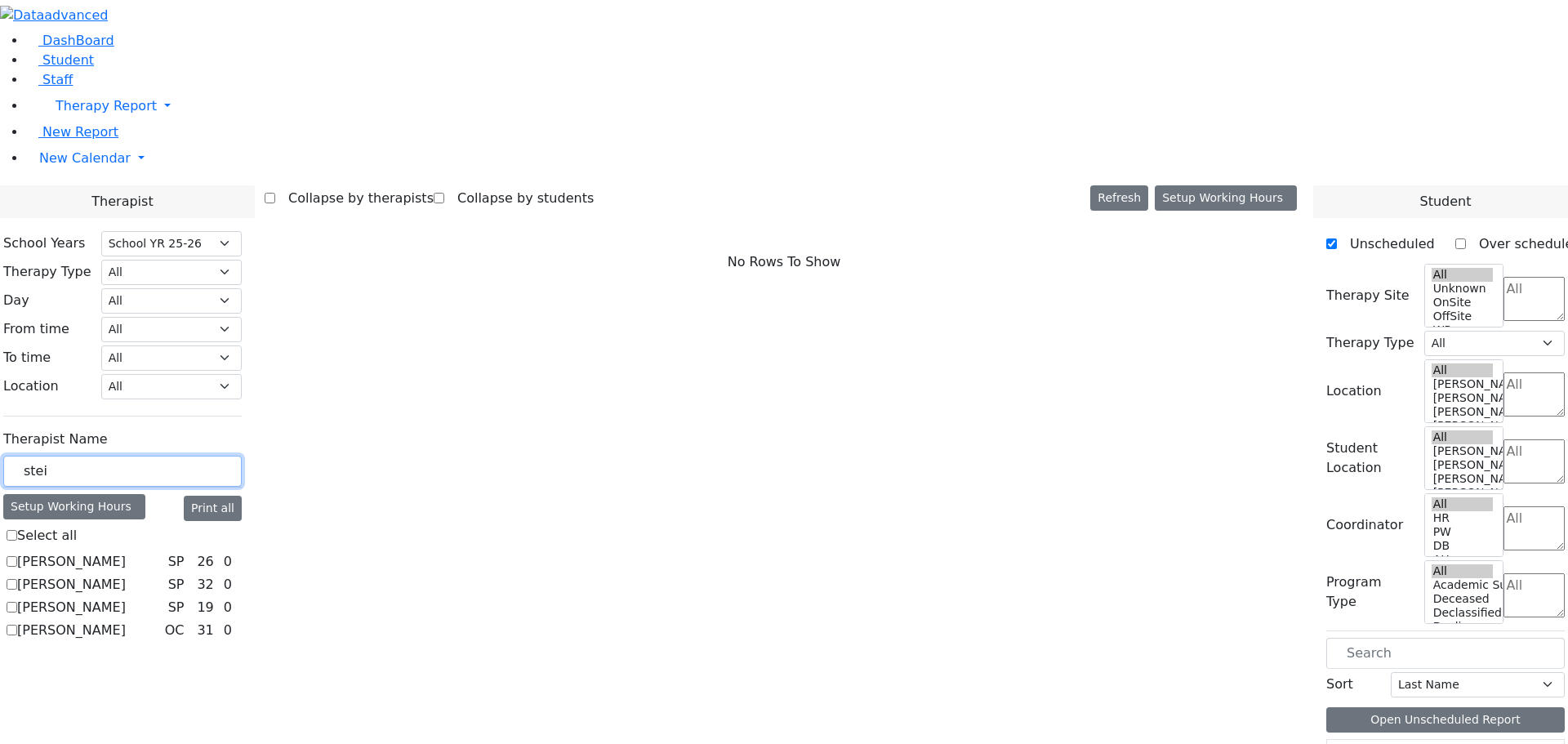
drag, startPoint x: 245, startPoint y: 287, endPoint x: 206, endPoint y: 280, distance: 39.6
click at [206, 456] on div "stei" at bounding box center [122, 471] width 239 height 32
type input "zil"
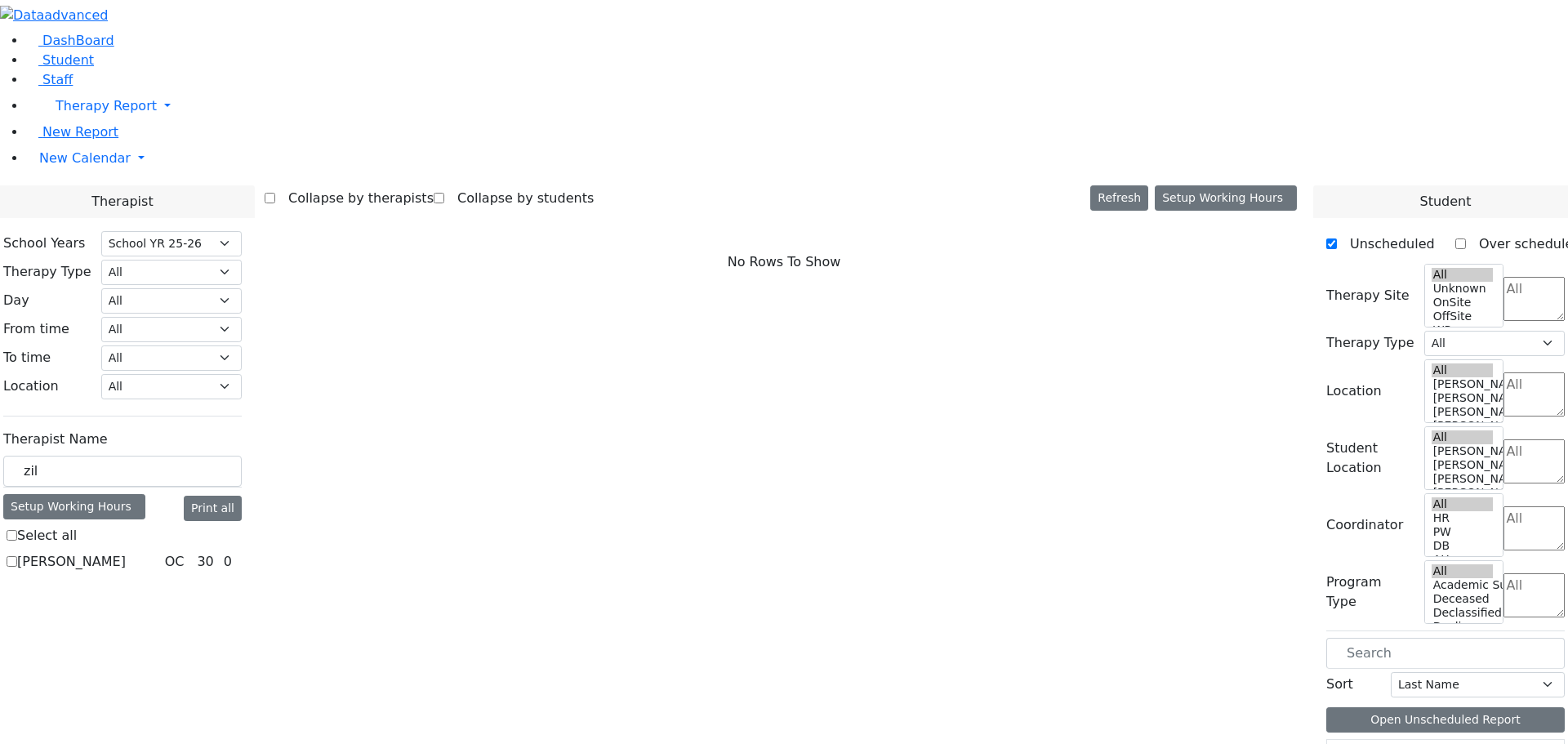
click at [126, 552] on label "[PERSON_NAME]" at bounding box center [72, 562] width 109 height 20
click at [17, 556] on input "[PERSON_NAME]" at bounding box center [11, 561] width 11 height 11
checkbox input "true"
select select "1"
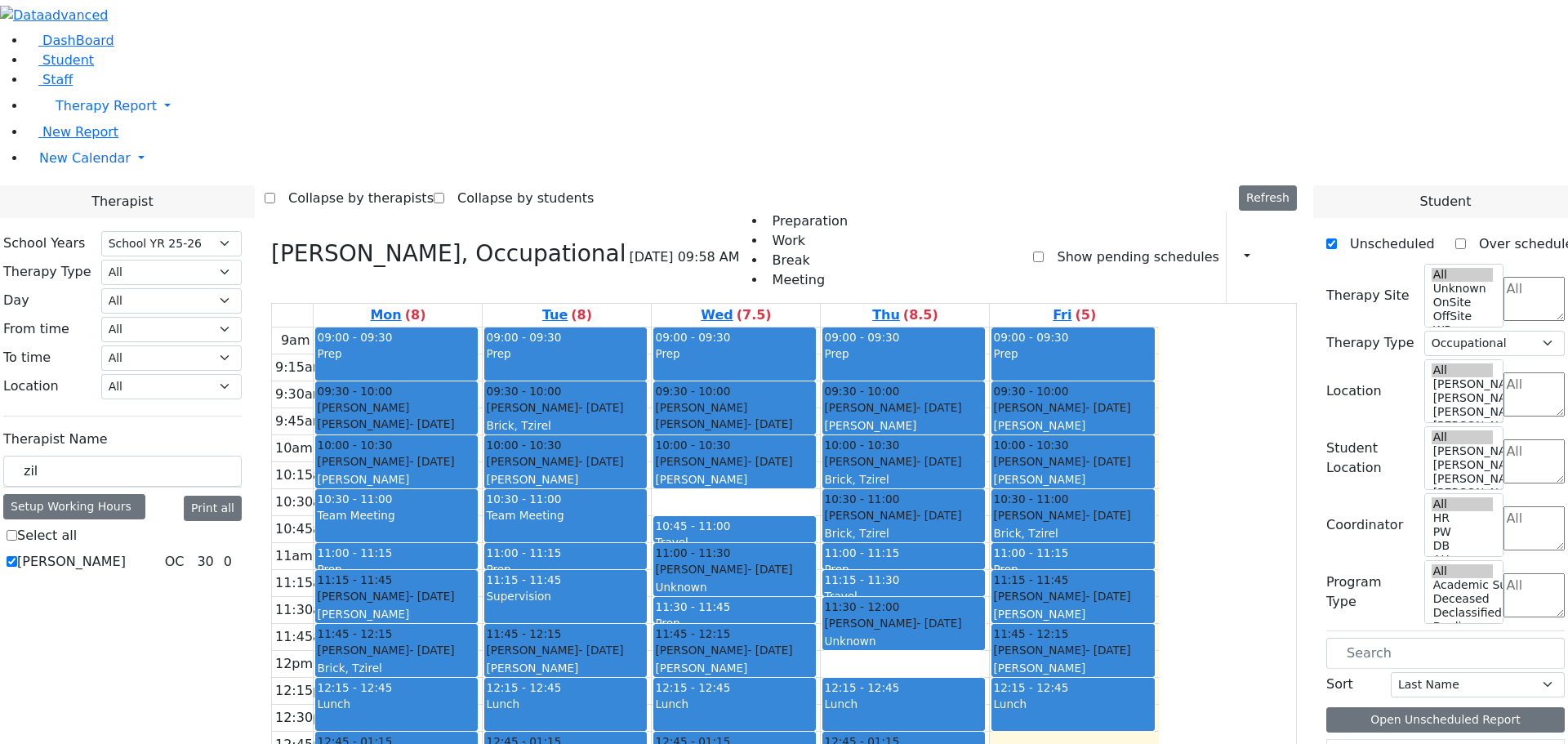
scroll to position [279, 0]
click at [126, 552] on label "[PERSON_NAME]" at bounding box center [72, 562] width 109 height 20
click at [17, 556] on input "[PERSON_NAME]" at bounding box center [11, 561] width 11 height 11
checkbox input "false"
select select
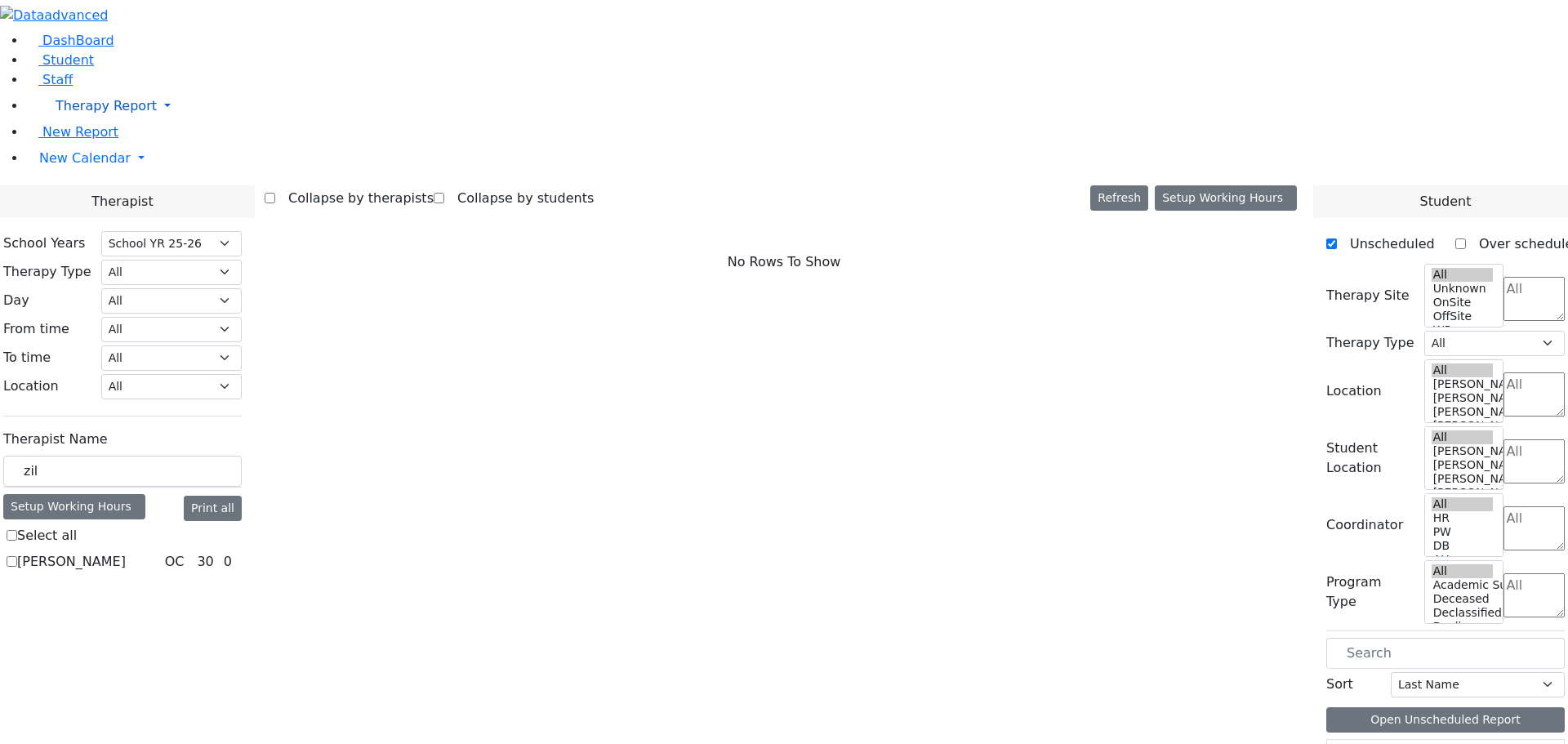
click at [157, 122] on link "Therapy Report" at bounding box center [796, 106] width 1541 height 32
click at [111, 234] on aside "DashBoard Student Staff Therapy Report Student Old Calendar" at bounding box center [784, 117] width 1568 height 234
drag, startPoint x: 230, startPoint y: 285, endPoint x: 165, endPoint y: 268, distance: 67.2
drag, startPoint x: 229, startPoint y: 281, endPoint x: 215, endPoint y: 282, distance: 14.0
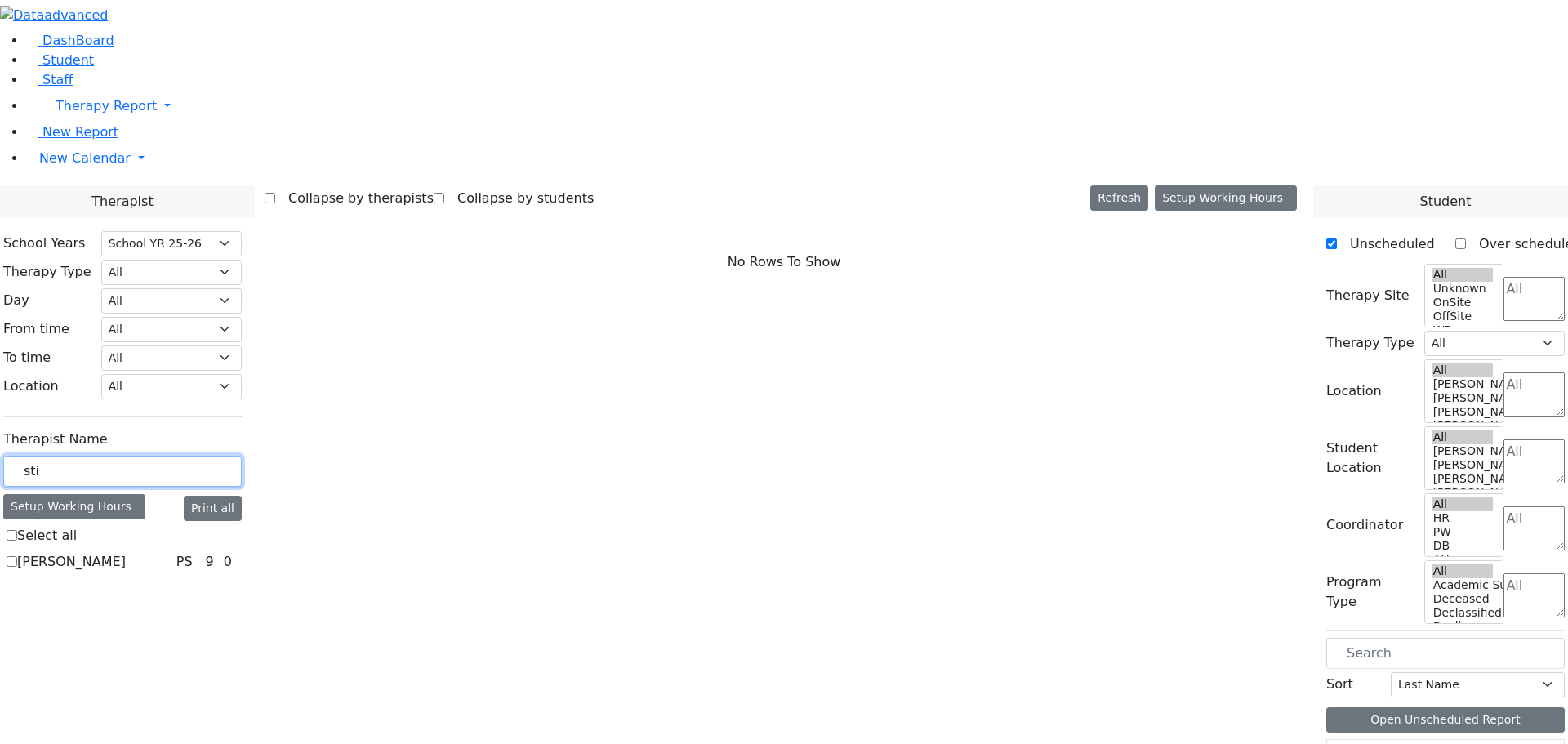
click at [215, 456] on input "sti" at bounding box center [122, 471] width 239 height 31
type input "ste"
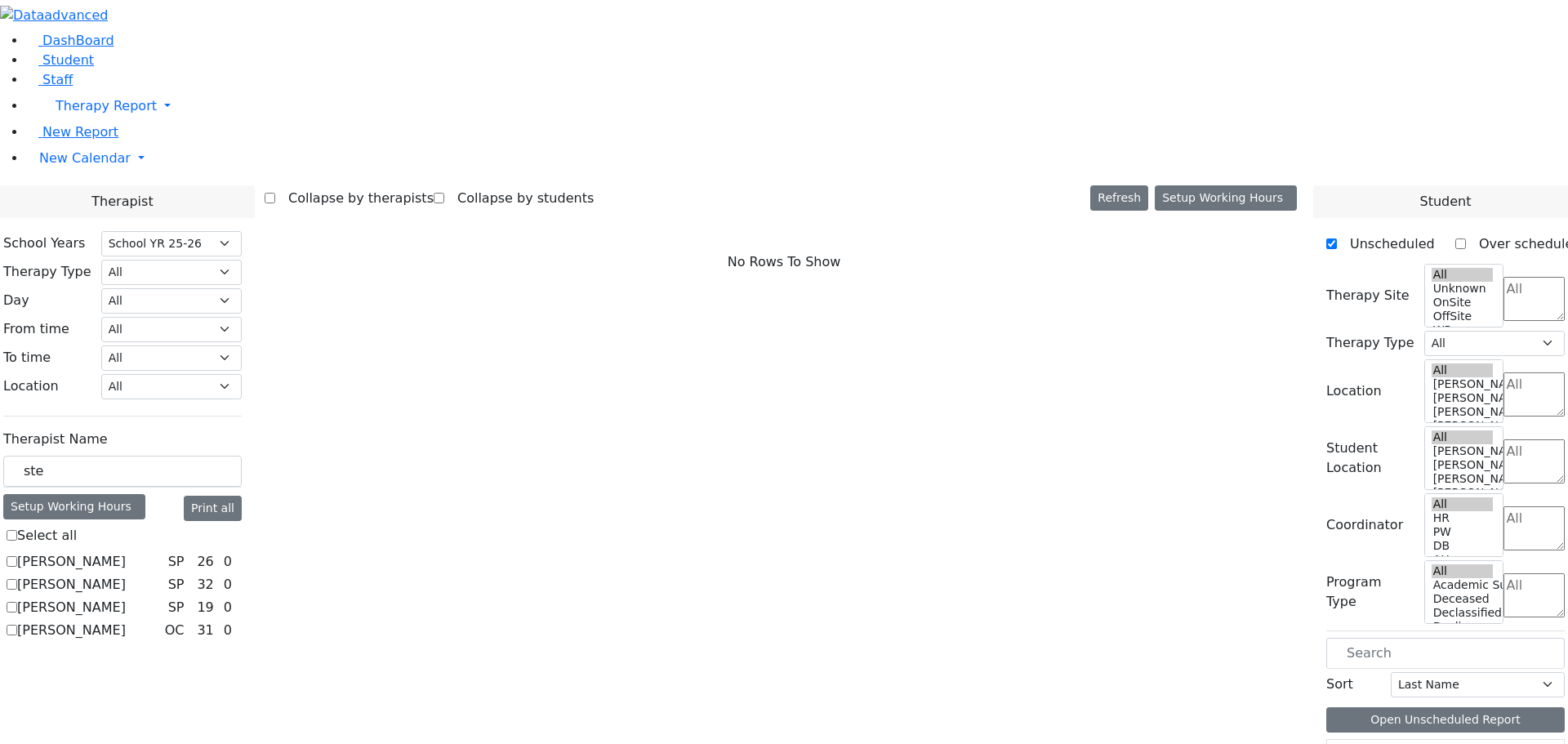
click at [126, 575] on label "[PERSON_NAME]" at bounding box center [72, 585] width 109 height 20
click at [17, 579] on input "[PERSON_NAME]" at bounding box center [11, 584] width 11 height 11
checkbox input "true"
select select "3"
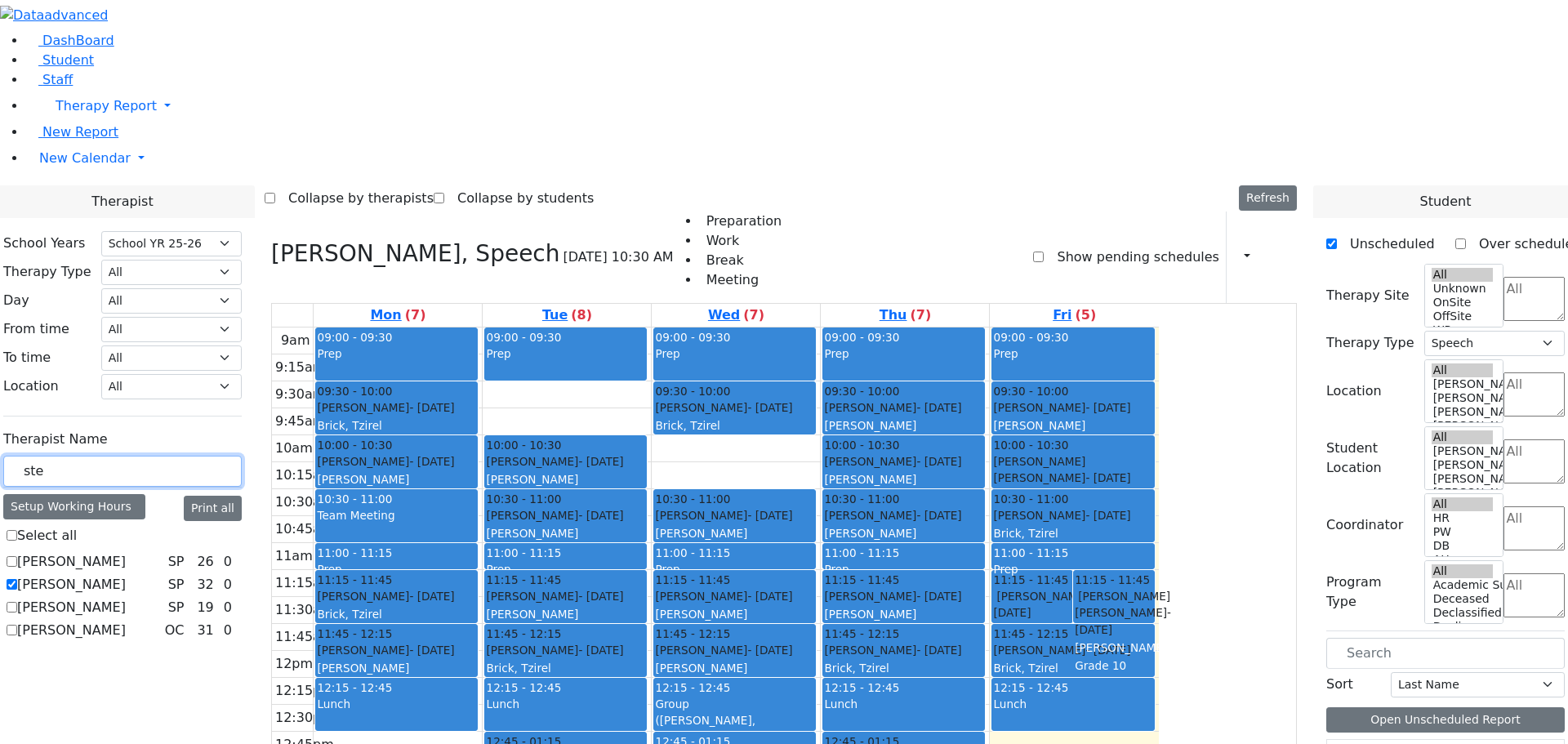
click at [235, 456] on input "ste" at bounding box center [122, 471] width 239 height 31
click at [1371, 638] on input "text" at bounding box center [1446, 653] width 239 height 31
type input "kat"
drag, startPoint x: 1364, startPoint y: 273, endPoint x: 1351, endPoint y: 269, distance: 13.6
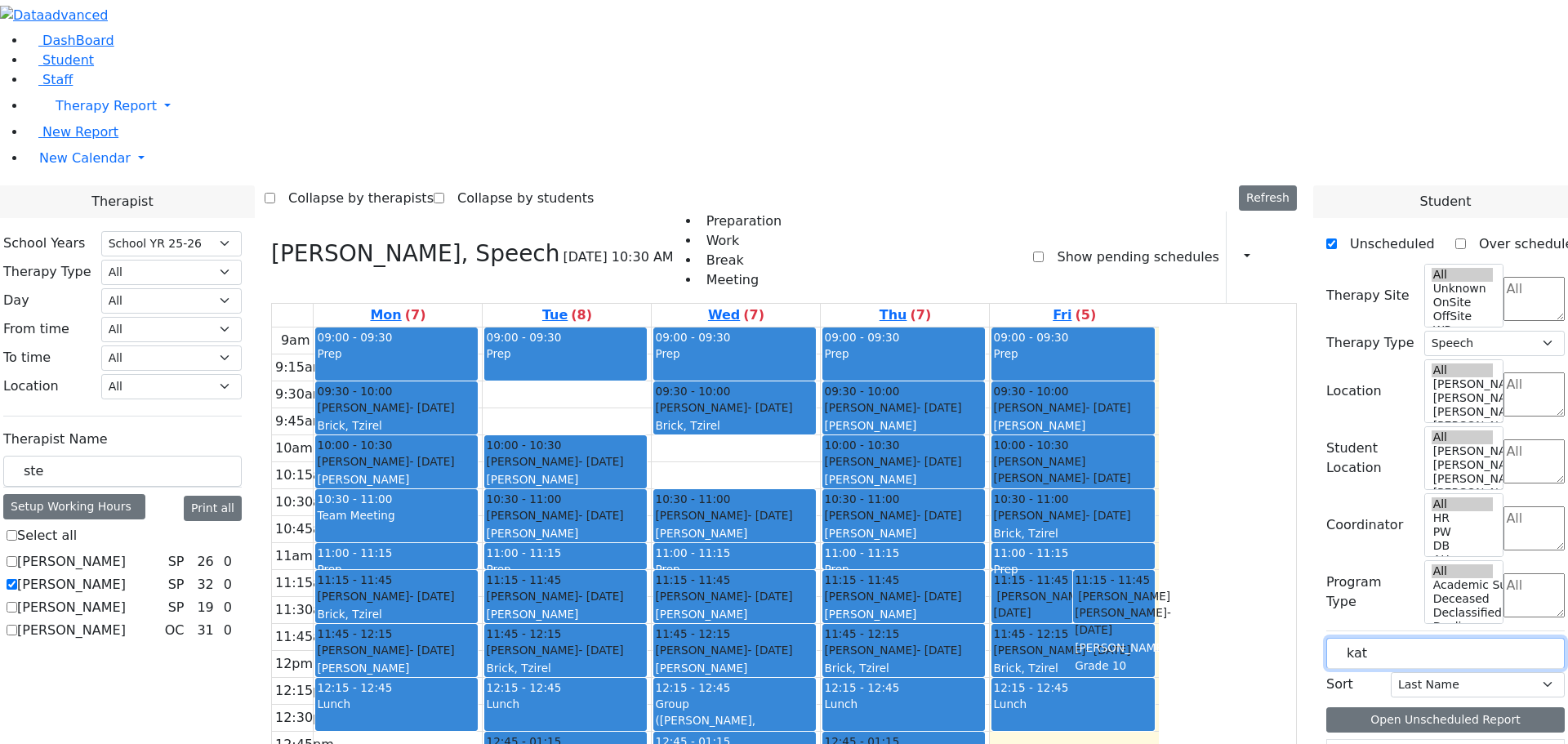
click at [1351, 638] on div "kat" at bounding box center [1446, 653] width 239 height 31
drag, startPoint x: 241, startPoint y: 278, endPoint x: 206, endPoint y: 273, distance: 35.4
click at [206, 456] on div "ste" at bounding box center [122, 471] width 239 height 32
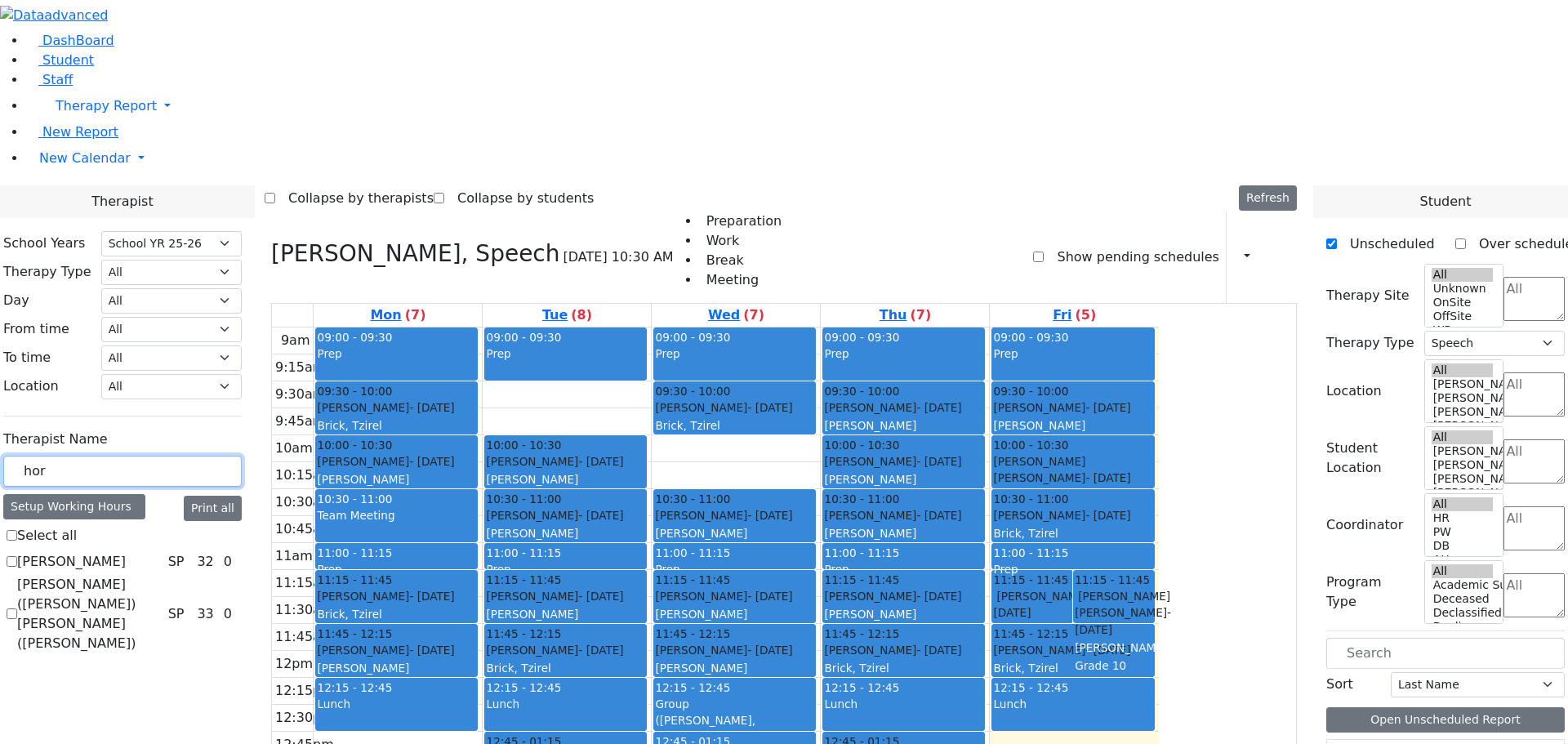
type input "hor"
click at [126, 552] on label "Horowitz Shira" at bounding box center [72, 562] width 109 height 20
click at [17, 556] on input "Horowitz Shira" at bounding box center [11, 561] width 11 height 11
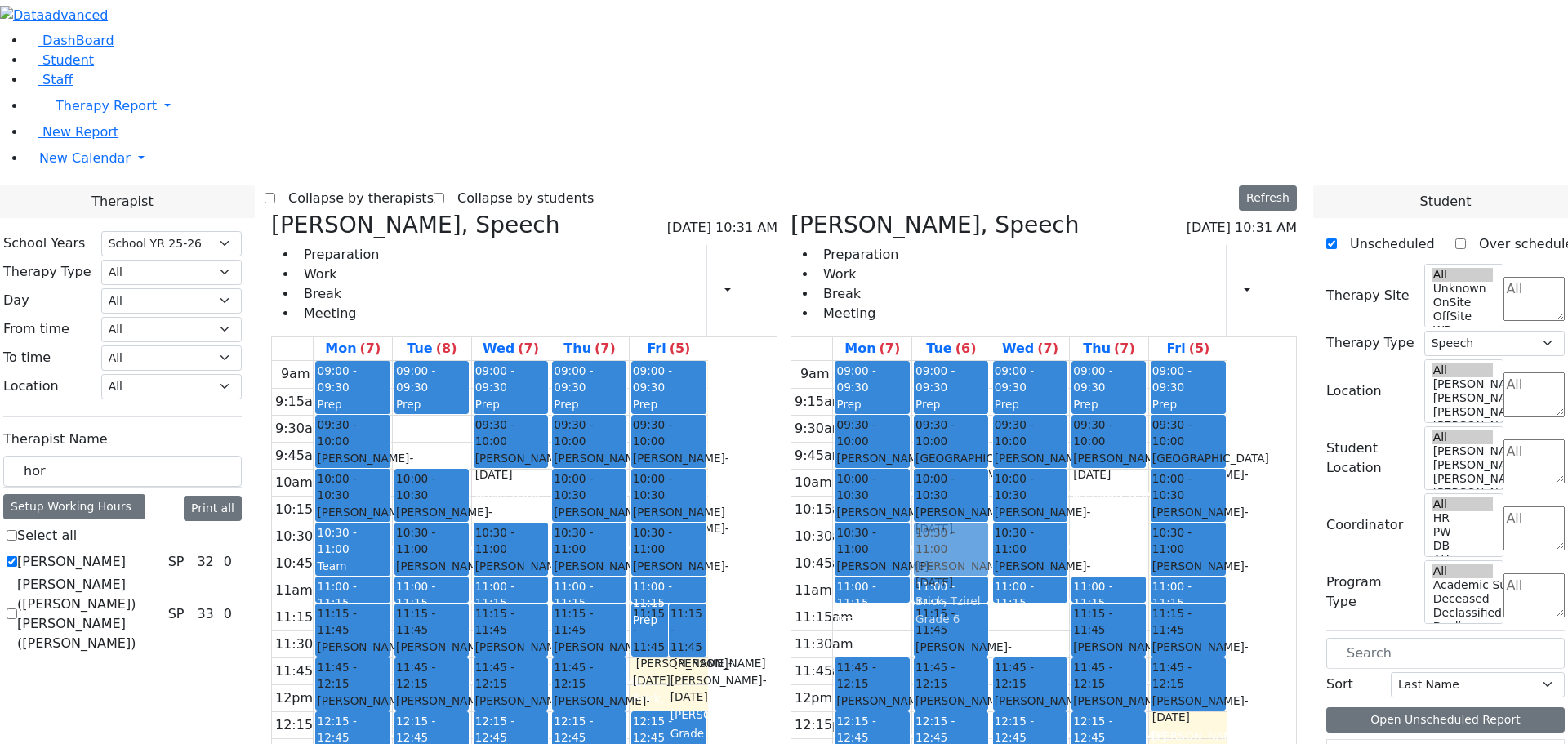
drag, startPoint x: 819, startPoint y: 450, endPoint x: 1072, endPoint y: 331, distance: 279.6
click at [1066, 318] on div "Steinberg Fagey, Speech 09/05/2025 10:31 AM Preparation Work Break Meeting Prin…" at bounding box center [784, 609] width 1039 height 797
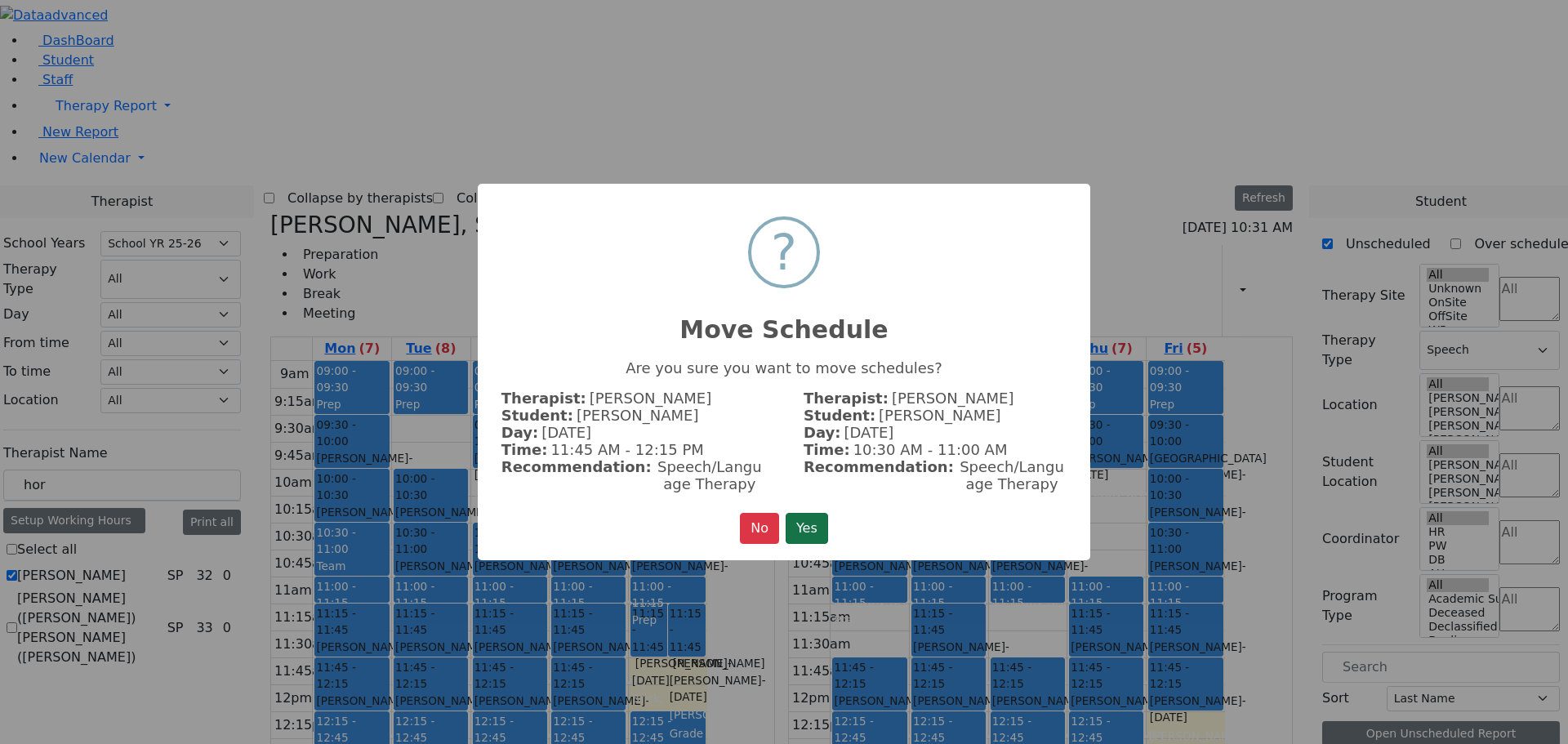
click at [803, 529] on button "Yes" at bounding box center [807, 528] width 42 height 31
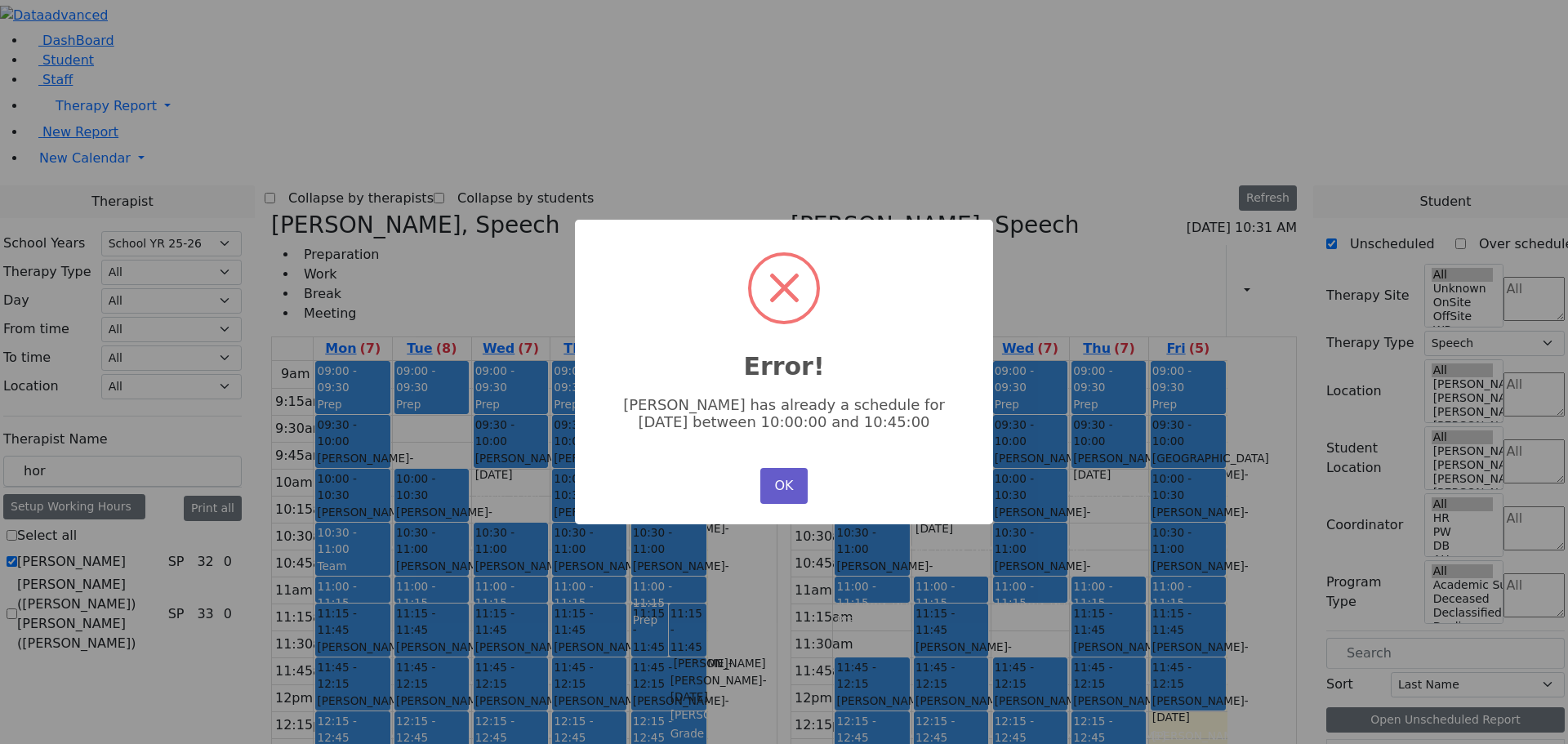
click at [792, 486] on button "OK" at bounding box center [784, 486] width 48 height 36
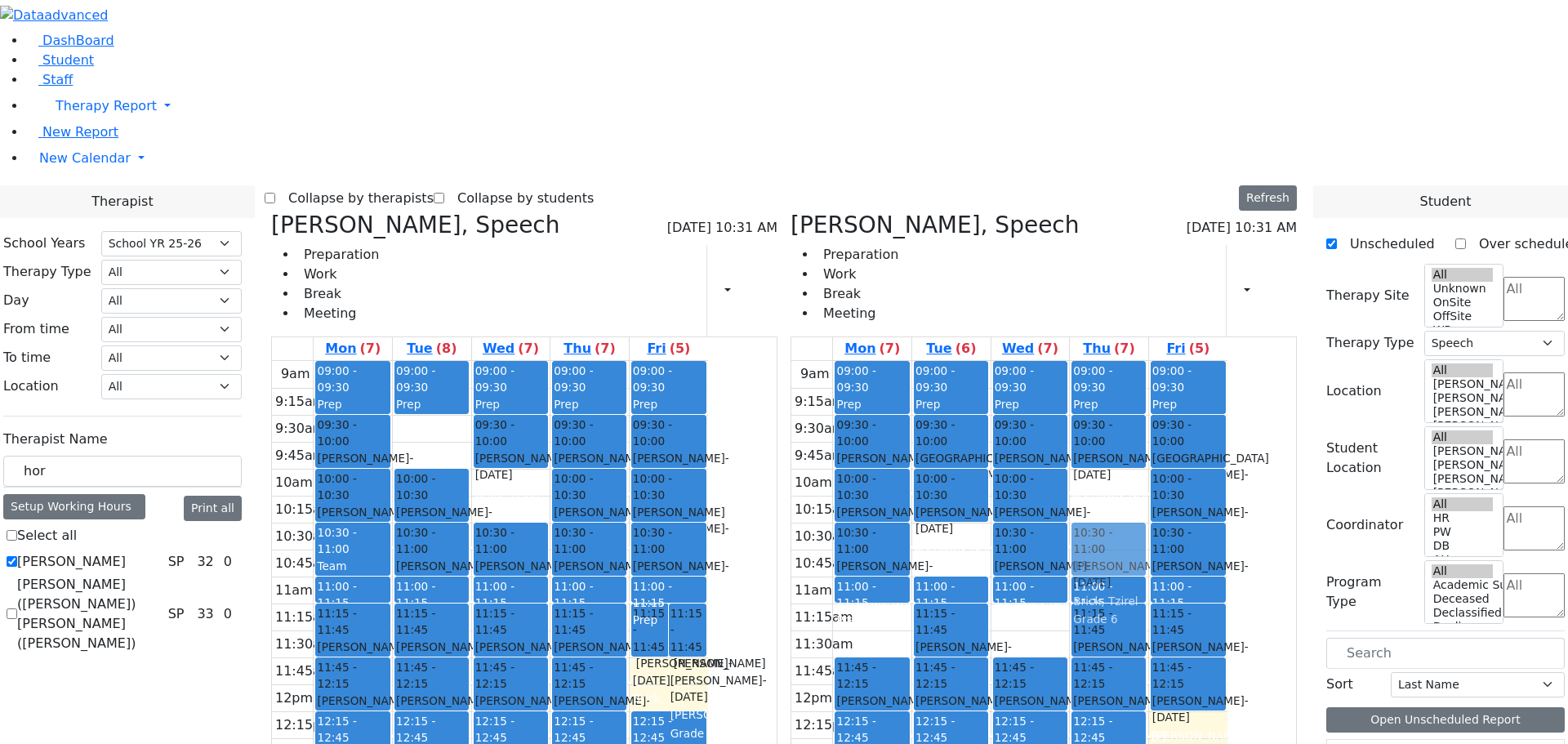
drag, startPoint x: 822, startPoint y: 436, endPoint x: 1181, endPoint y: 297, distance: 385.0
click at [1181, 297] on div "Steinberg Fagey, Speech 09/05/2025 10:31 AM Preparation Work Break Meeting Prin…" at bounding box center [784, 609] width 1039 height 797
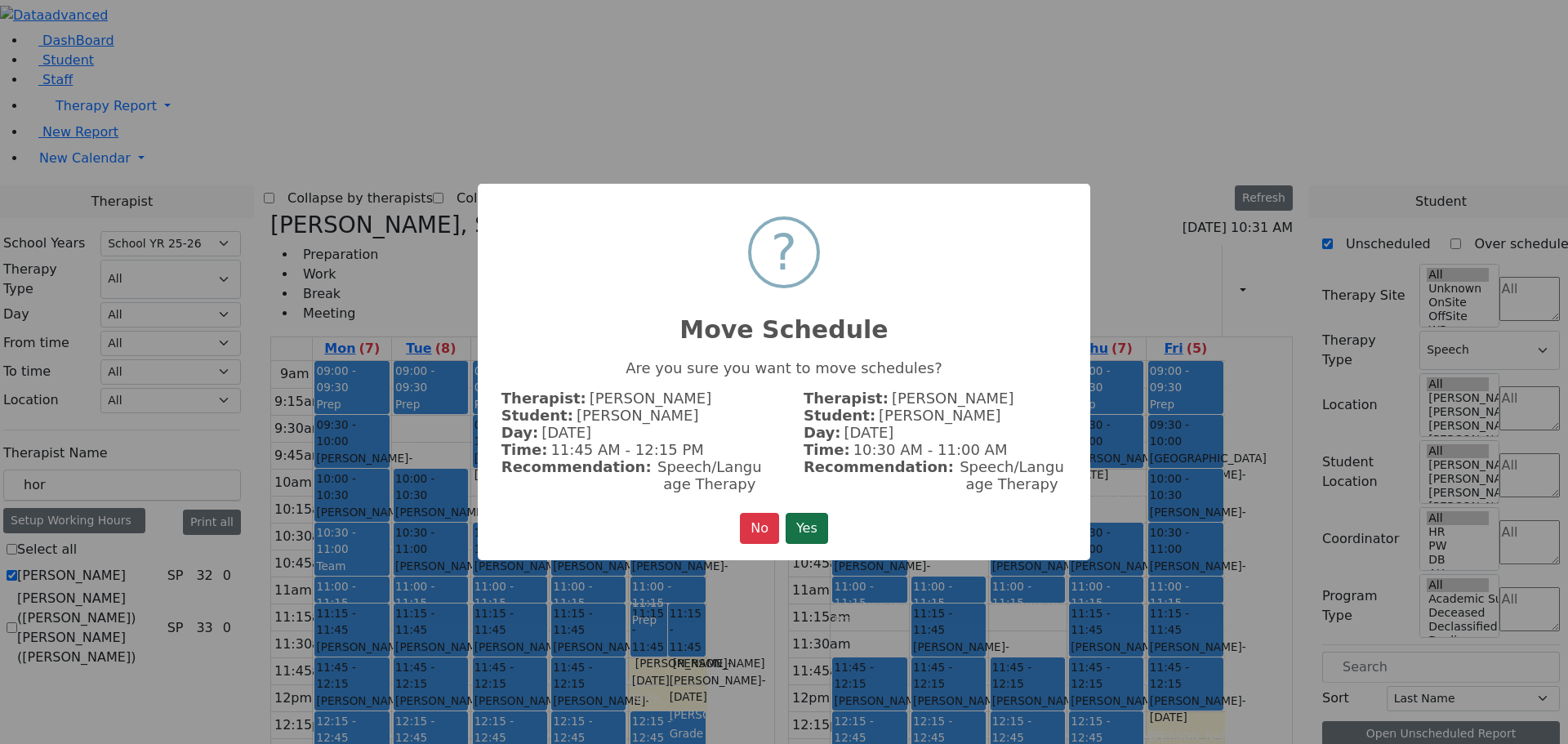
click at [816, 525] on button "Yes" at bounding box center [807, 528] width 42 height 31
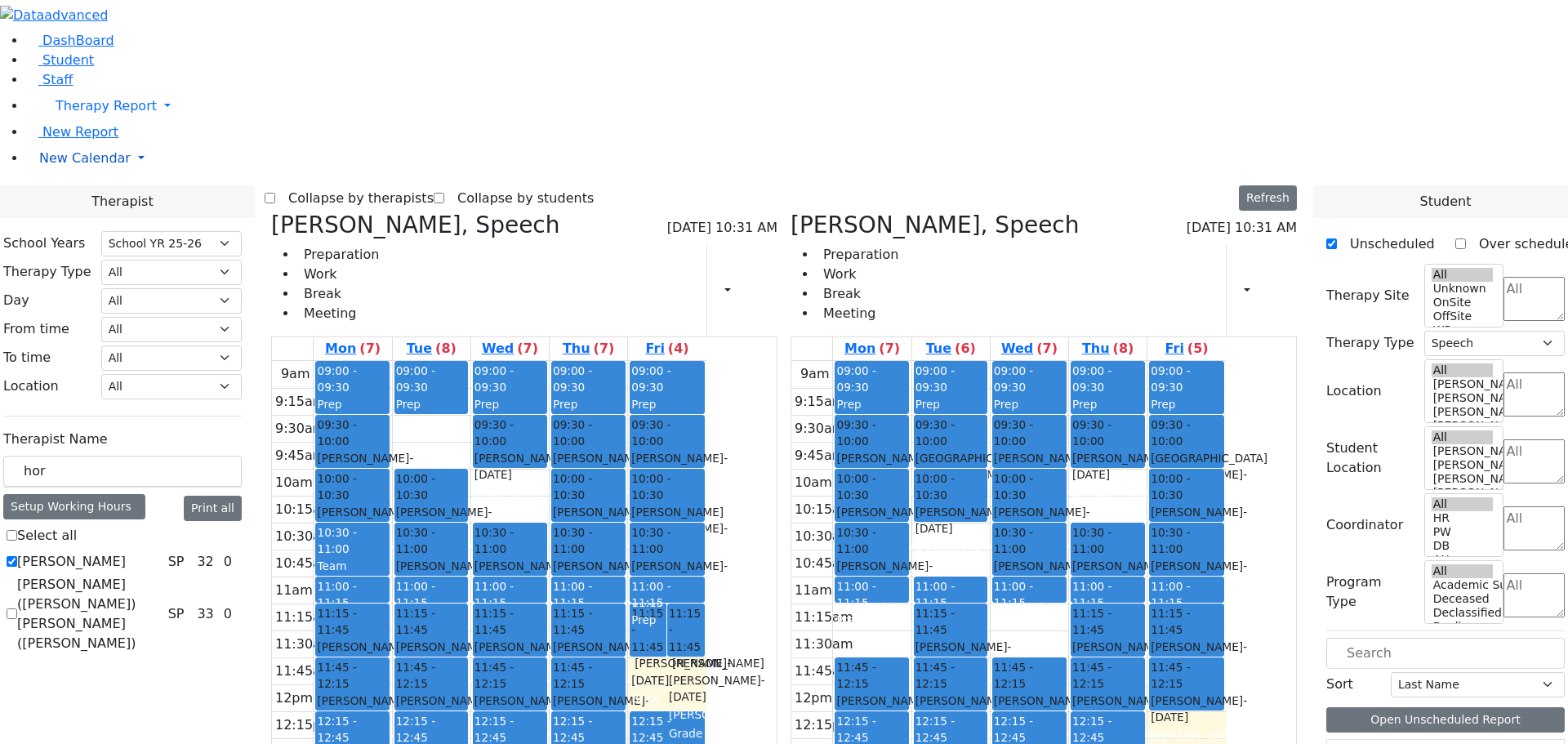
click at [155, 175] on link "New Calendar" at bounding box center [796, 159] width 1541 height 32
click at [67, 68] on span "Student" at bounding box center [68, 60] width 52 height 15
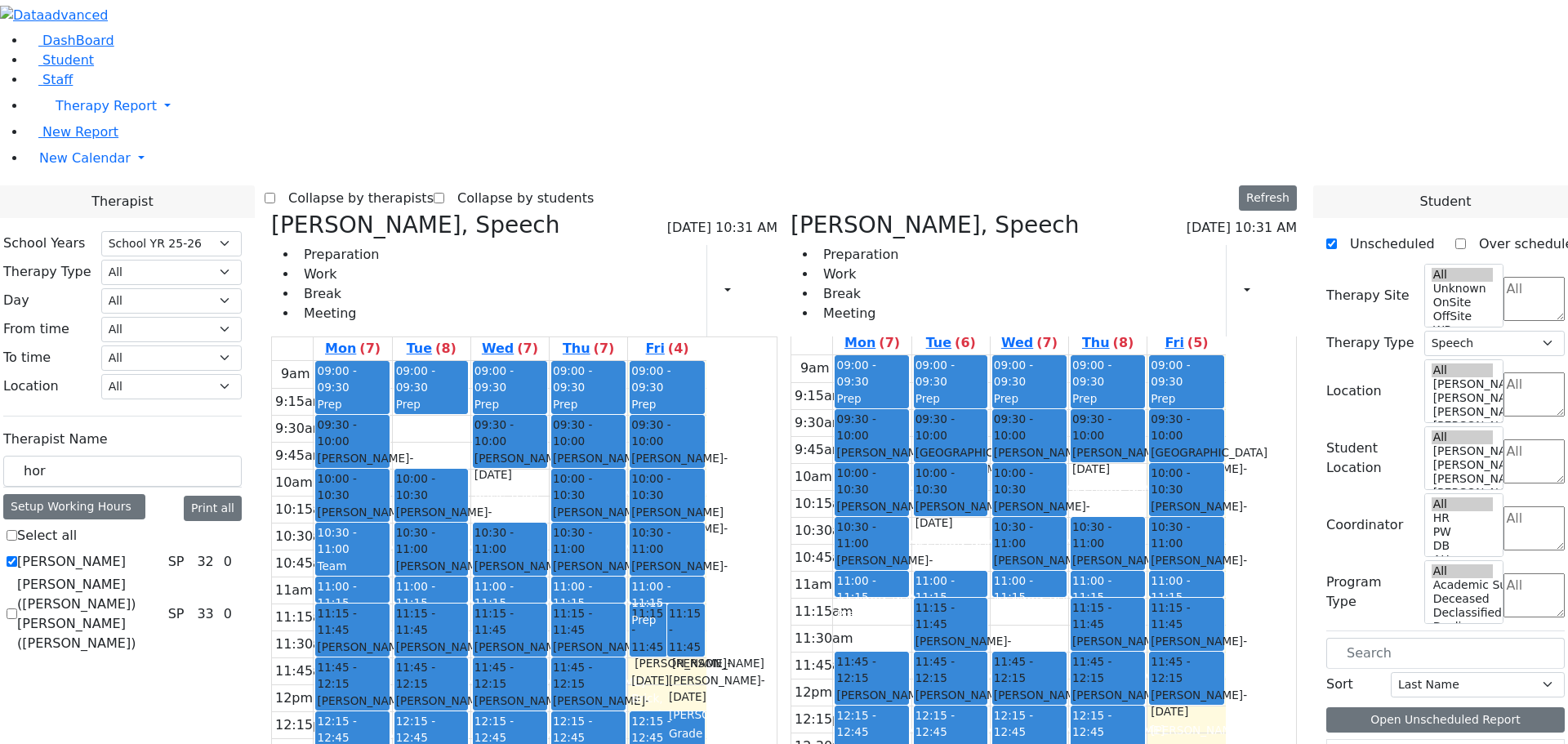
scroll to position [0, 0]
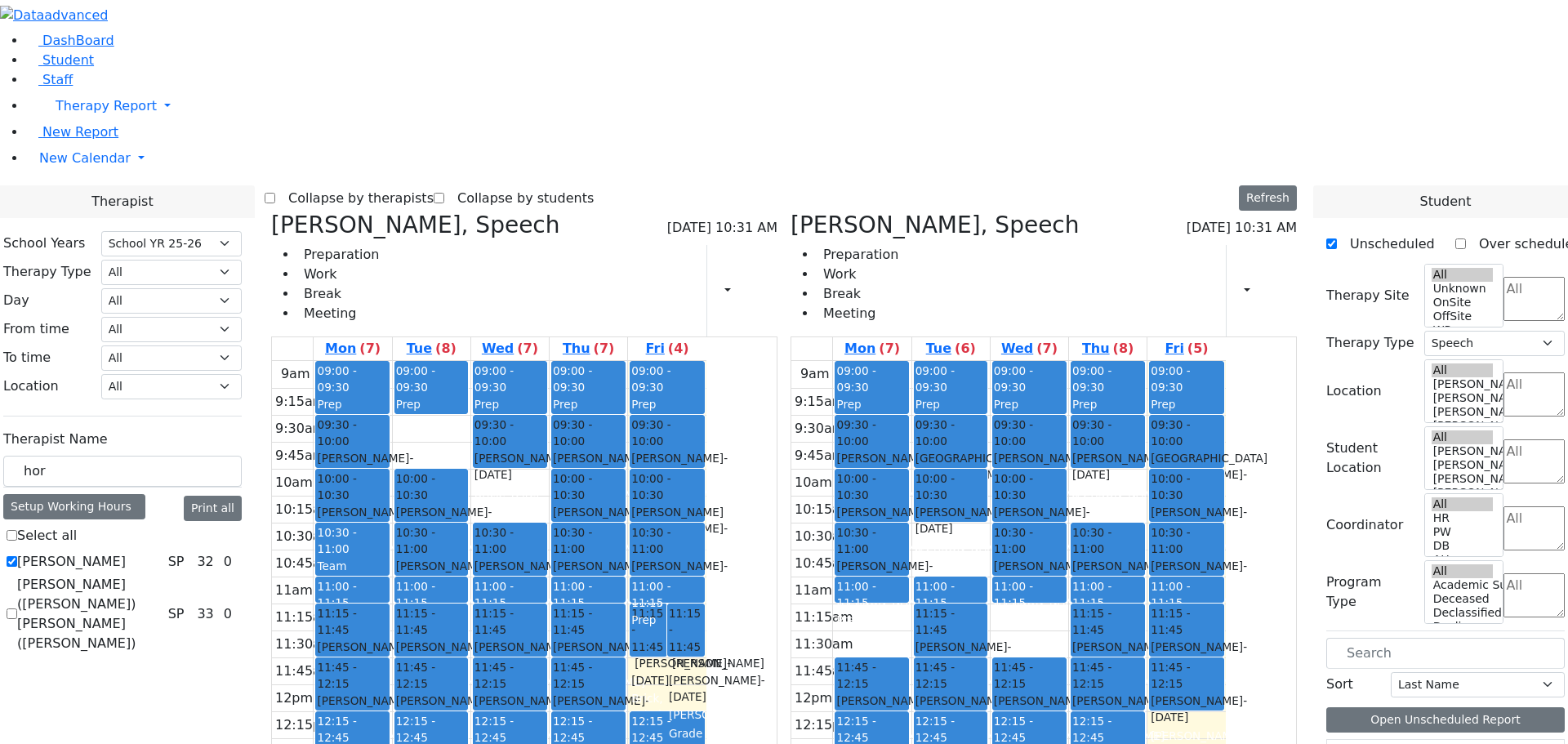
click at [126, 552] on label "Horowitz Shira" at bounding box center [72, 562] width 109 height 20
click at [17, 556] on input "Horowitz Shira" at bounding box center [11, 561] width 11 height 11
checkbox input "false"
select select
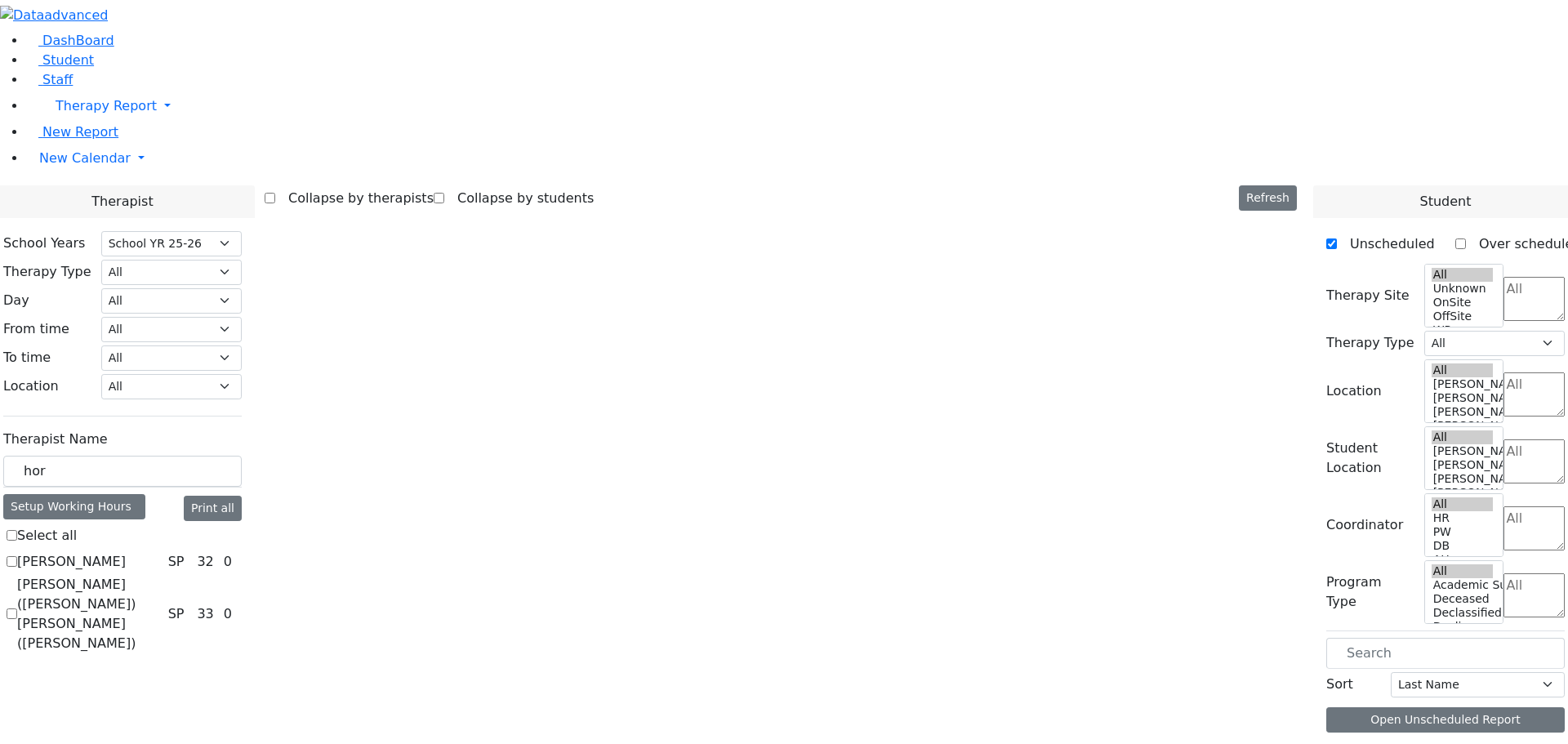
scroll to position [163, 0]
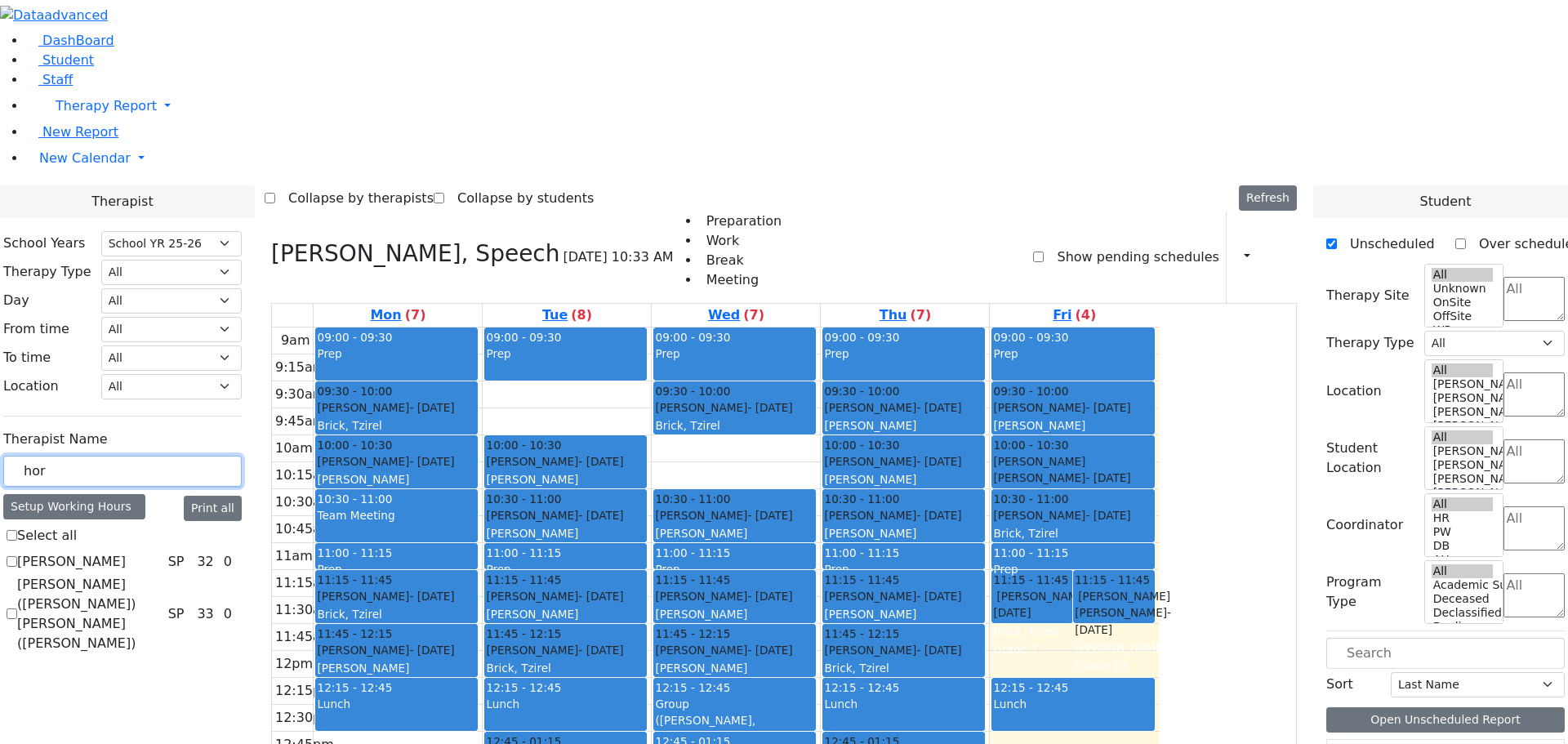
drag, startPoint x: 255, startPoint y: 288, endPoint x: 184, endPoint y: 279, distance: 71.6
click at [184, 279] on div "School Years Select School YR Summer YR 25 School YR 25-26 Summer YR 25 School …" at bounding box center [122, 443] width 265 height 452
type input "rei"
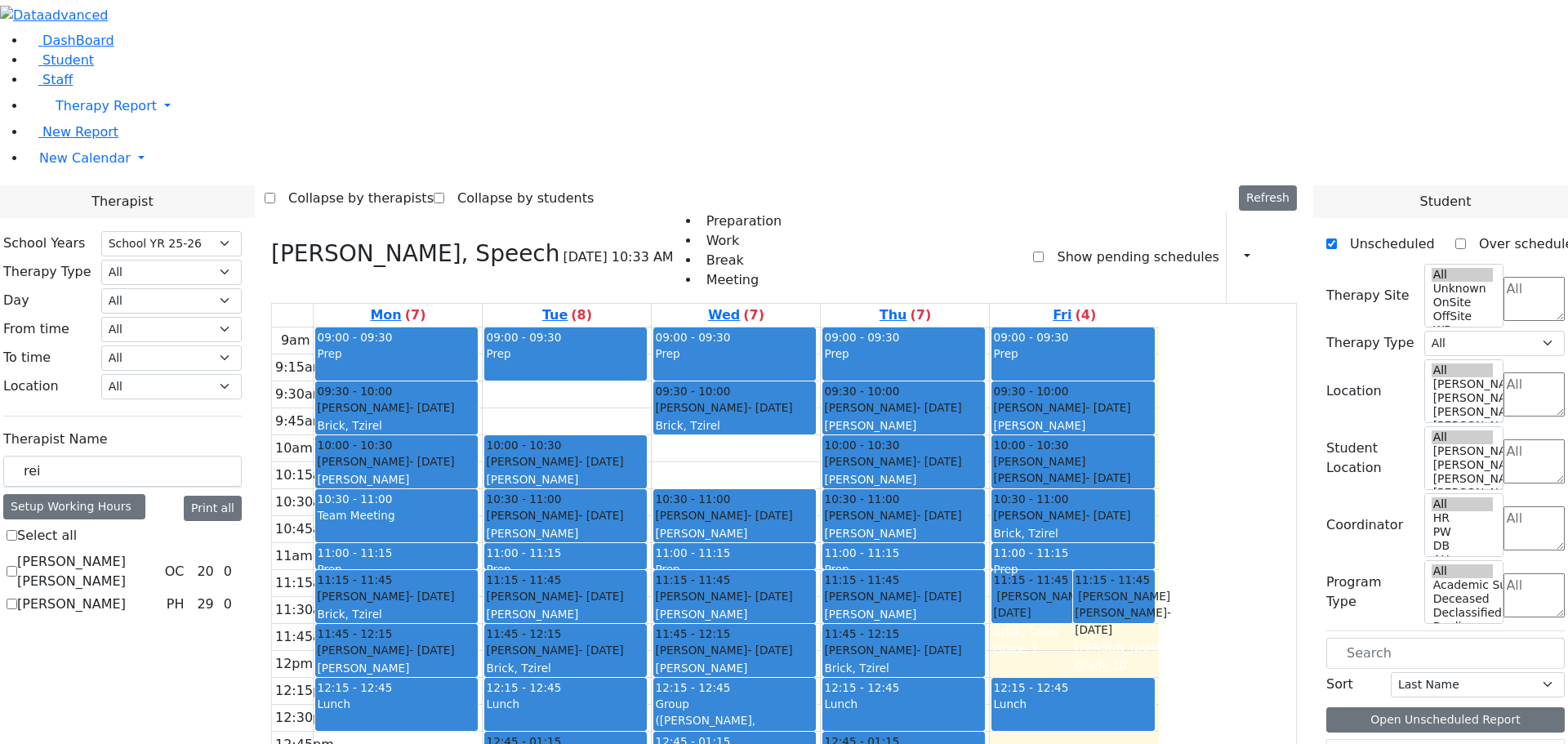
click at [126, 594] on label "[PERSON_NAME]" at bounding box center [72, 604] width 109 height 20
click at [17, 599] on input "[PERSON_NAME]" at bounding box center [11, 604] width 11 height 11
checkbox input "true"
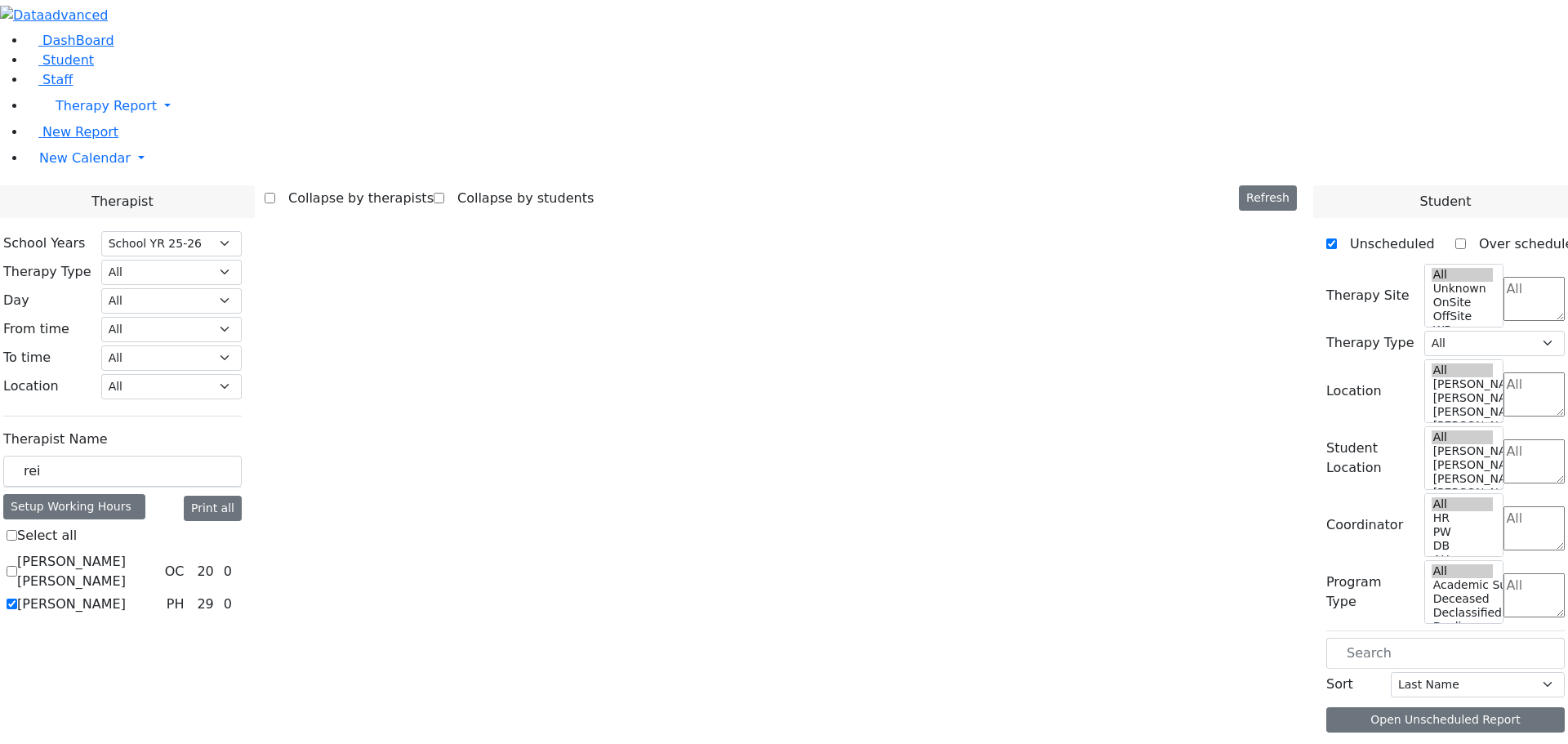
select select "2"
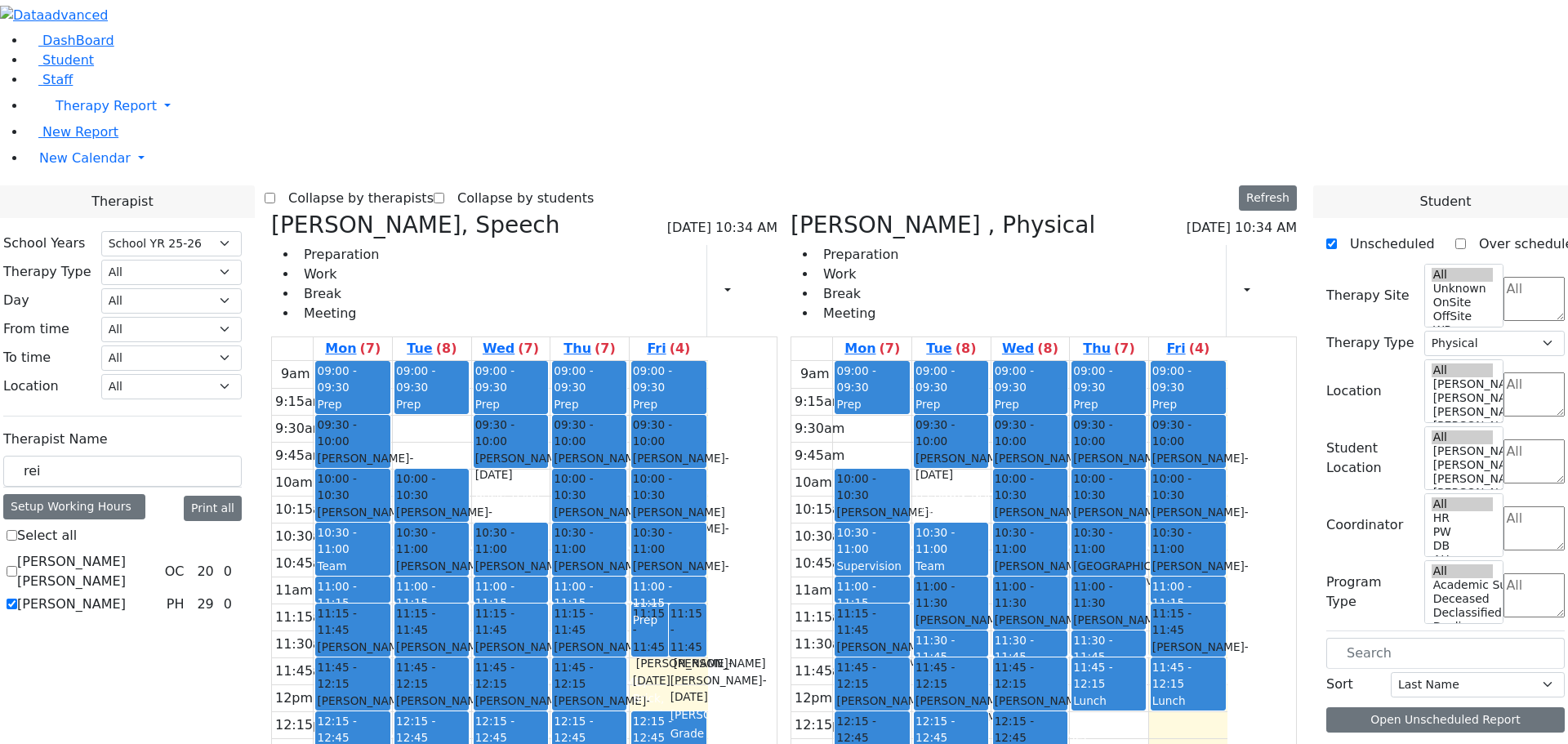
scroll to position [2, 0]
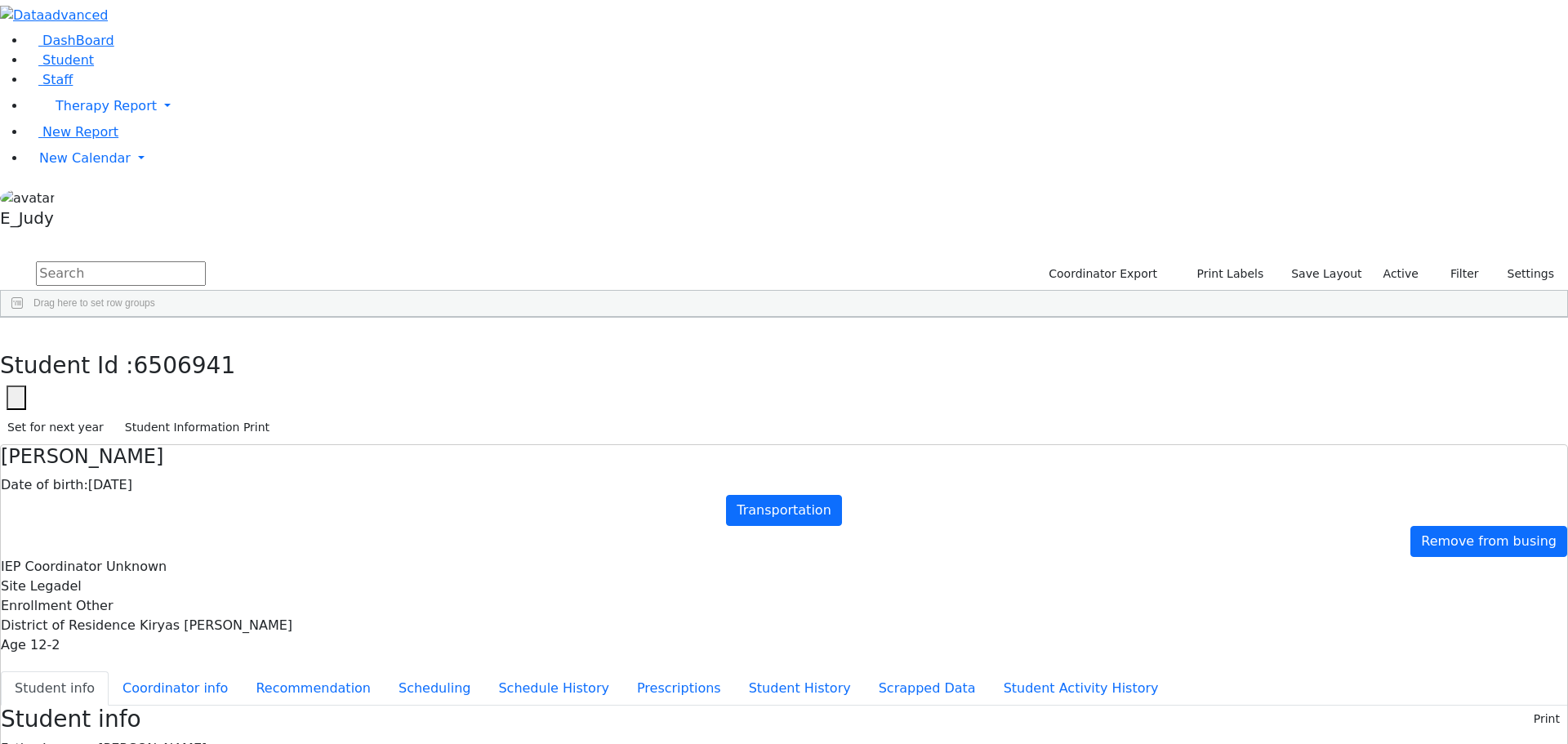
scroll to position [9754, 0]
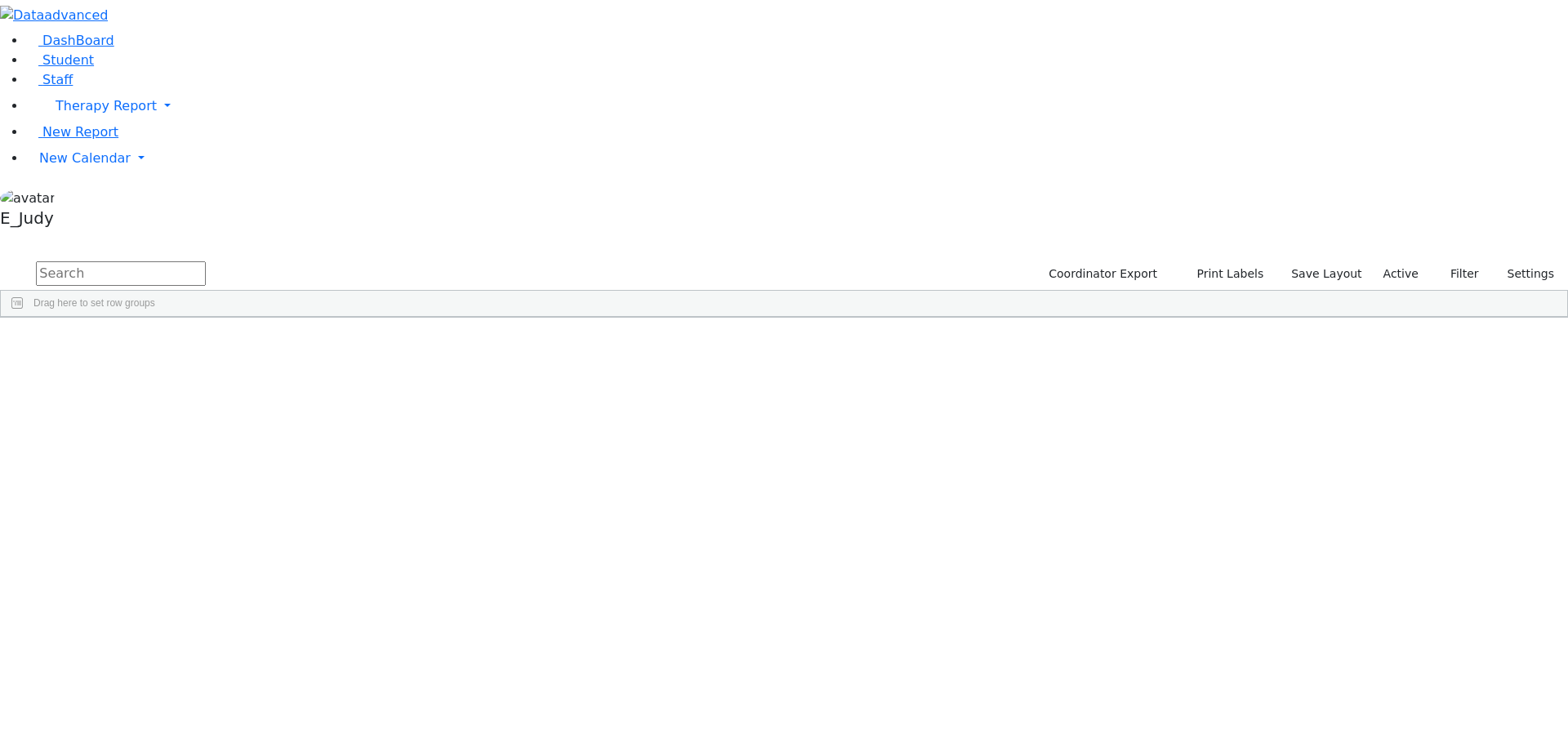
click at [205, 262] on input "text" at bounding box center [121, 274] width 170 height 25
type input "[PERSON_NAME]"
click at [206, 436] on div "[PERSON_NAME]" at bounding box center [155, 447] width 104 height 23
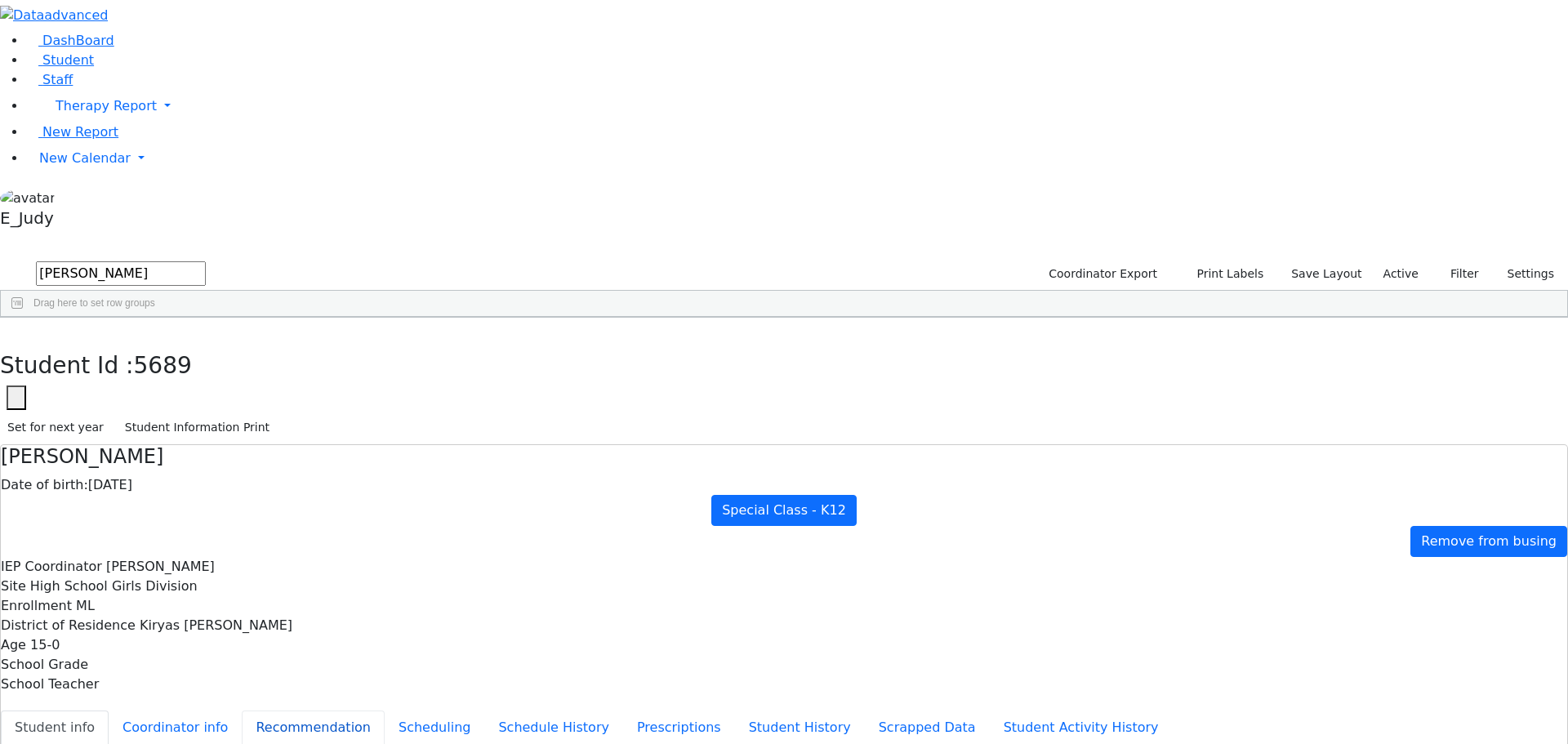
click at [374, 711] on button "Recommendation" at bounding box center [313, 728] width 143 height 34
checkbox input "true"
click at [484, 711] on button "Schedule History" at bounding box center [553, 728] width 138 height 34
click at [385, 711] on button "Scheduling" at bounding box center [434, 728] width 99 height 34
click at [24, 318] on button "button" at bounding box center [11, 335] width 24 height 34
